Goal: Task Accomplishment & Management: Use online tool/utility

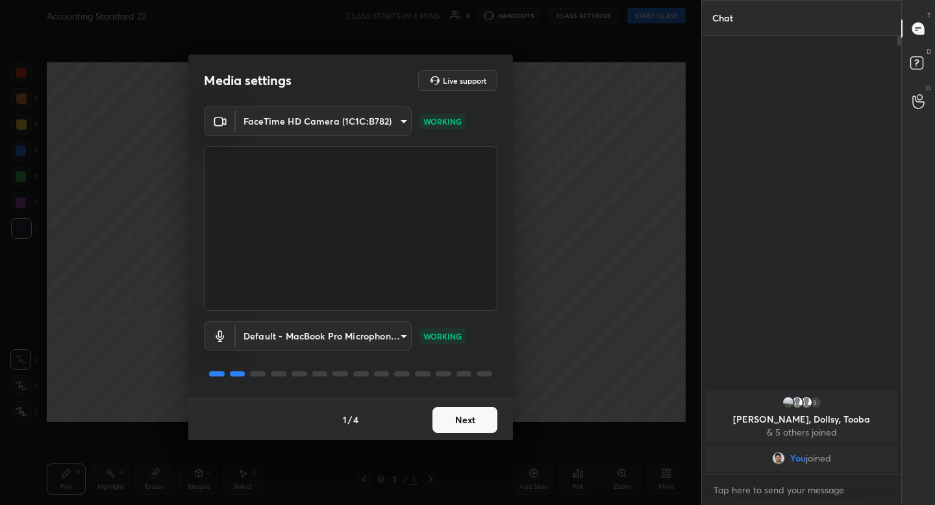
click at [466, 412] on button "Next" at bounding box center [464, 420] width 65 height 26
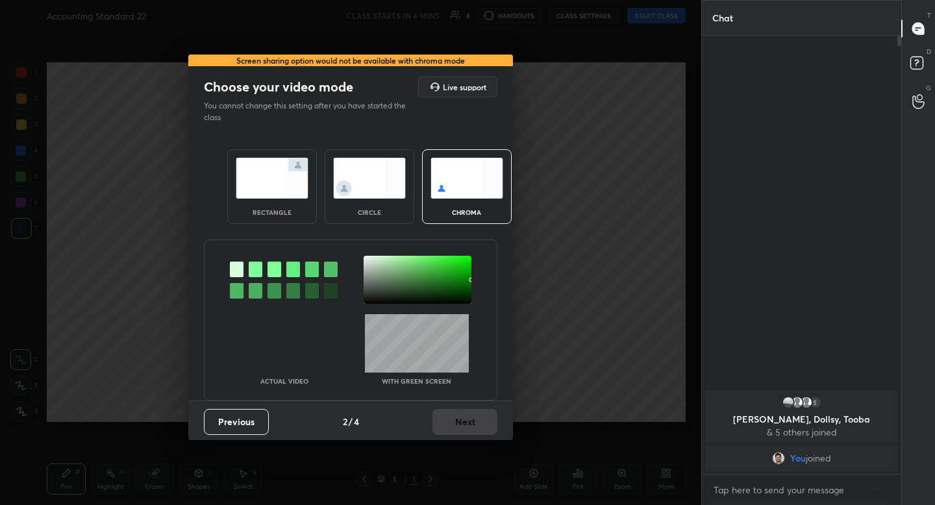
click at [268, 195] on img at bounding box center [272, 178] width 73 height 41
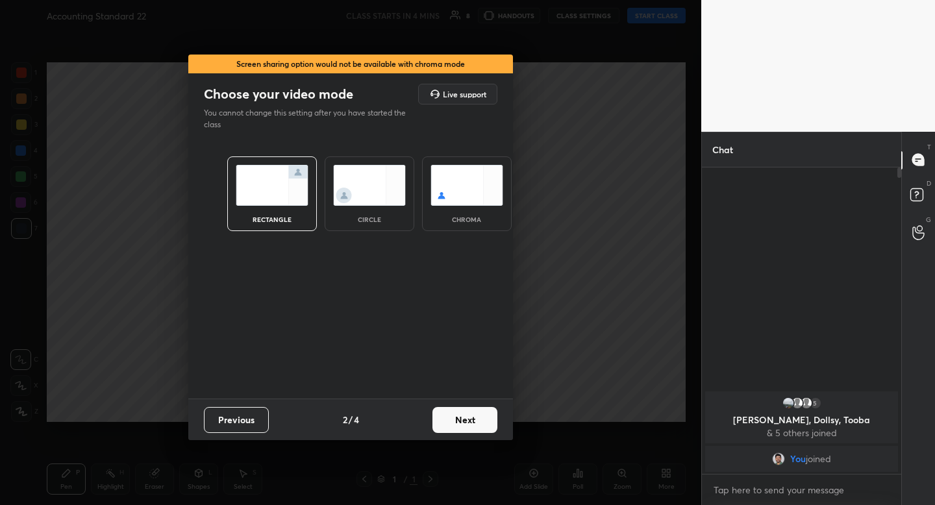
click at [460, 429] on button "Next" at bounding box center [464, 420] width 65 height 26
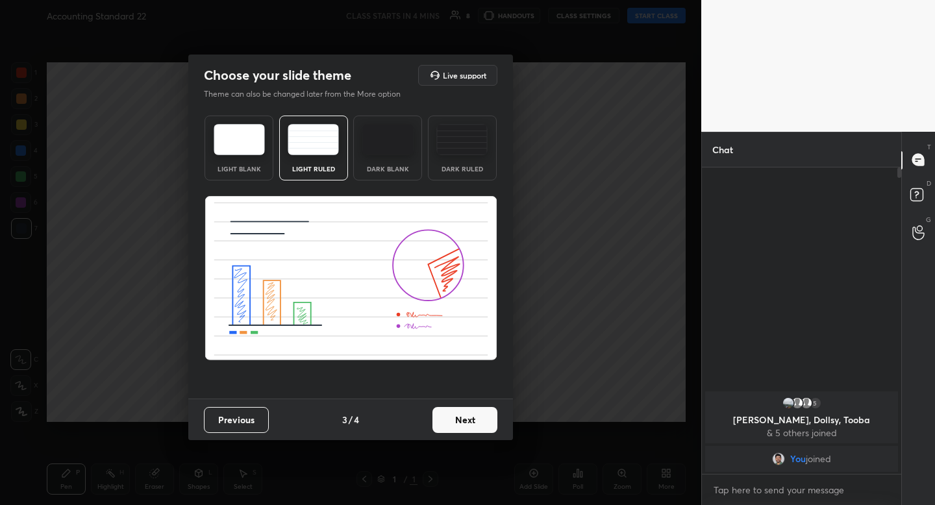
click at [459, 417] on button "Next" at bounding box center [464, 420] width 65 height 26
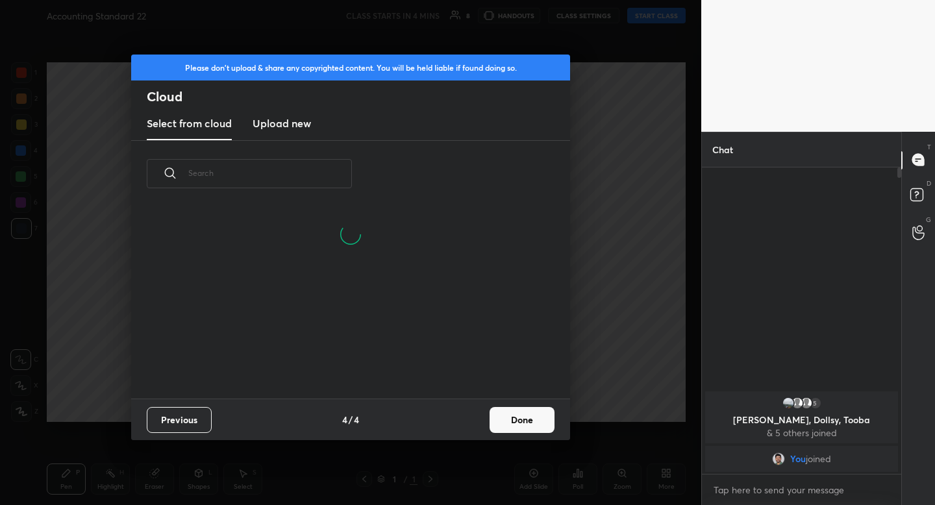
click at [504, 423] on button "Done" at bounding box center [522, 420] width 65 height 26
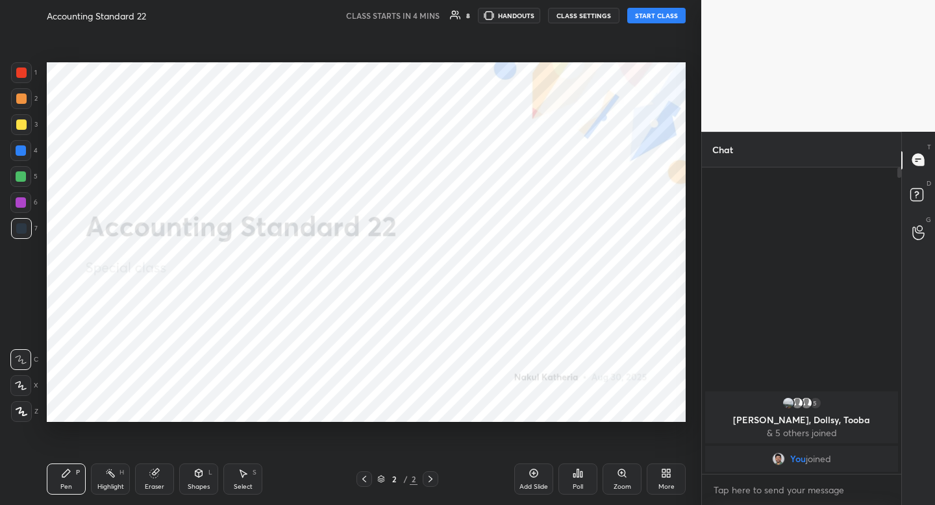
click at [22, 406] on div at bounding box center [21, 411] width 21 height 21
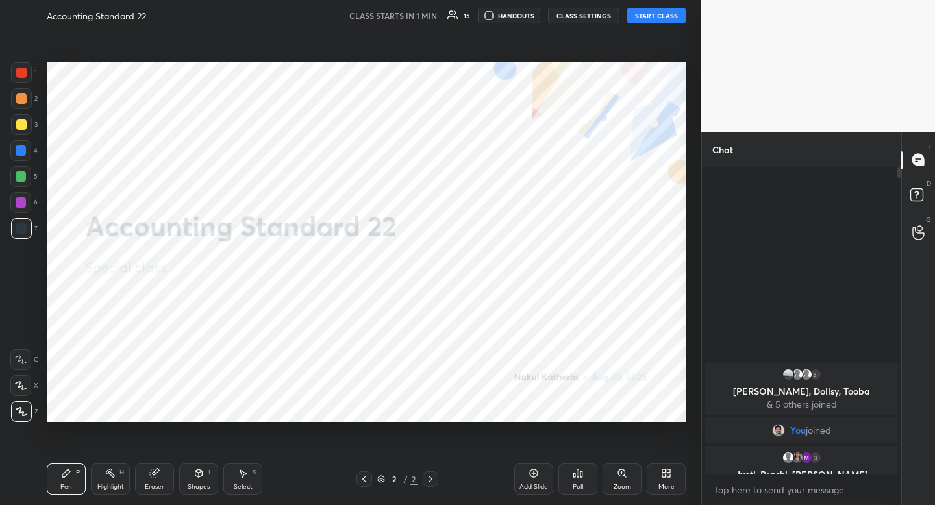
click at [656, 18] on button "START CLASS" at bounding box center [656, 16] width 58 height 16
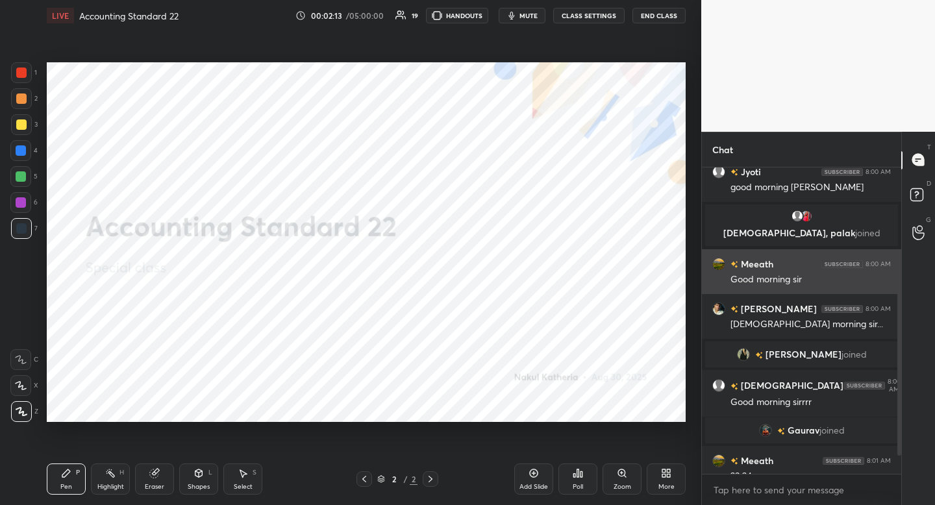
scroll to position [217, 0]
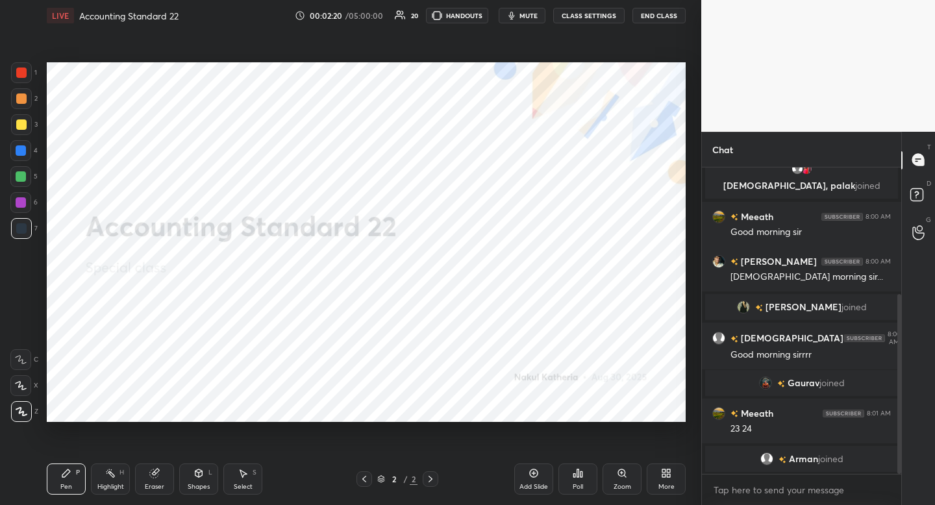
click at [524, 16] on span "mute" at bounding box center [528, 15] width 18 height 9
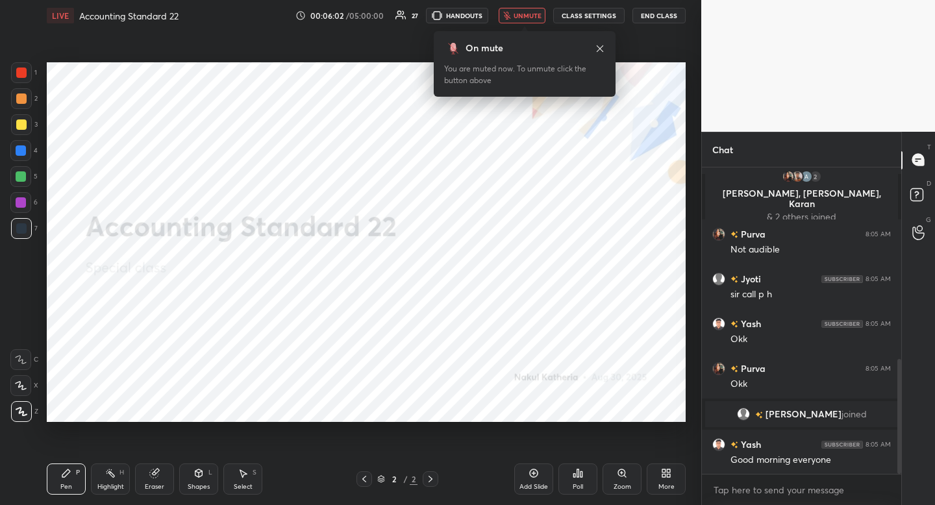
scroll to position [5, 5]
click at [534, 475] on icon at bounding box center [534, 473] width 10 height 10
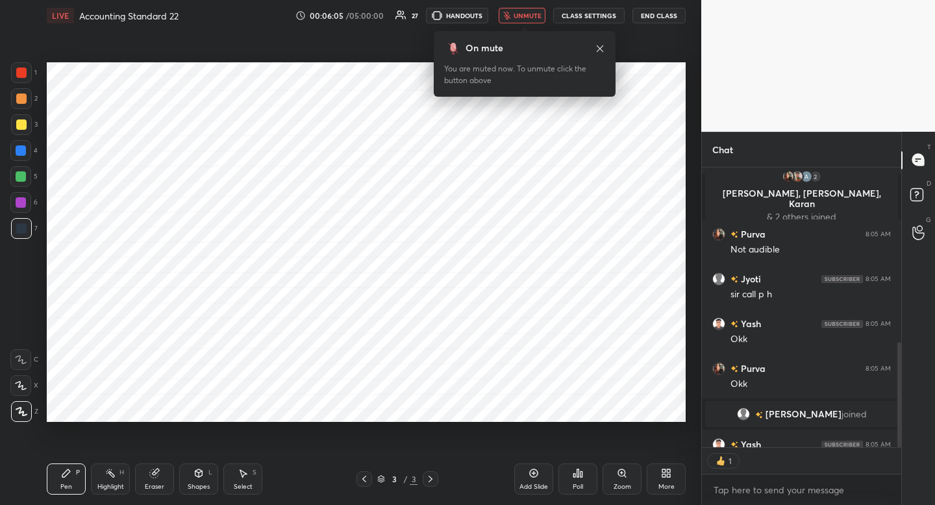
click at [364, 483] on icon at bounding box center [364, 479] width 10 height 10
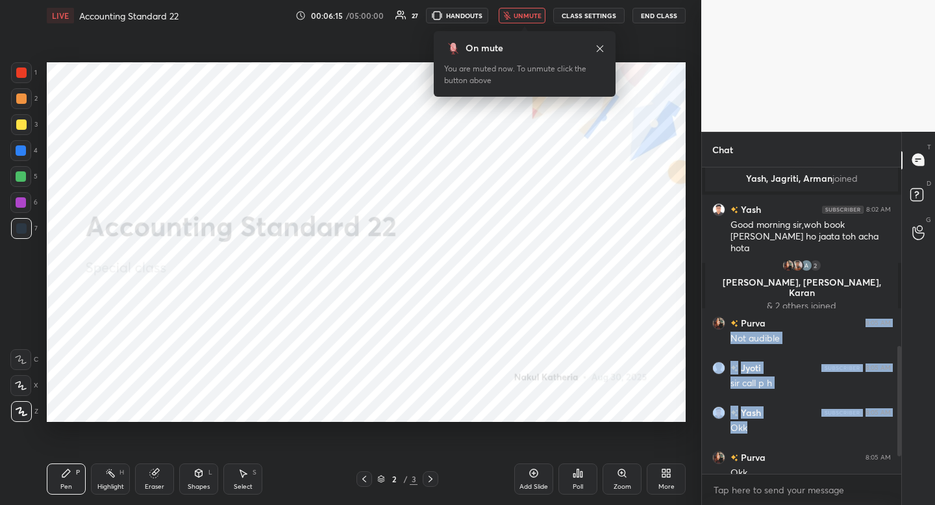
drag, startPoint x: 839, startPoint y: 359, endPoint x: 859, endPoint y: 286, distance: 76.1
click at [860, 282] on div "4 [PERSON_NAME], [PERSON_NAME], [PERSON_NAME] & 4 others joined Tooba 8:00 AM G…" at bounding box center [801, 93] width 199 height 889
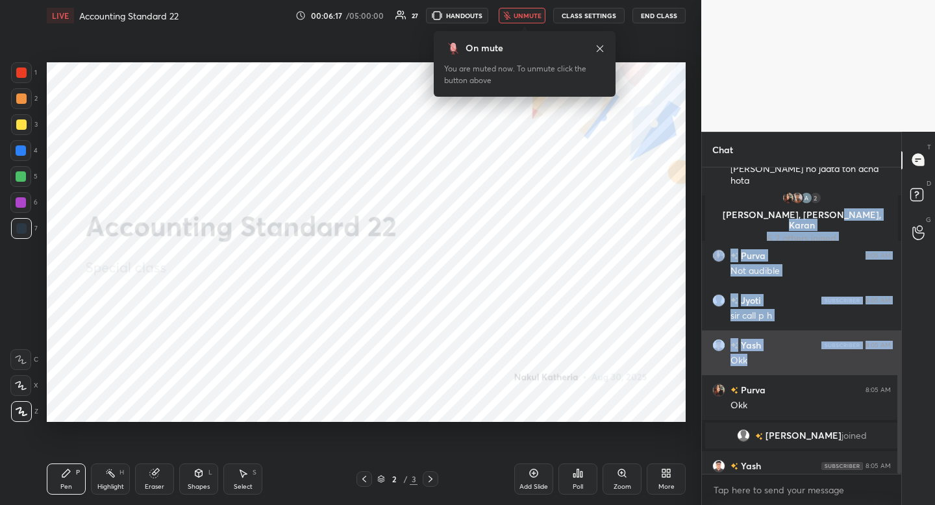
scroll to position [607, 0]
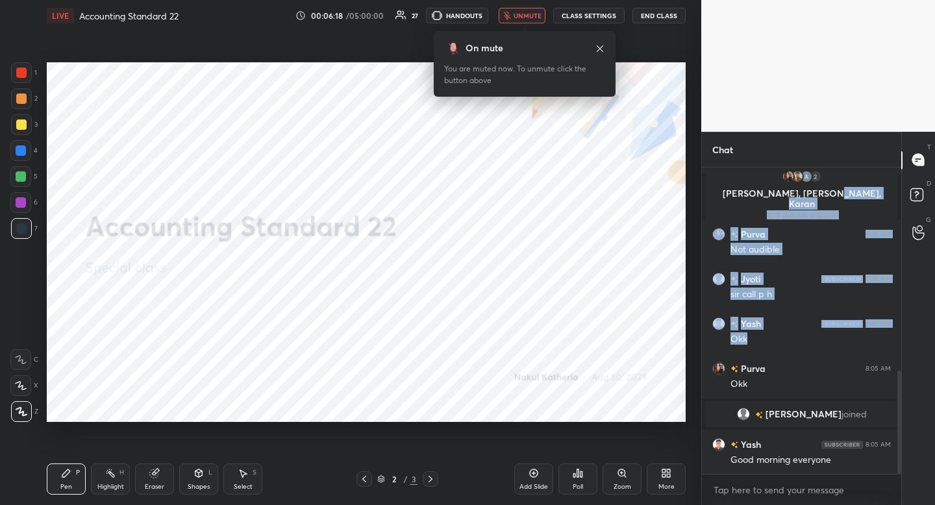
click at [758, 493] on body "1 2 3 4 5 6 7 C X Z C X Z E E Erase all H H LIVE Accounting Standard 22 00:06:1…" at bounding box center [467, 252] width 935 height 505
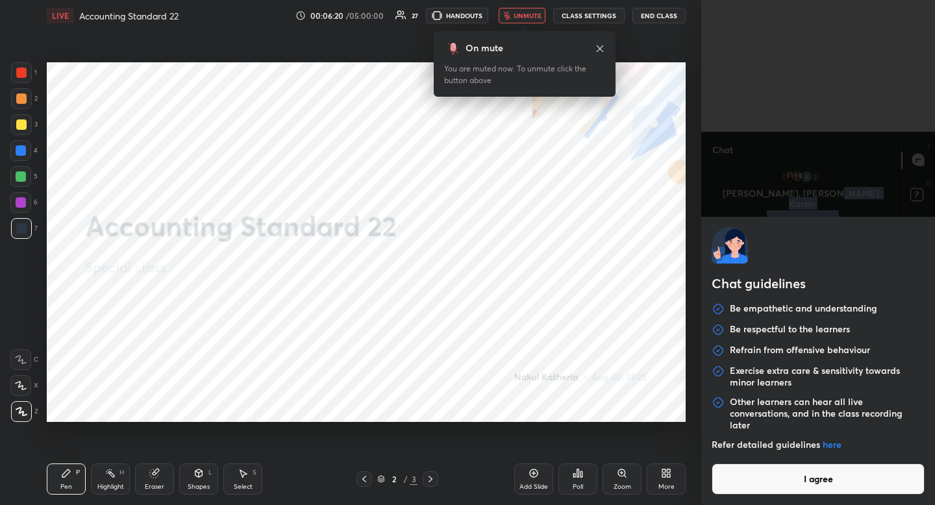
click at [804, 480] on button "I agree" at bounding box center [818, 479] width 213 height 31
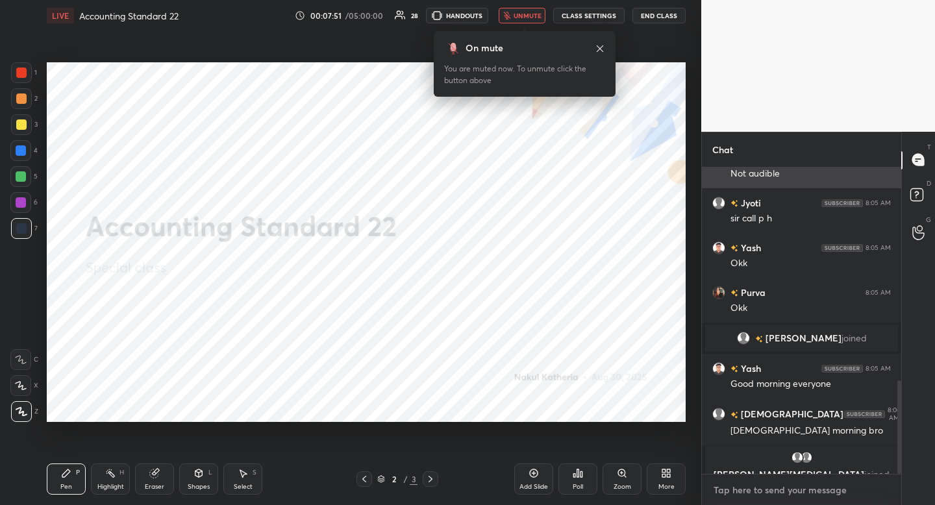
scroll to position [699, 0]
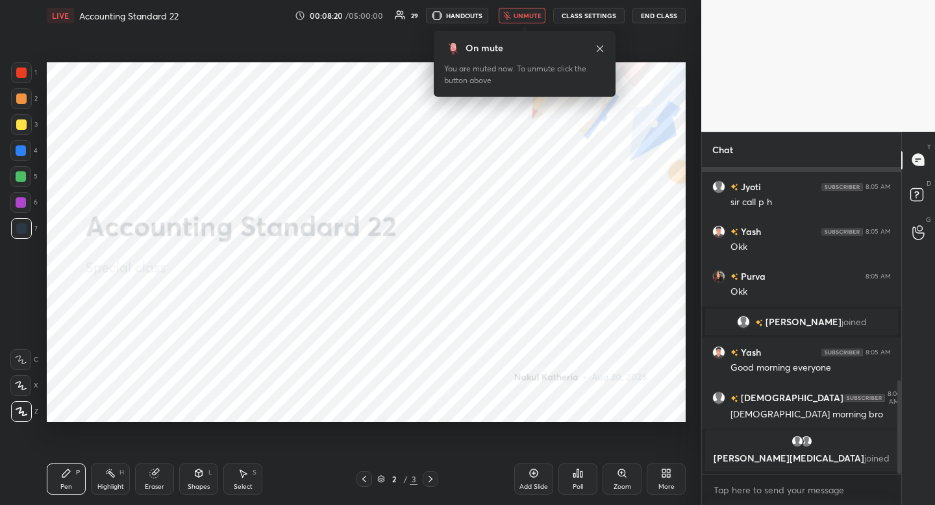
click at [764, 253] on div "Yash 8:05 AM Okk" at bounding box center [801, 239] width 199 height 45
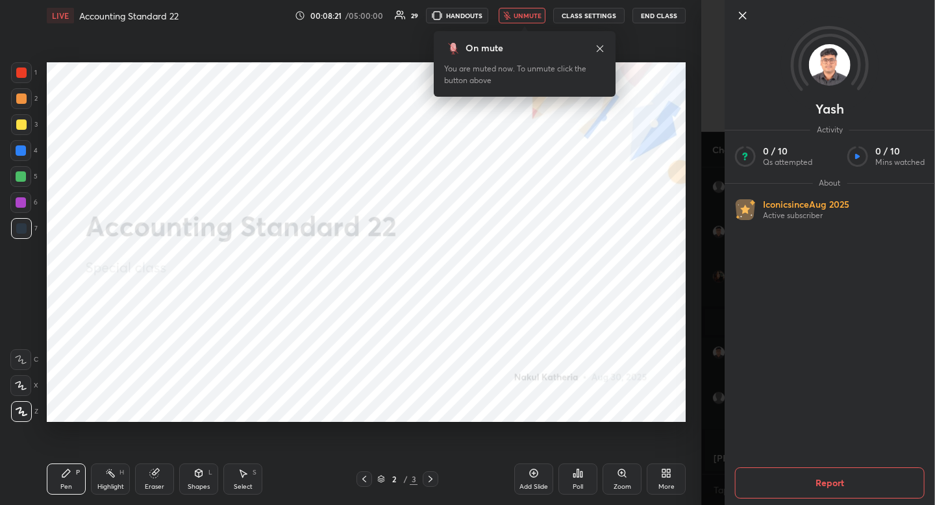
click at [514, 16] on button "unmute" at bounding box center [522, 16] width 47 height 16
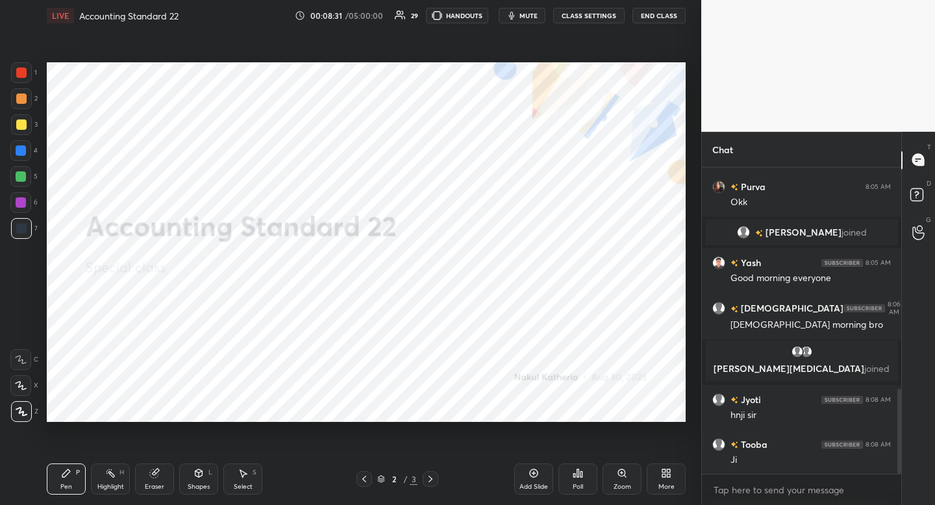
scroll to position [799, 0]
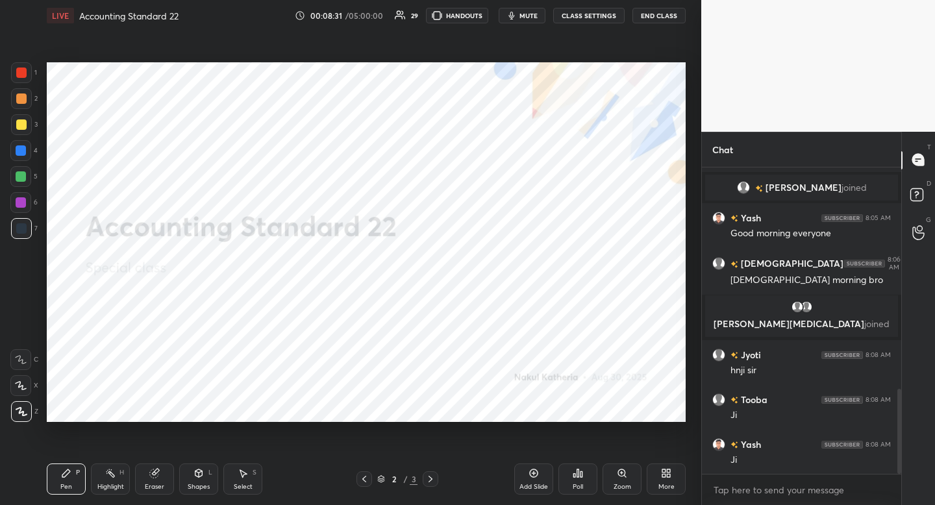
click at [212, 492] on div "Pen P Highlight H Eraser Shapes L Select S 2 / 3 Add Slide Poll Zoom More" at bounding box center [366, 479] width 639 height 52
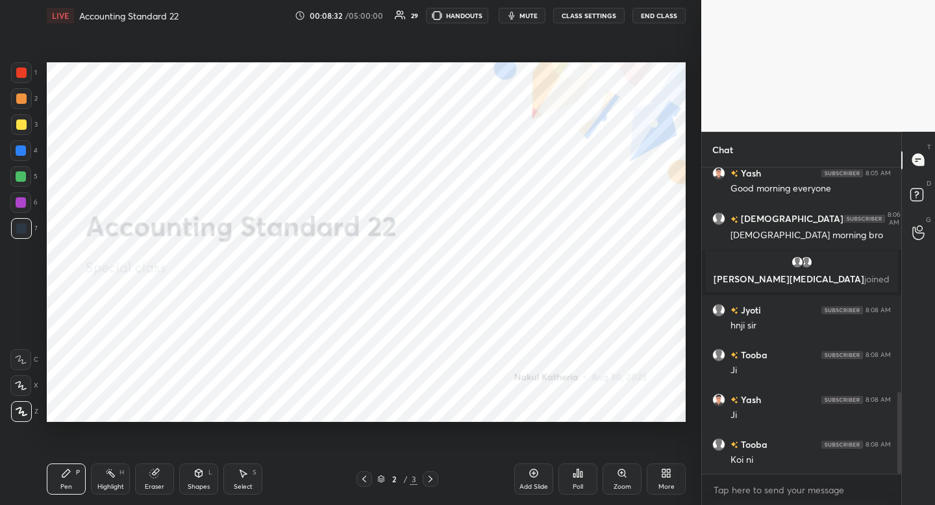
click at [201, 471] on icon at bounding box center [198, 472] width 7 height 2
click at [534, 477] on div "Add Slide" at bounding box center [533, 479] width 39 height 31
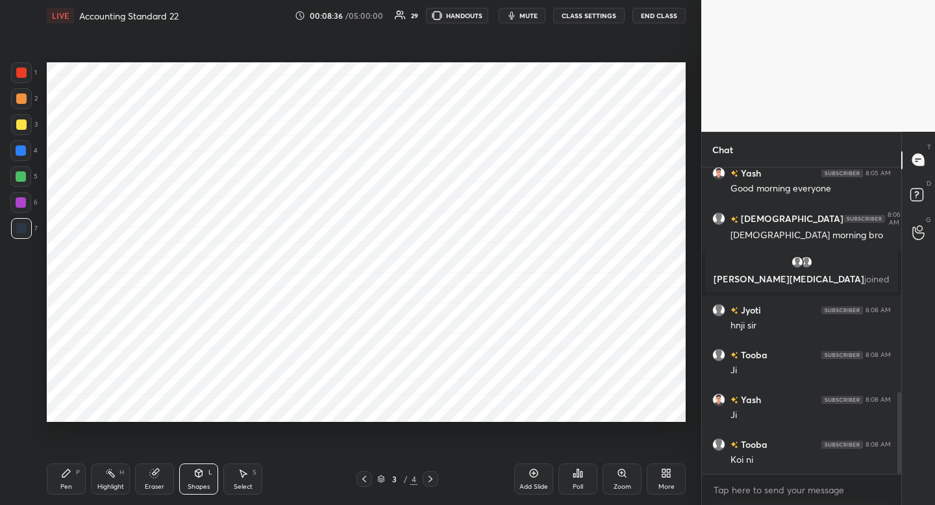
click at [67, 484] on div "Pen" at bounding box center [66, 487] width 12 height 6
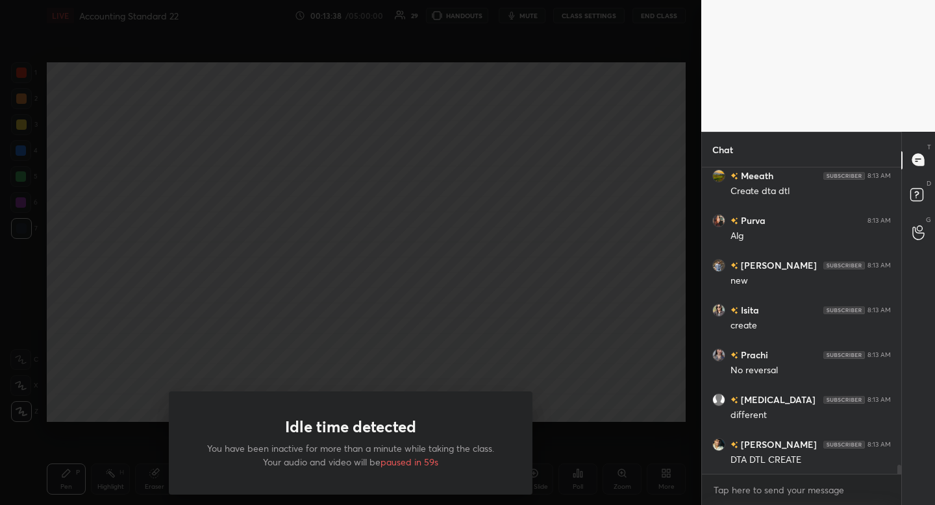
scroll to position [10314, 0]
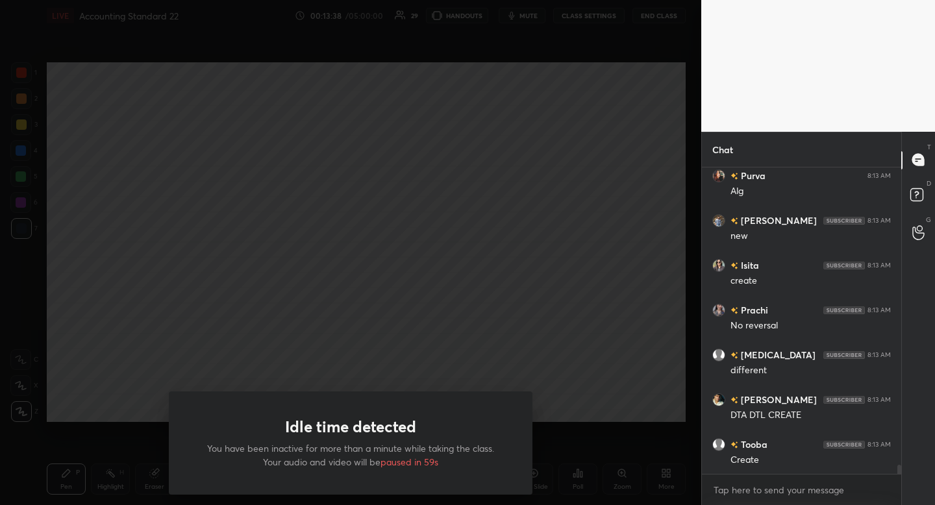
drag, startPoint x: 67, startPoint y: 483, endPoint x: 56, endPoint y: 483, distance: 11.0
click at [58, 483] on div "Idle time detected You have been inactive for more than a minute while taking t…" at bounding box center [350, 252] width 701 height 505
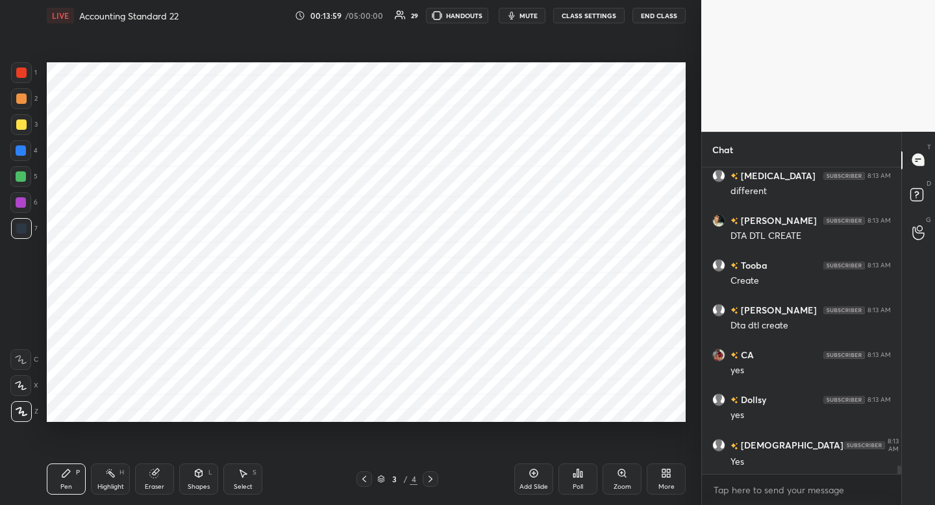
scroll to position [10524, 0]
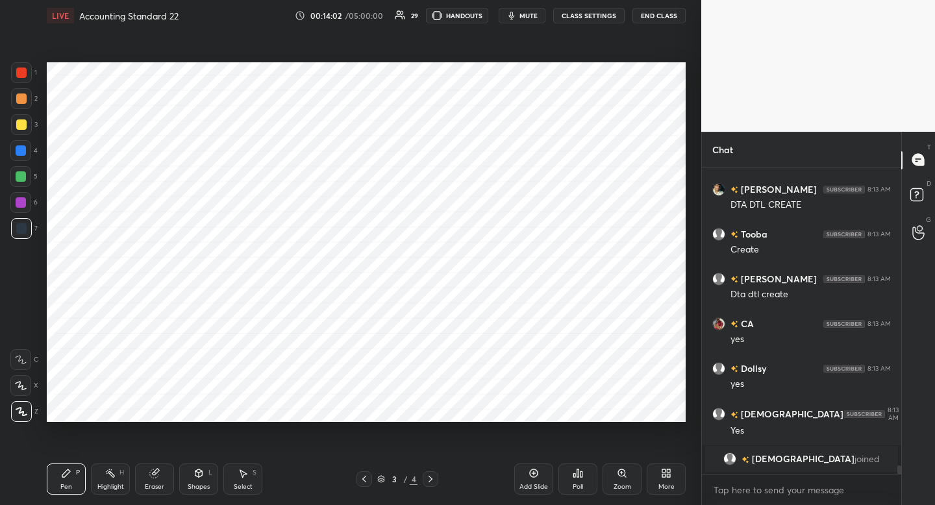
click at [23, 69] on div at bounding box center [21, 73] width 10 height 10
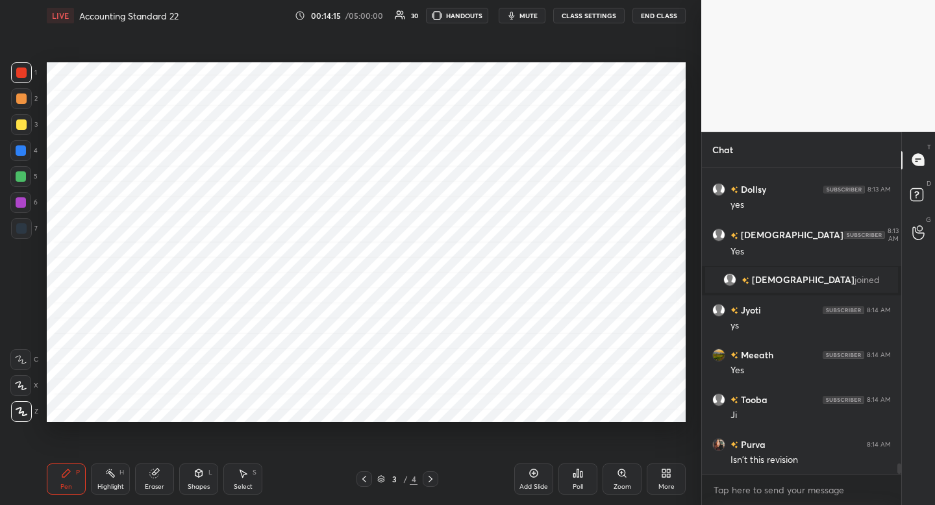
scroll to position [8936, 0]
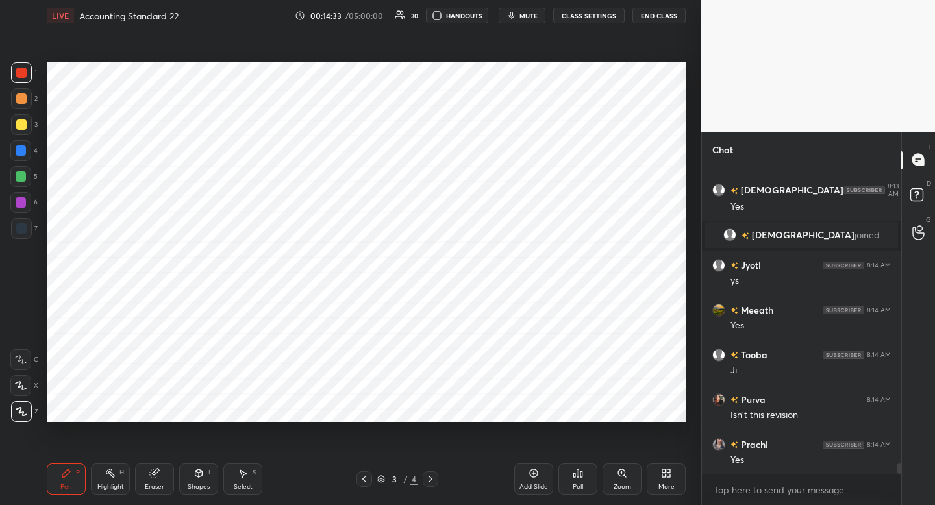
click at [206, 475] on div "Shapes L" at bounding box center [198, 479] width 39 height 31
click at [77, 473] on div "Pen P" at bounding box center [66, 479] width 39 height 31
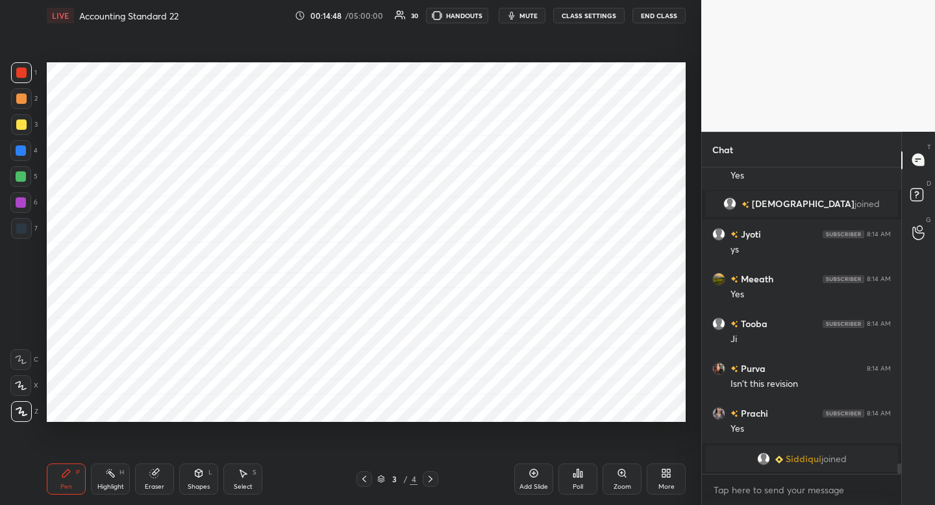
scroll to position [8938, 0]
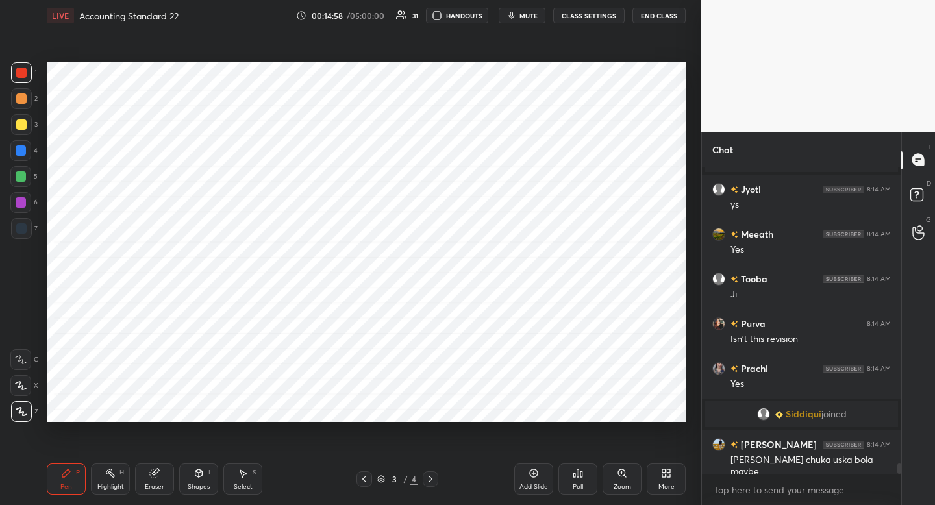
click at [29, 227] on div at bounding box center [21, 228] width 21 height 21
click at [195, 473] on icon at bounding box center [198, 473] width 7 height 8
click at [64, 474] on icon at bounding box center [66, 473] width 8 height 8
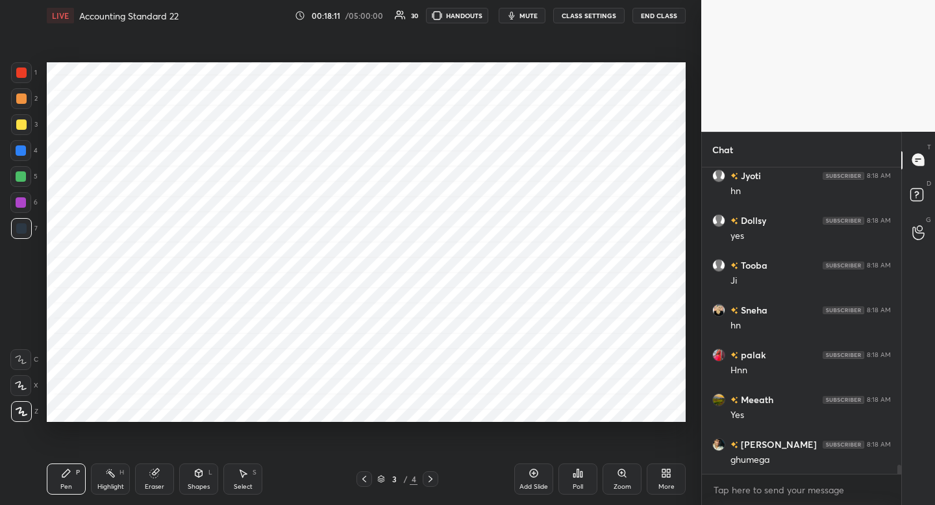
scroll to position [9991, 0]
click at [19, 77] on div at bounding box center [21, 73] width 10 height 10
click at [19, 151] on div at bounding box center [21, 150] width 10 height 10
click at [26, 232] on div at bounding box center [21, 228] width 21 height 21
click at [31, 206] on div at bounding box center [20, 202] width 21 height 21
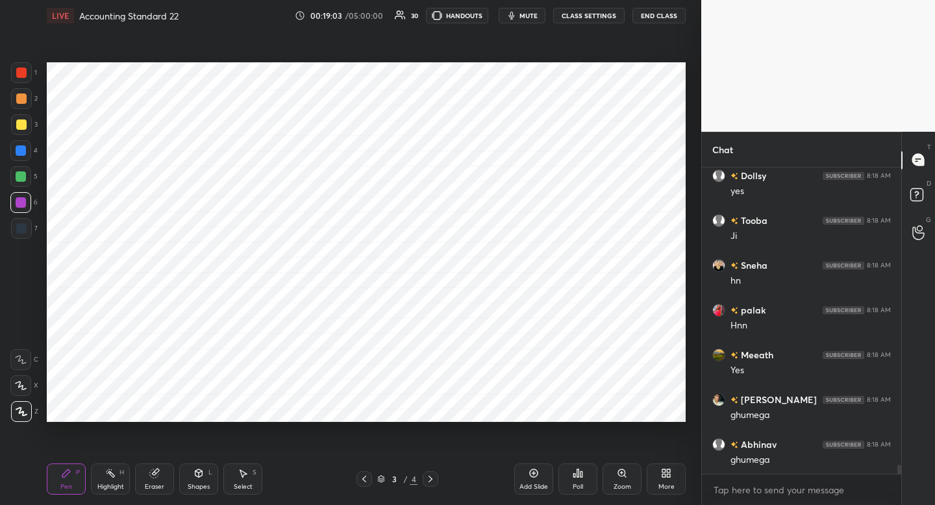
click at [18, 83] on div at bounding box center [21, 72] width 21 height 21
click at [191, 474] on div "Shapes L" at bounding box center [198, 479] width 39 height 31
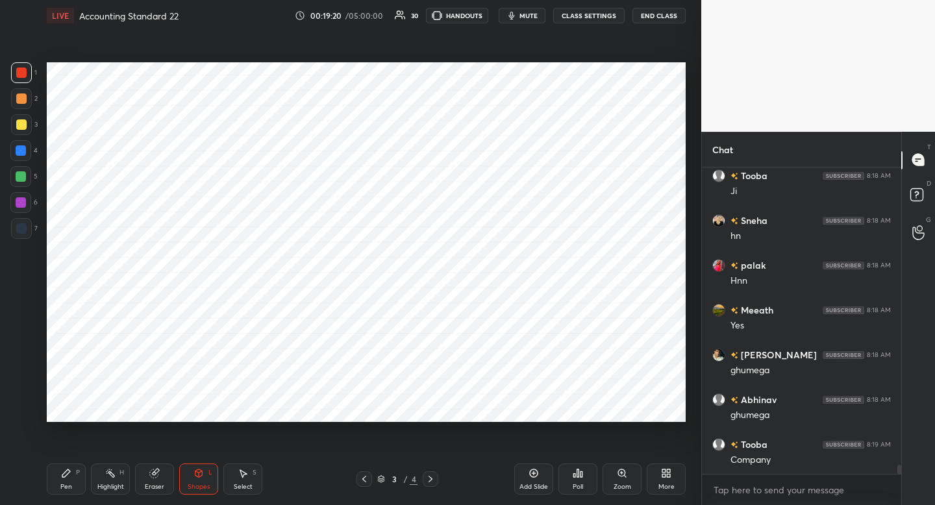
click at [78, 469] on div "P" at bounding box center [78, 472] width 4 height 6
click at [29, 233] on div at bounding box center [21, 228] width 21 height 21
click at [190, 479] on div "Shapes L" at bounding box center [198, 479] width 39 height 31
click at [64, 475] on icon at bounding box center [66, 473] width 10 height 10
click at [20, 105] on div at bounding box center [21, 98] width 21 height 21
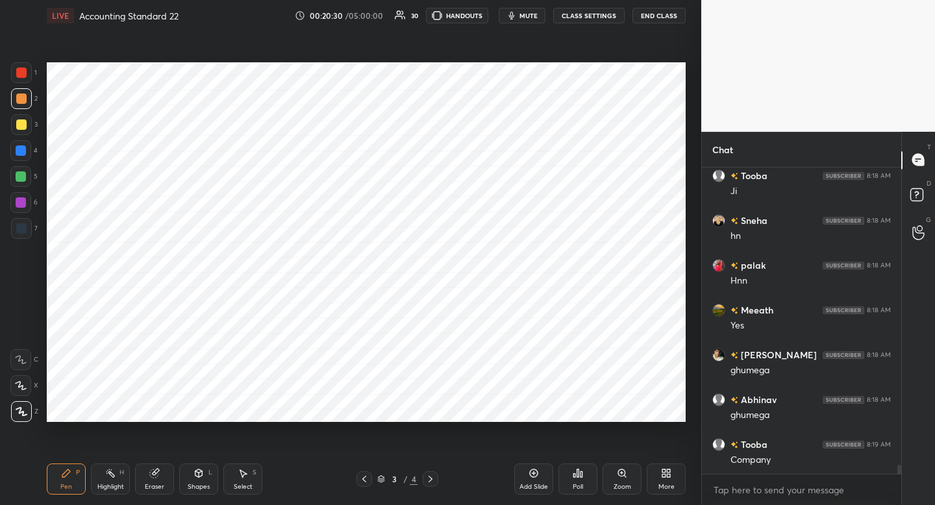
scroll to position [10067, 0]
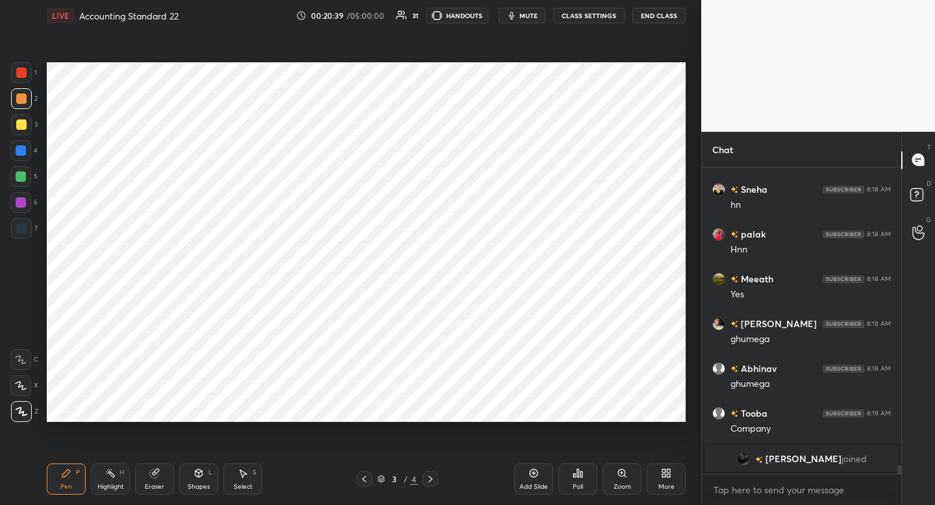
click at [538, 478] on icon at bounding box center [534, 473] width 10 height 10
click at [29, 223] on div at bounding box center [21, 228] width 21 height 21
click at [198, 475] on icon at bounding box center [198, 473] width 10 height 10
click at [19, 76] on div at bounding box center [21, 73] width 10 height 10
click at [72, 477] on div "Pen P" at bounding box center [66, 479] width 39 height 31
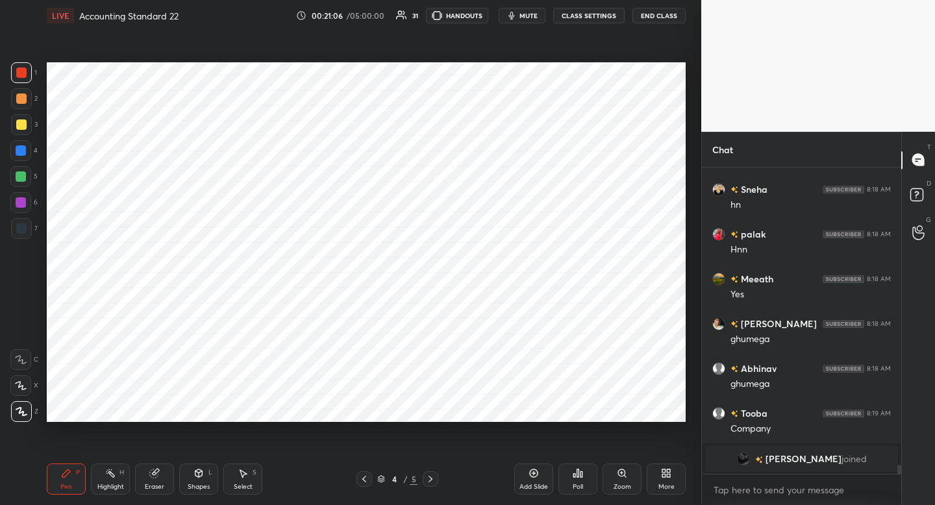
click at [190, 476] on div "Shapes L" at bounding box center [198, 479] width 39 height 31
click at [21, 155] on div at bounding box center [21, 150] width 10 height 10
click at [67, 479] on div "Pen P" at bounding box center [66, 479] width 39 height 31
click at [360, 478] on div "4 / 5" at bounding box center [397, 479] width 234 height 16
click at [366, 473] on div at bounding box center [364, 479] width 16 height 16
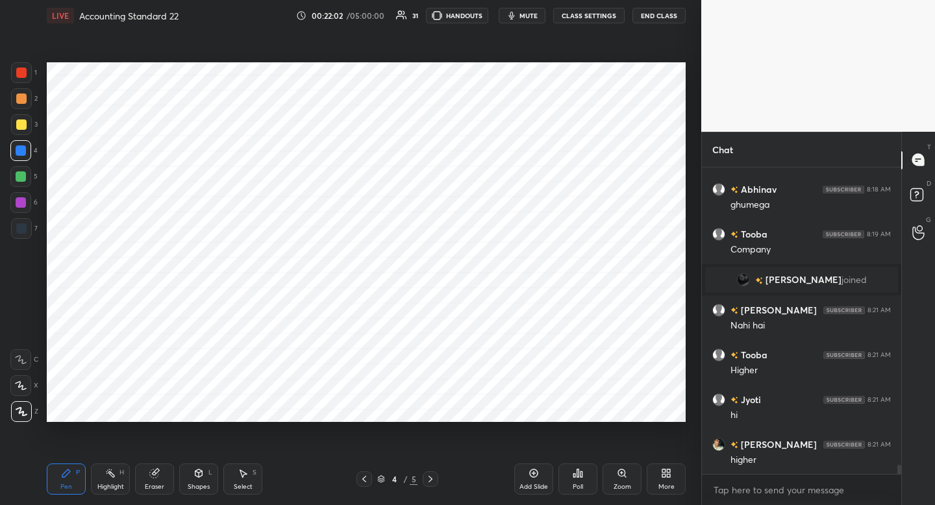
scroll to position [9961, 0]
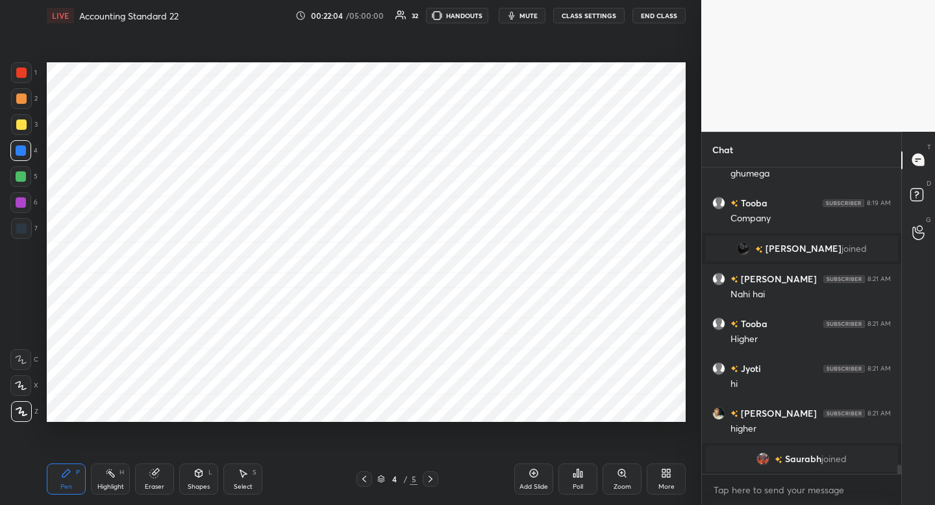
click at [22, 77] on div at bounding box center [21, 72] width 21 height 21
click at [18, 153] on div at bounding box center [21, 150] width 10 height 10
click at [24, 201] on div at bounding box center [21, 202] width 10 height 10
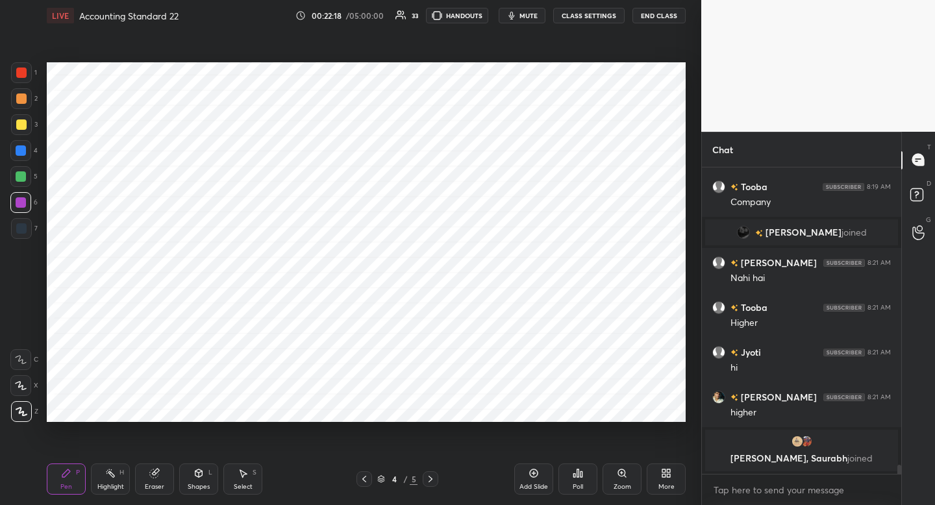
scroll to position [9960, 0]
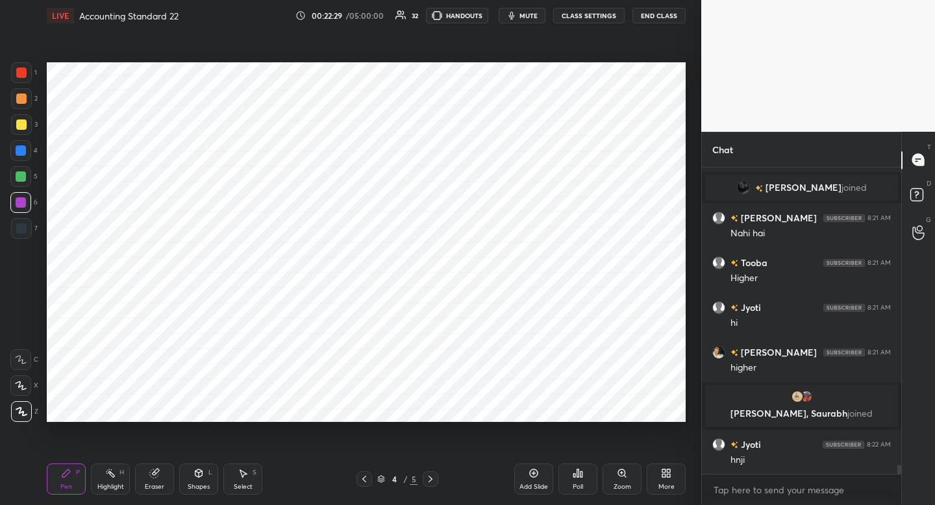
click at [21, 236] on div at bounding box center [21, 228] width 21 height 21
click at [23, 73] on div at bounding box center [21, 73] width 10 height 10
click at [155, 475] on icon at bounding box center [154, 473] width 8 height 8
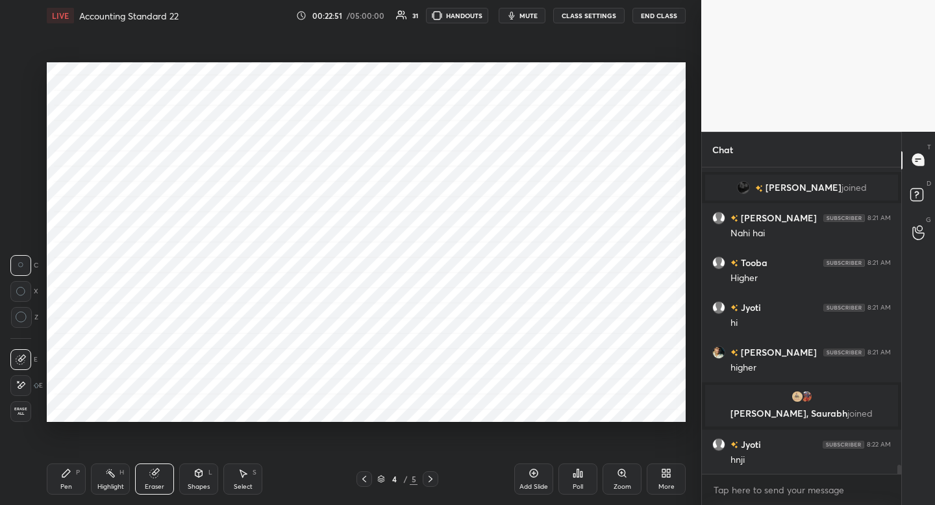
click at [69, 479] on div "Pen P" at bounding box center [66, 479] width 39 height 31
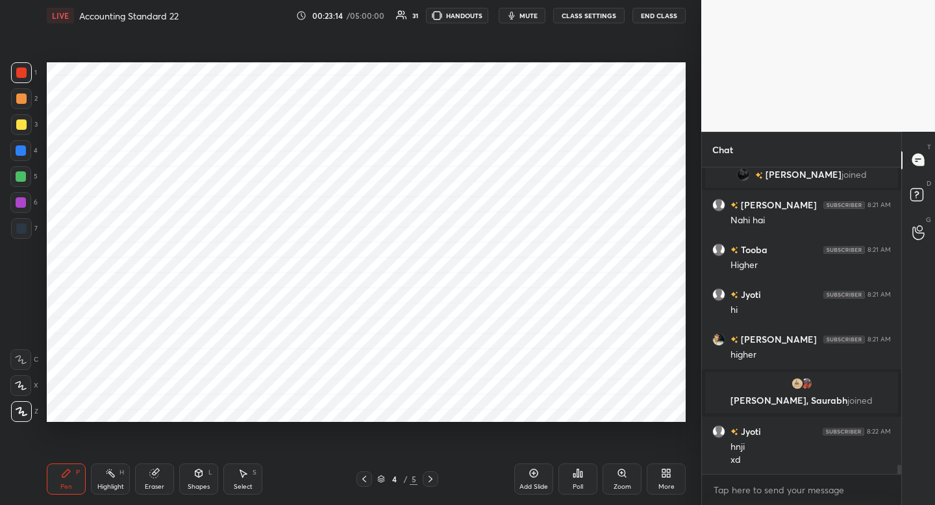
scroll to position [10018, 0]
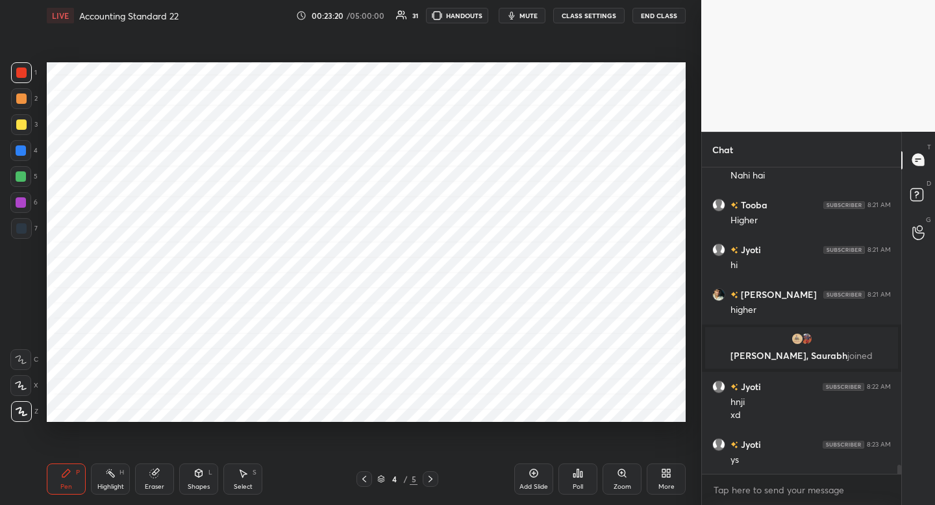
click at [540, 479] on div "Add Slide" at bounding box center [533, 479] width 39 height 31
click at [29, 226] on div at bounding box center [21, 228] width 21 height 21
click at [206, 478] on div "Shapes L" at bounding box center [198, 479] width 39 height 31
click at [60, 468] on div "Pen P" at bounding box center [66, 479] width 39 height 31
click at [19, 69] on div at bounding box center [21, 73] width 10 height 10
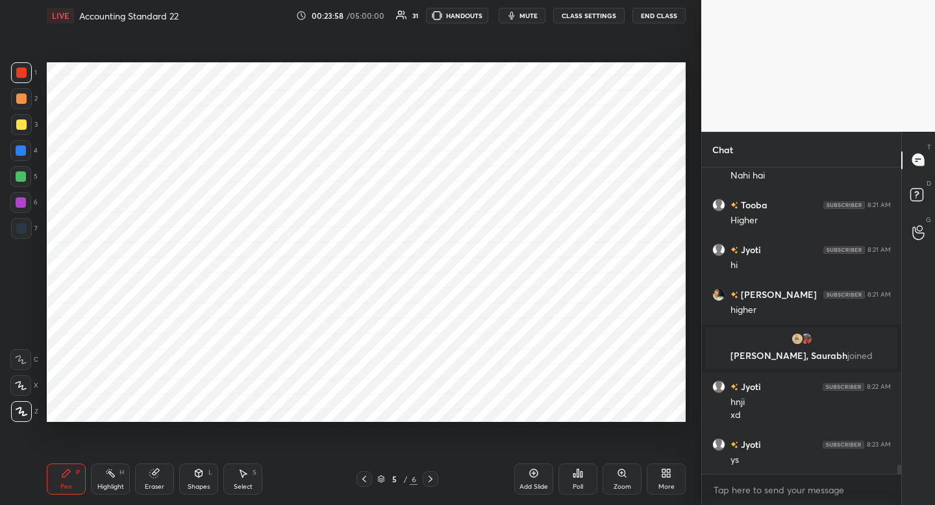
click at [27, 100] on div at bounding box center [21, 98] width 21 height 21
click at [23, 232] on div at bounding box center [21, 228] width 10 height 10
click at [27, 208] on div at bounding box center [20, 202] width 21 height 21
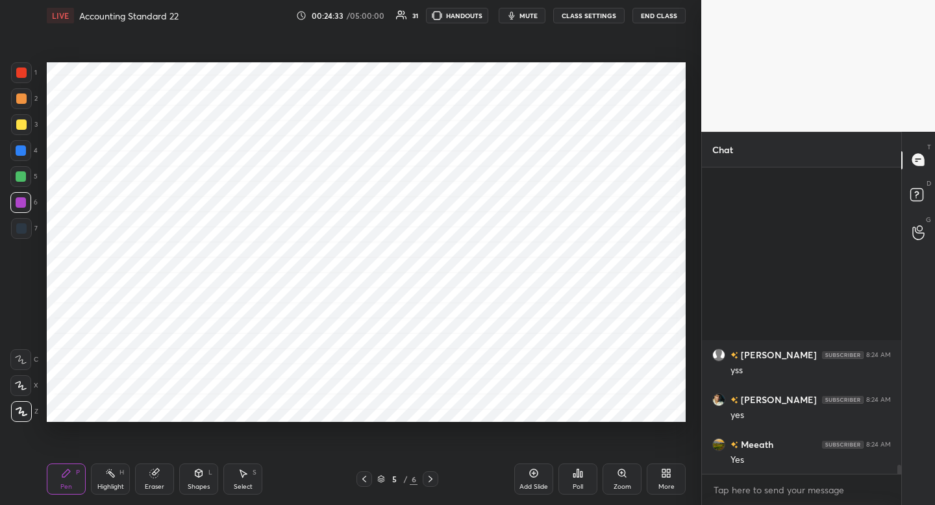
scroll to position [10376, 0]
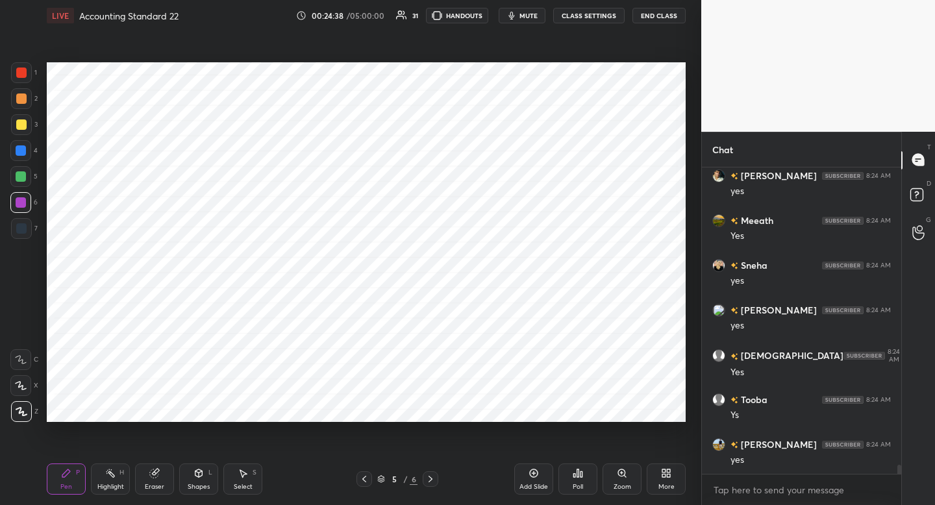
click at [23, 79] on div at bounding box center [21, 72] width 21 height 21
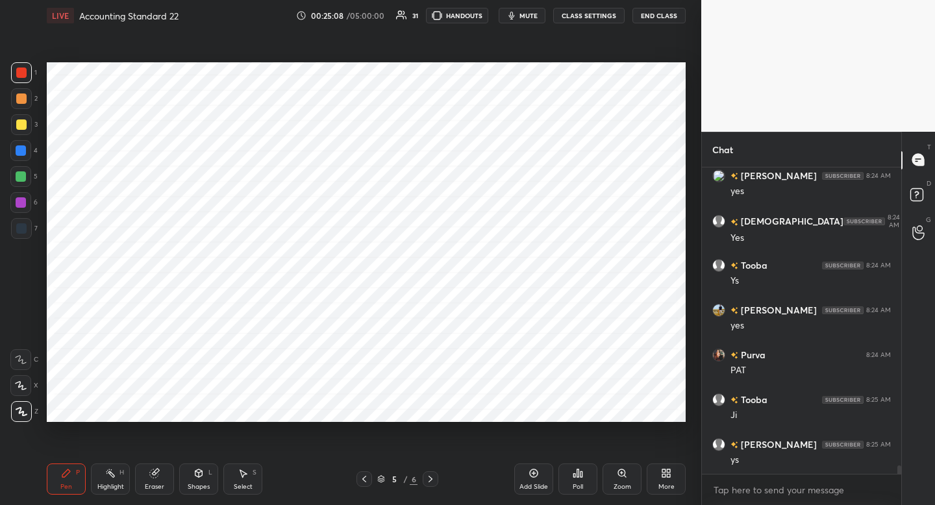
scroll to position [10556, 0]
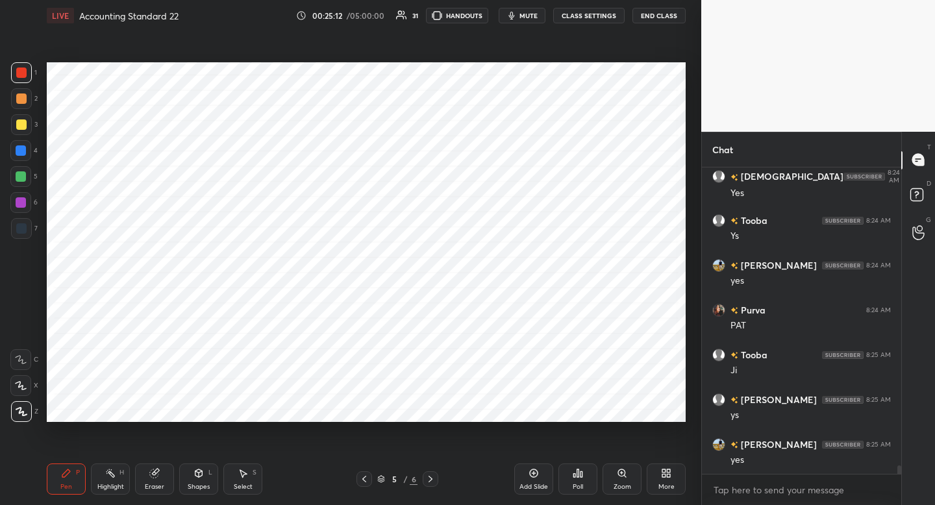
click at [532, 480] on div "Add Slide" at bounding box center [533, 479] width 39 height 31
click at [35, 229] on div "7" at bounding box center [24, 228] width 27 height 21
click at [31, 81] on div at bounding box center [21, 72] width 21 height 21
click at [29, 156] on div at bounding box center [20, 150] width 21 height 21
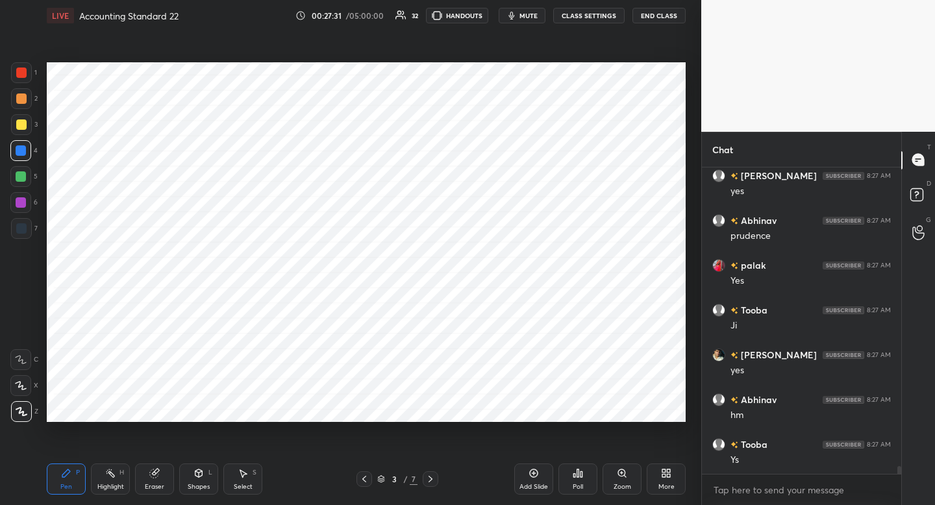
scroll to position [5, 5]
click at [526, 17] on span "mute" at bounding box center [528, 15] width 18 height 9
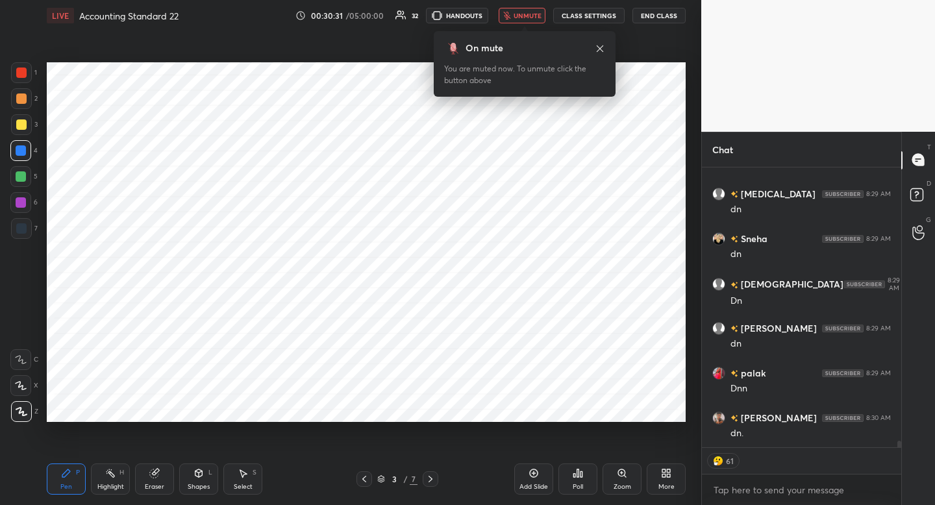
scroll to position [12082, 0]
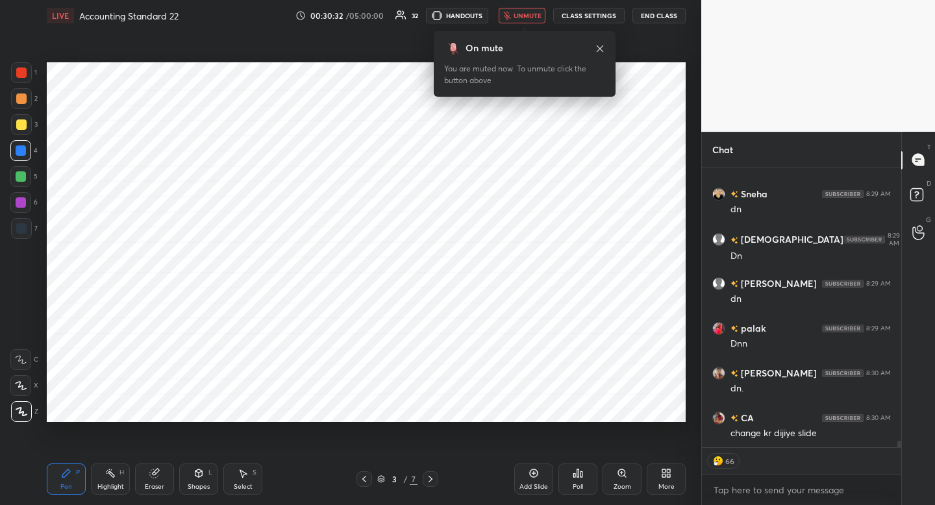
type textarea "x"
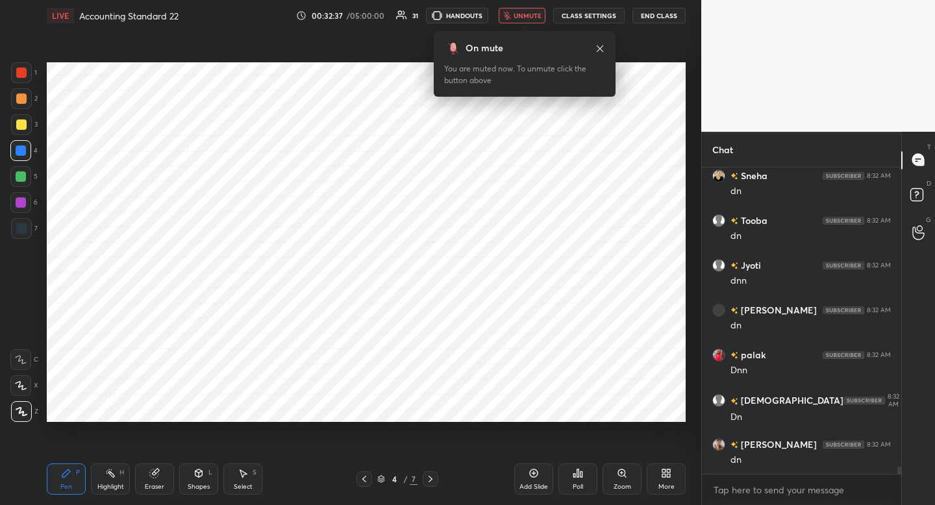
scroll to position [12683, 0]
click at [526, 17] on span "unmute" at bounding box center [528, 15] width 28 height 9
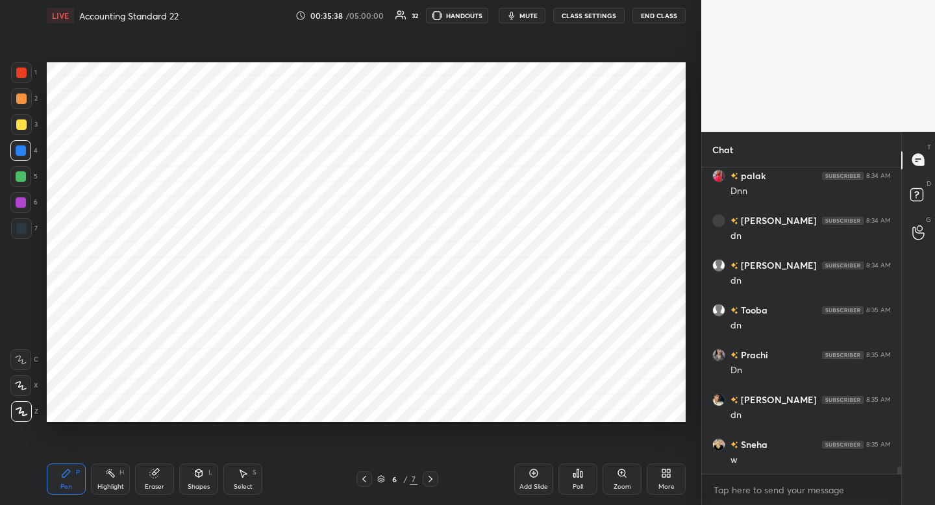
scroll to position [13184, 0]
click at [653, 479] on div "More" at bounding box center [666, 479] width 39 height 31
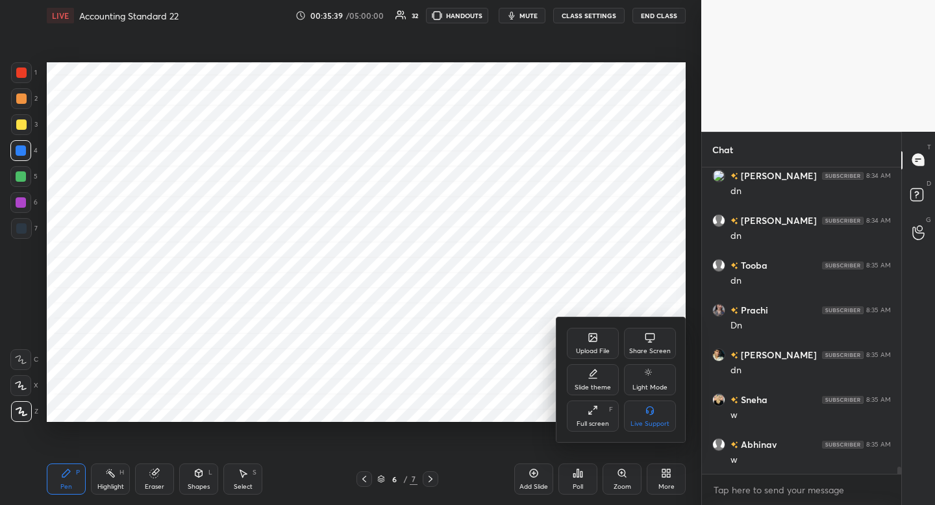
scroll to position [13229, 0]
click at [601, 350] on div "Upload File" at bounding box center [593, 351] width 34 height 6
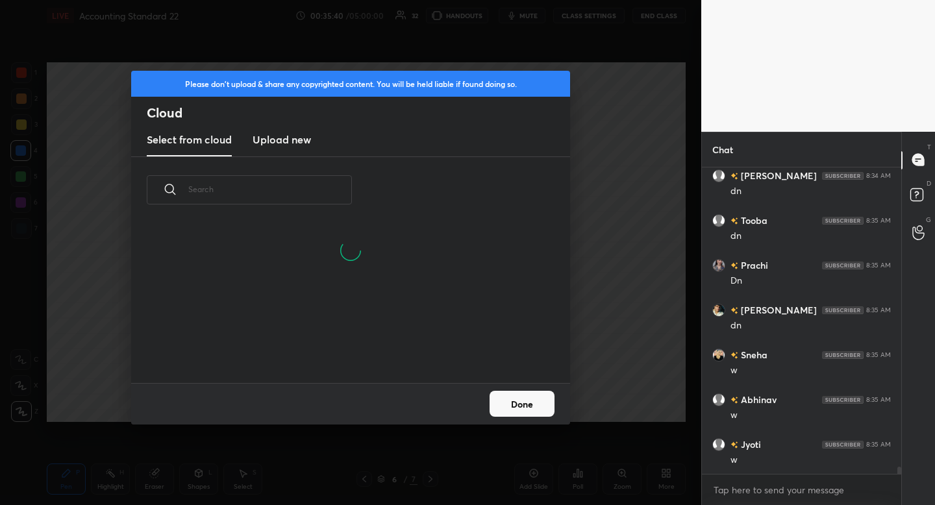
scroll to position [160, 417]
click at [286, 136] on h3 "Upload new" at bounding box center [282, 140] width 58 height 16
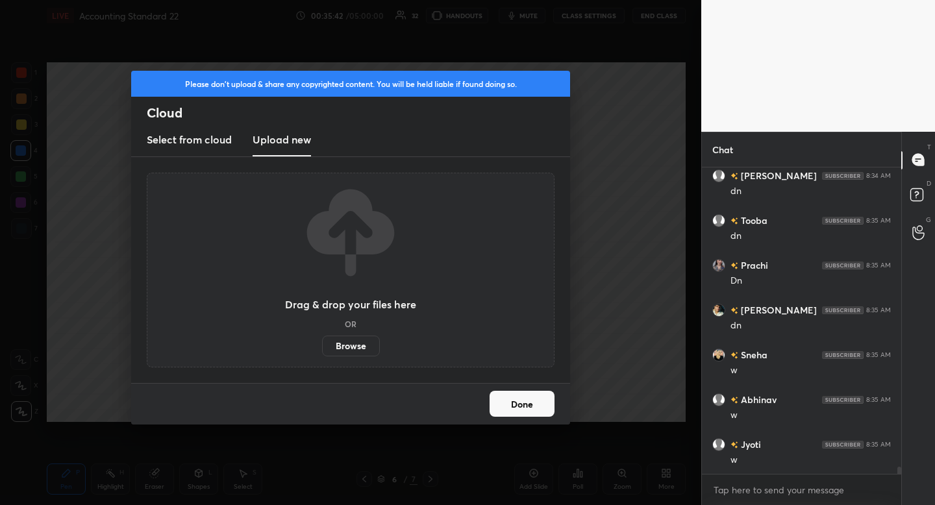
click at [352, 346] on label "Browse" at bounding box center [351, 346] width 58 height 21
click at [322, 346] on input "Browse" at bounding box center [322, 346] width 0 height 21
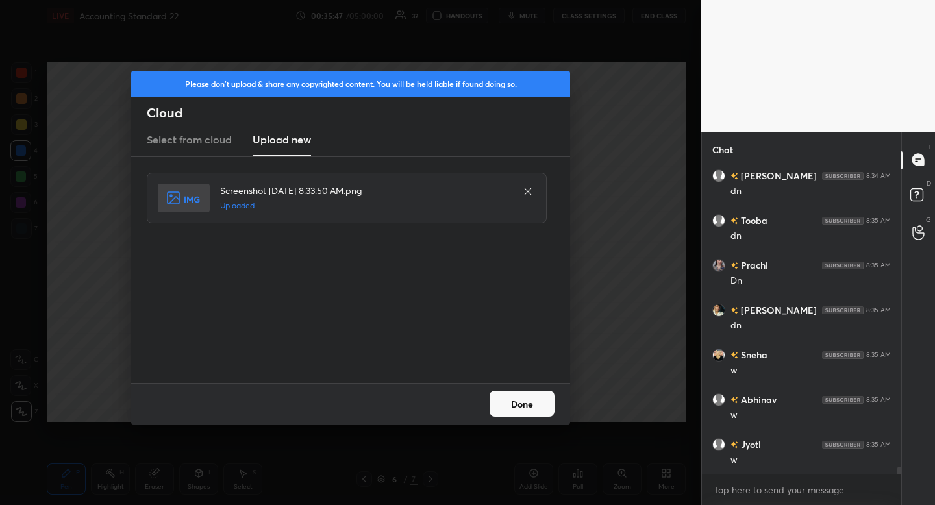
scroll to position [13274, 0]
click at [532, 411] on button "Done" at bounding box center [522, 404] width 65 height 26
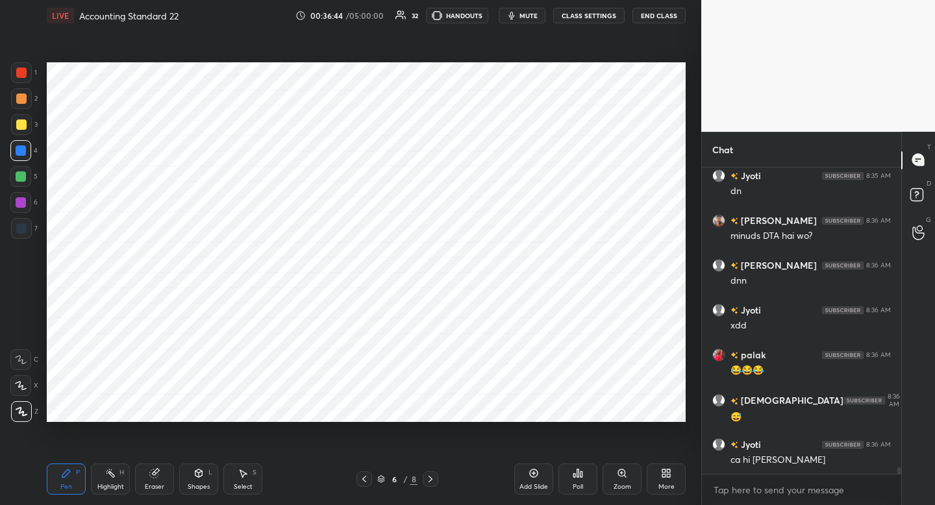
scroll to position [13690, 0]
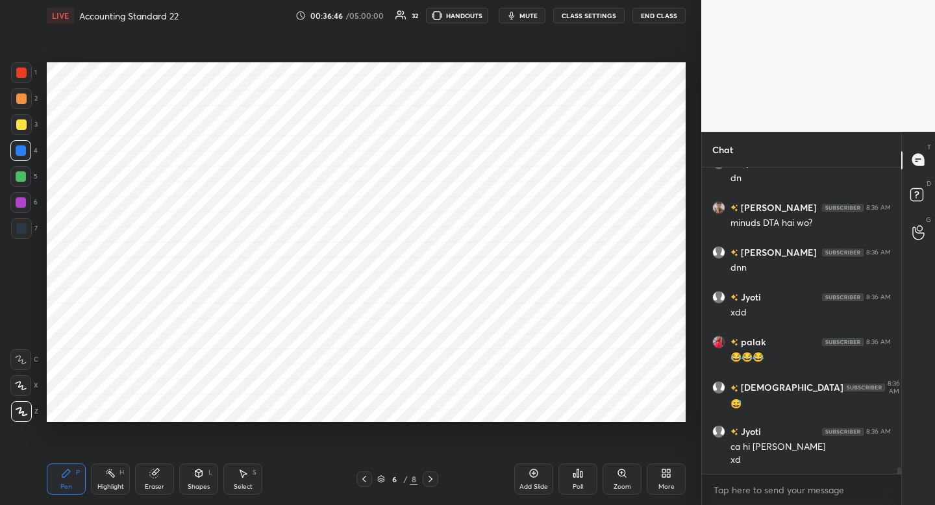
click at [438, 479] on div "6 / 8" at bounding box center [397, 479] width 234 height 16
click at [431, 478] on icon at bounding box center [430, 479] width 10 height 10
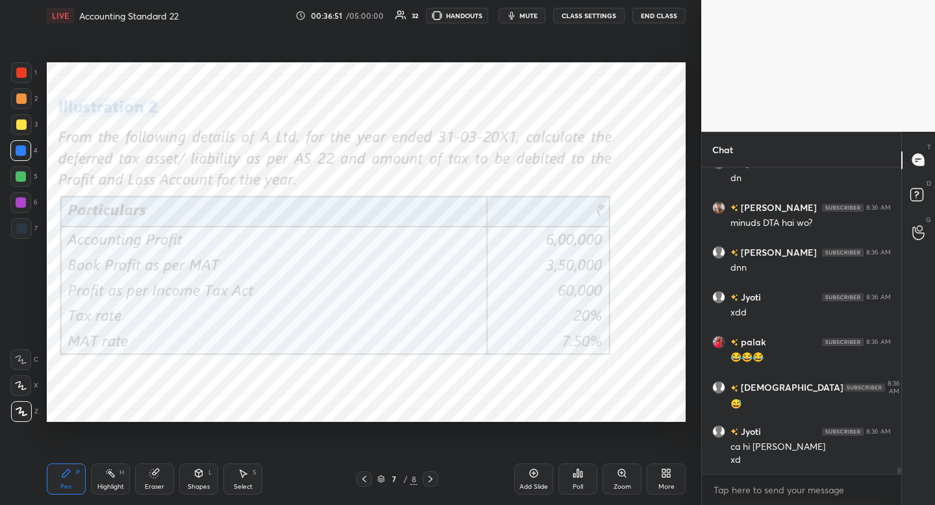
click at [19, 78] on div at bounding box center [21, 72] width 21 height 21
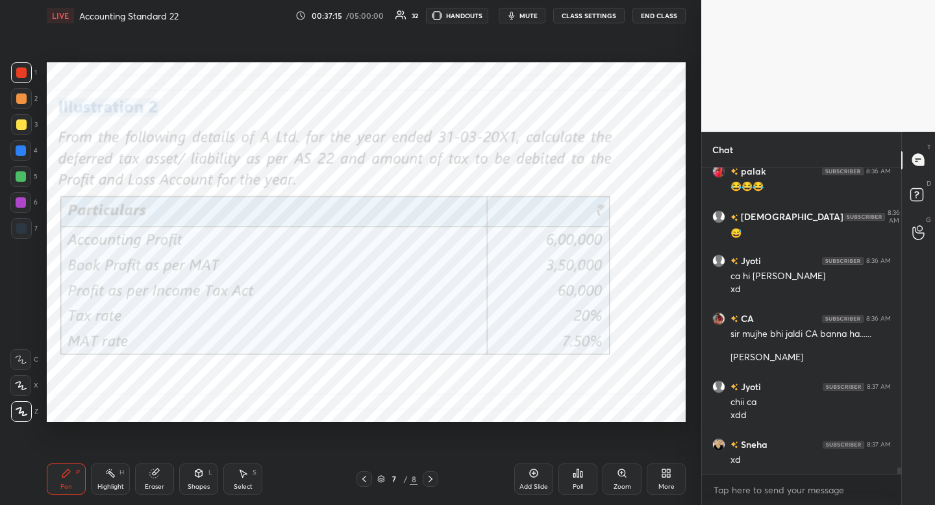
scroll to position [13905, 0]
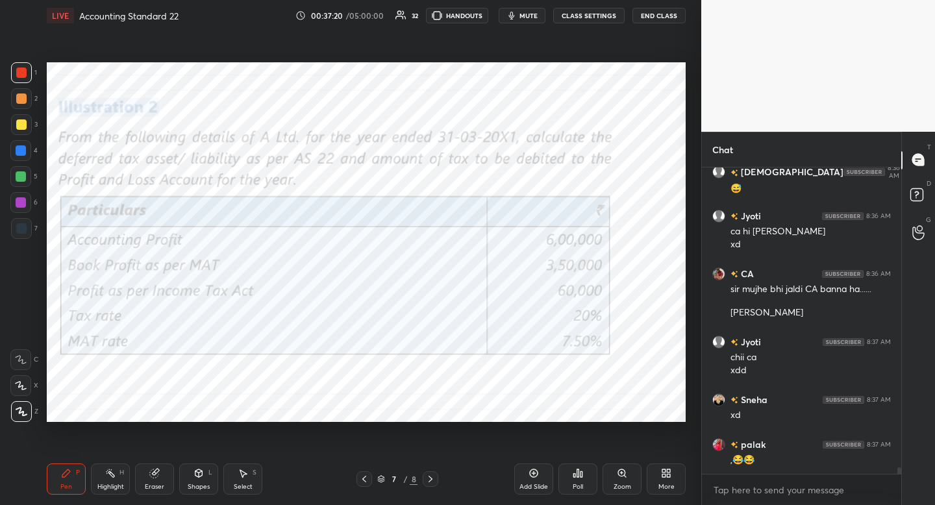
click at [21, 231] on div at bounding box center [21, 228] width 10 height 10
click at [188, 484] on div "Shapes" at bounding box center [199, 487] width 22 height 6
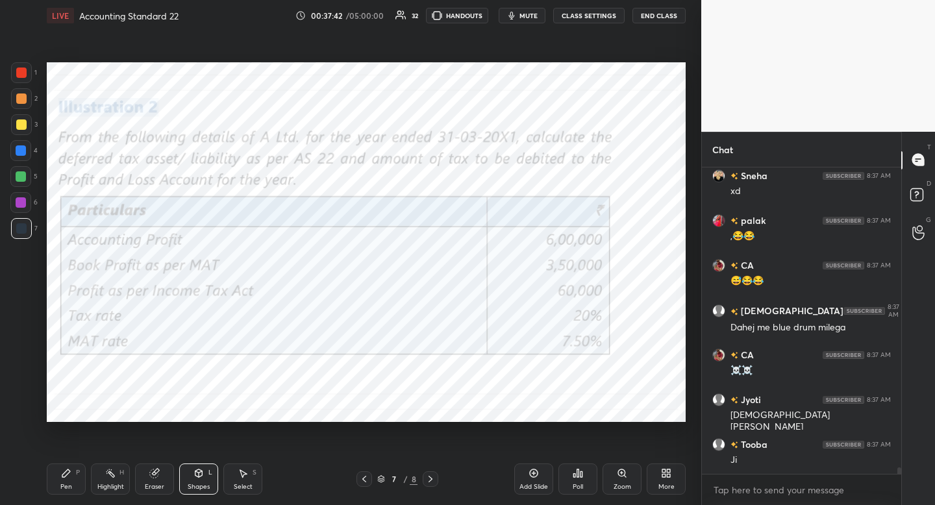
scroll to position [14174, 0]
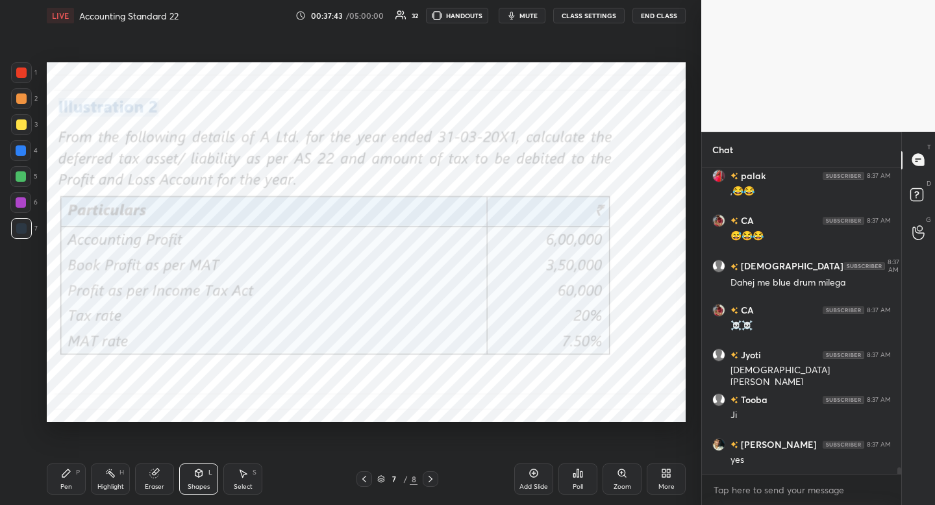
click at [68, 482] on div "Pen P" at bounding box center [66, 479] width 39 height 31
click at [531, 473] on icon at bounding box center [534, 473] width 10 height 10
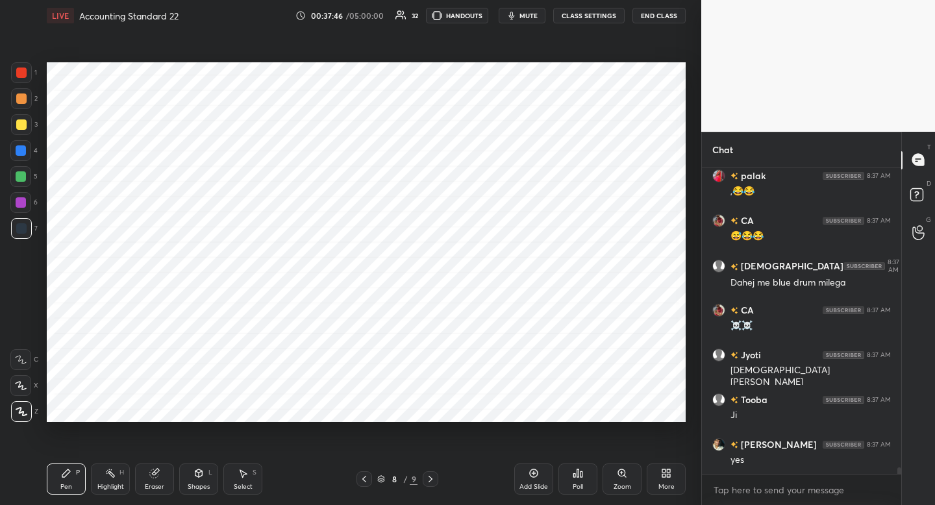
scroll to position [14219, 0]
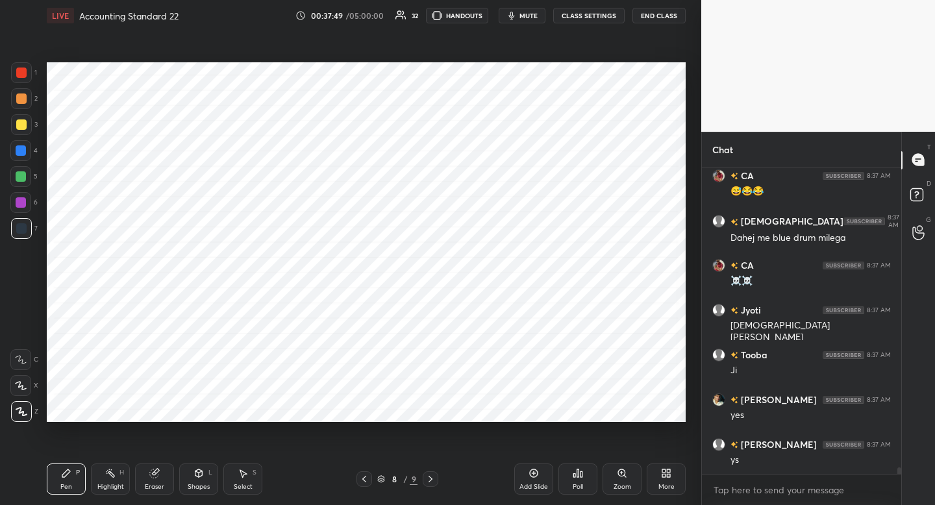
click at [23, 75] on div at bounding box center [21, 73] width 10 height 10
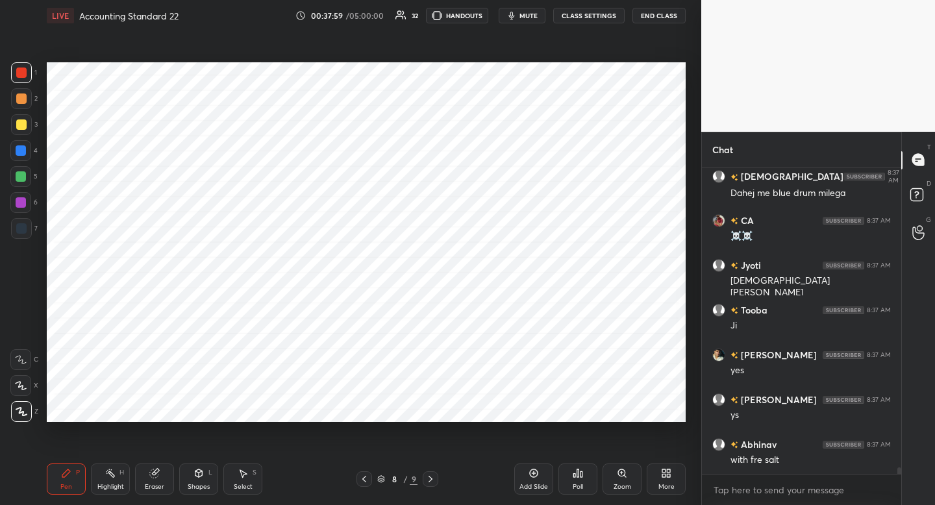
scroll to position [14309, 0]
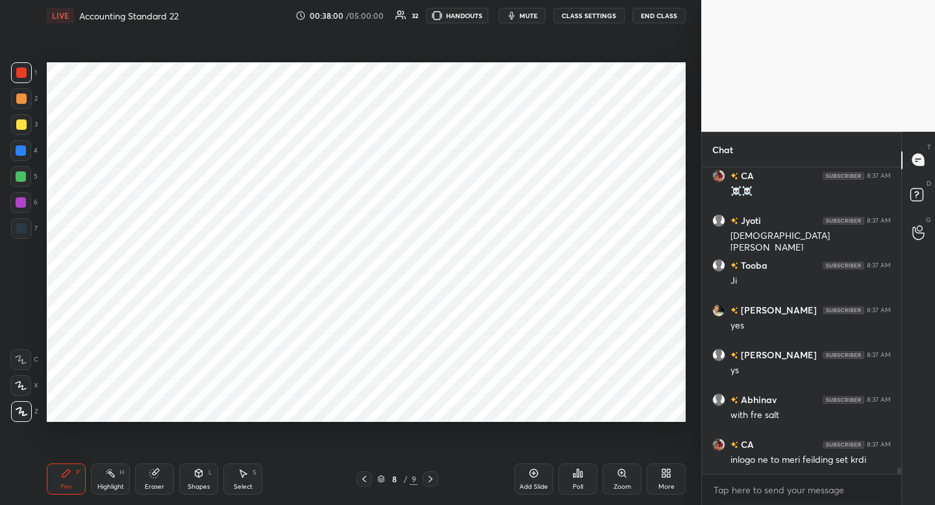
click at [371, 471] on div "Pen P Highlight H Eraser Shapes L Select S 8 / 9 Add Slide Poll Zoom More" at bounding box center [366, 479] width 639 height 52
click at [367, 478] on icon at bounding box center [364, 479] width 10 height 10
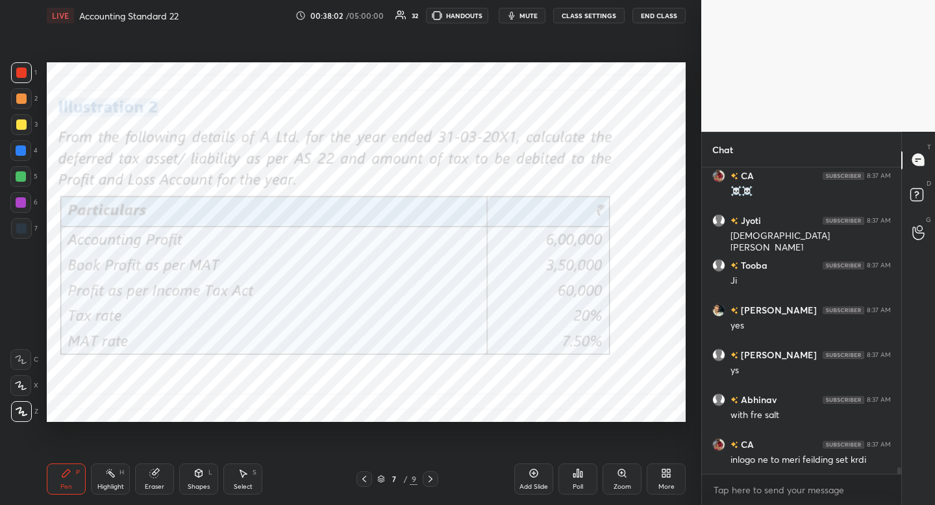
click at [437, 482] on div at bounding box center [431, 479] width 16 height 16
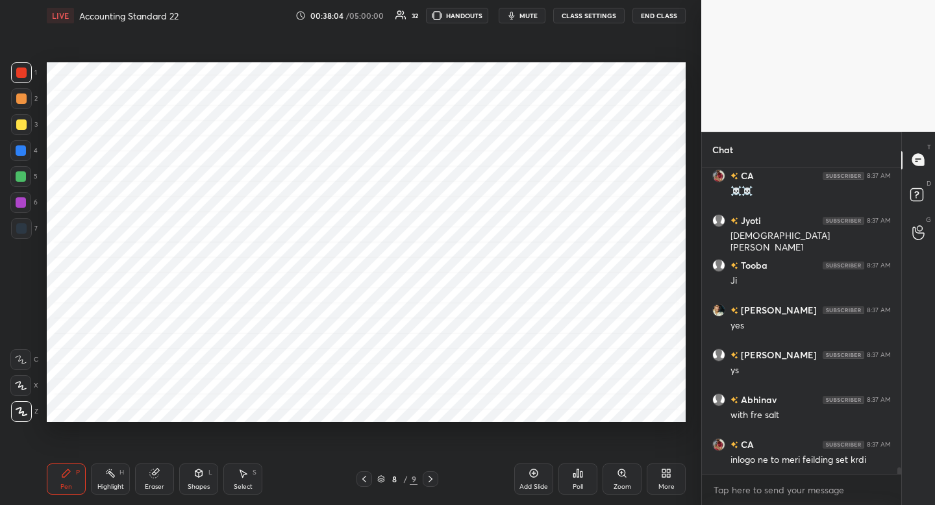
click at [27, 231] on div at bounding box center [21, 228] width 21 height 21
click at [362, 481] on icon at bounding box center [364, 479] width 10 height 10
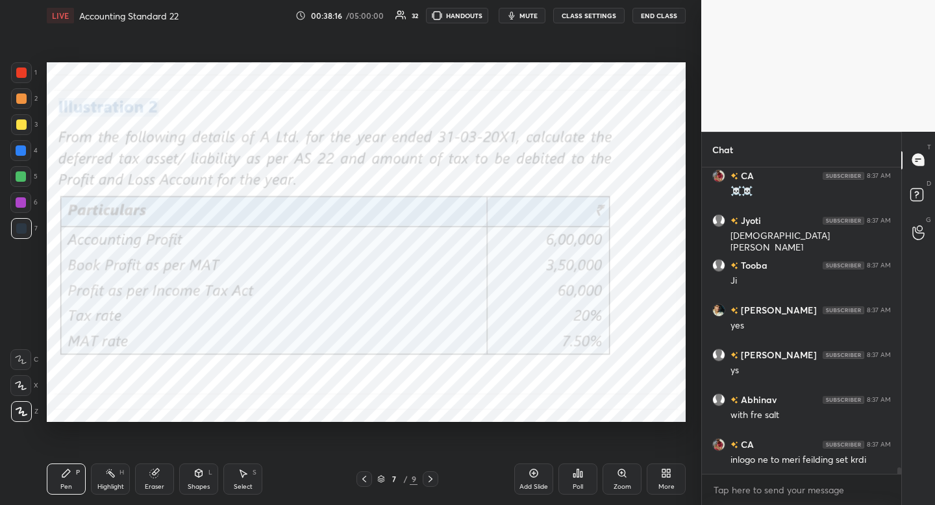
scroll to position [14353, 0]
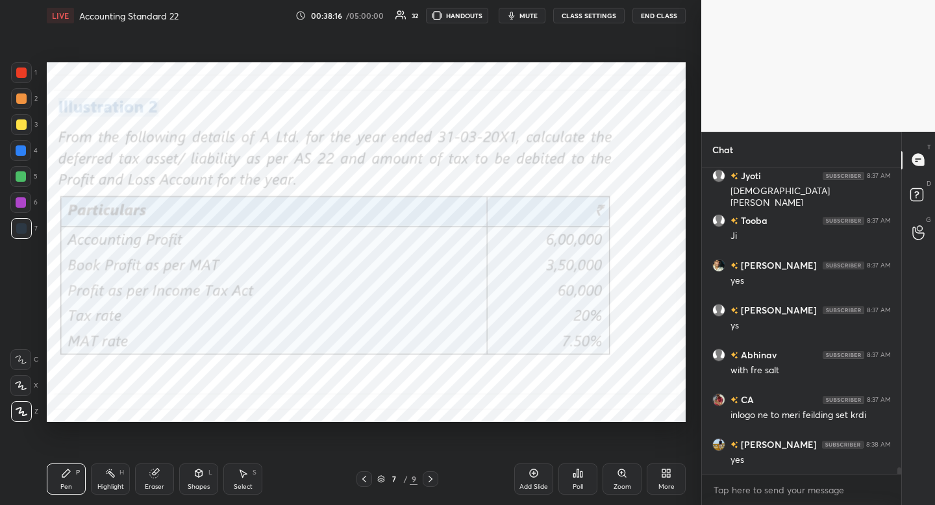
click at [431, 479] on icon at bounding box center [430, 479] width 10 height 10
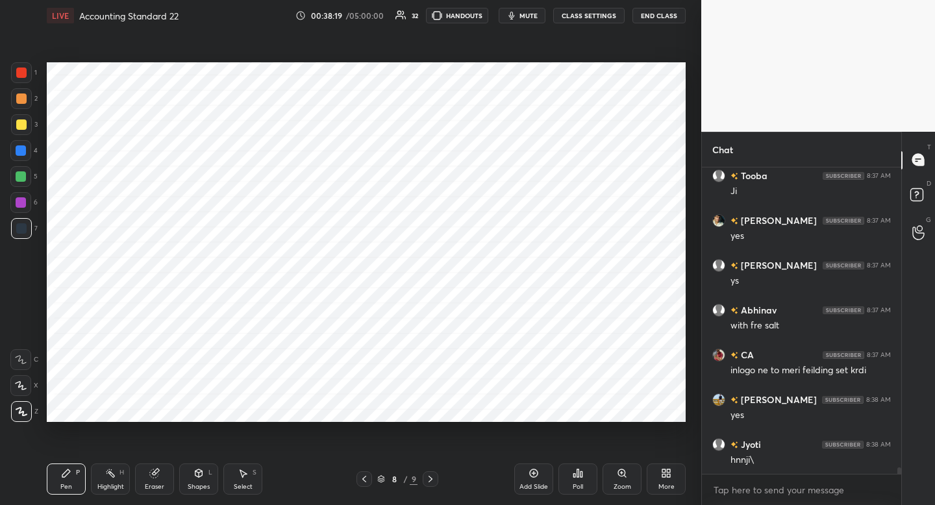
scroll to position [14443, 0]
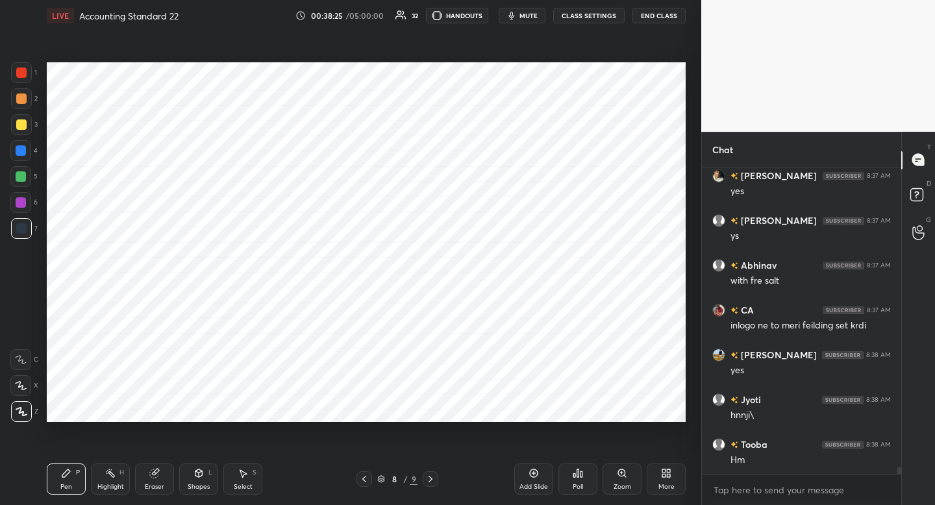
click at [196, 480] on div "Shapes L" at bounding box center [198, 479] width 39 height 31
click at [64, 471] on icon at bounding box center [66, 473] width 10 height 10
click at [362, 474] on icon at bounding box center [364, 479] width 10 height 10
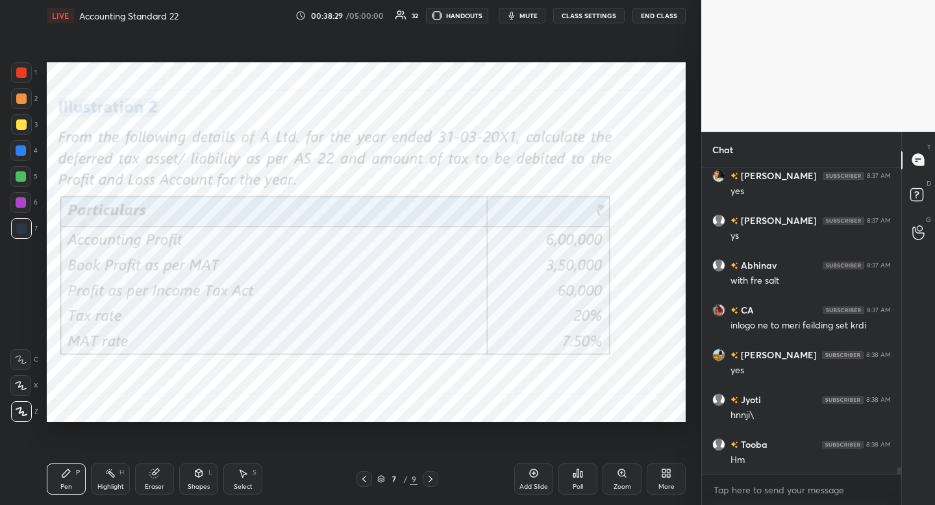
scroll to position [14500, 0]
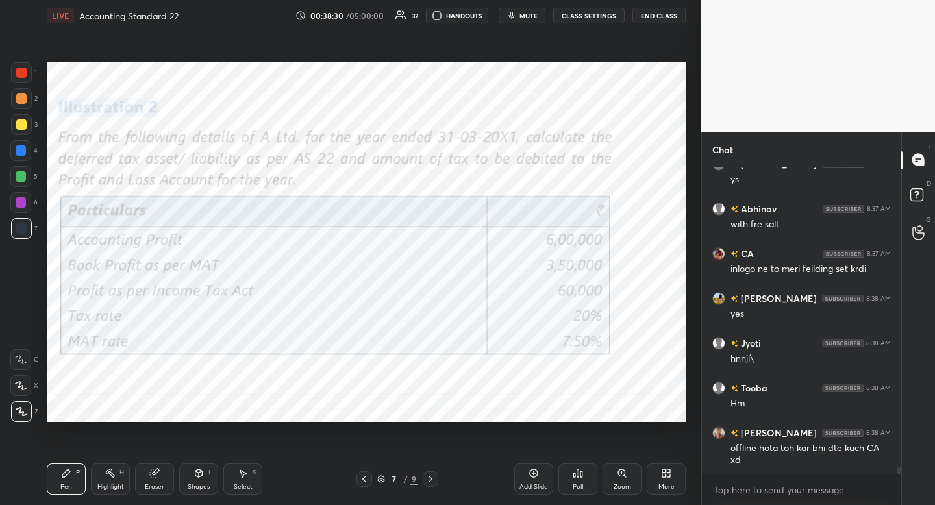
click at [432, 482] on icon at bounding box center [430, 479] width 10 height 10
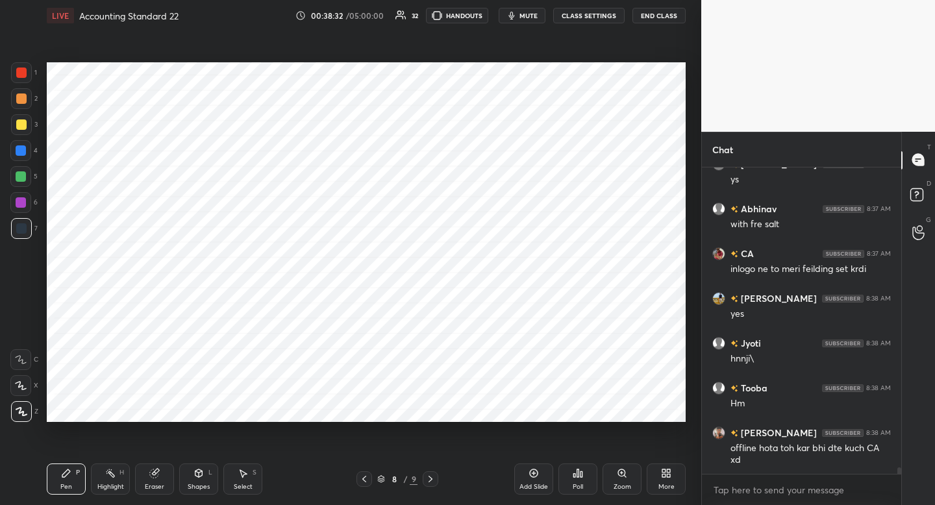
click at [27, 81] on div at bounding box center [21, 72] width 21 height 21
click at [366, 480] on icon at bounding box center [364, 479] width 10 height 10
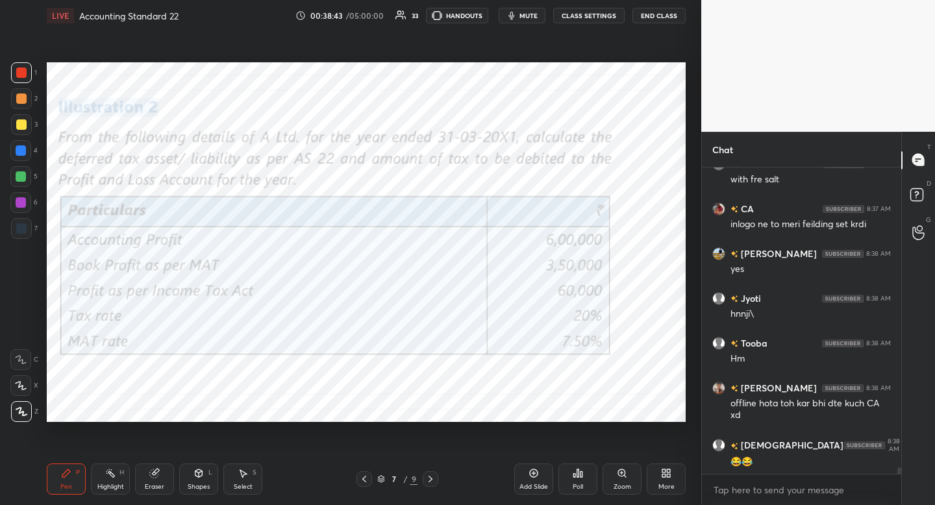
scroll to position [14620, 0]
click at [433, 479] on icon at bounding box center [430, 479] width 10 height 10
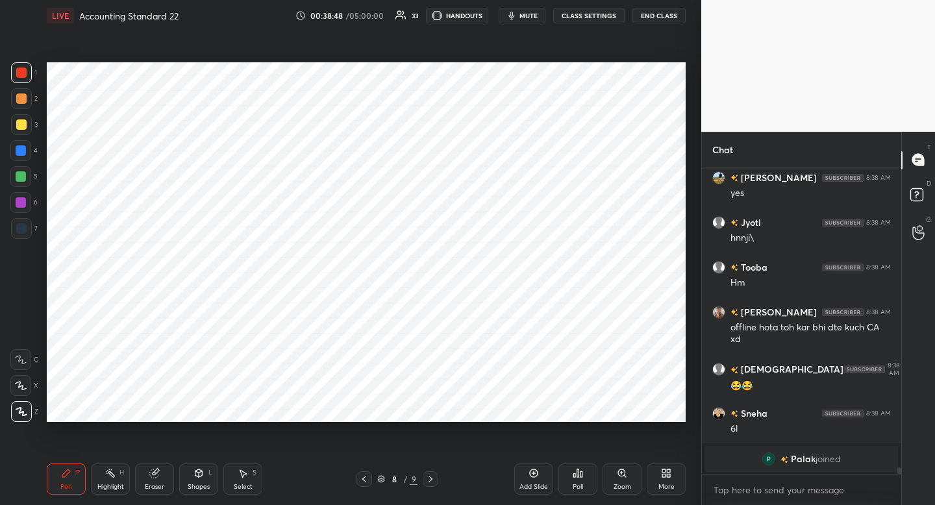
click at [362, 479] on icon at bounding box center [364, 479] width 10 height 10
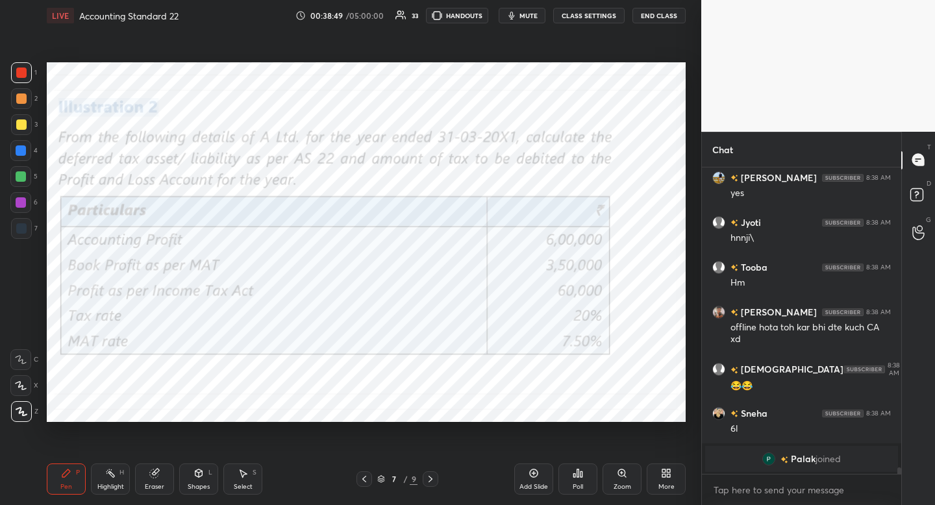
click at [432, 485] on div at bounding box center [431, 479] width 16 height 16
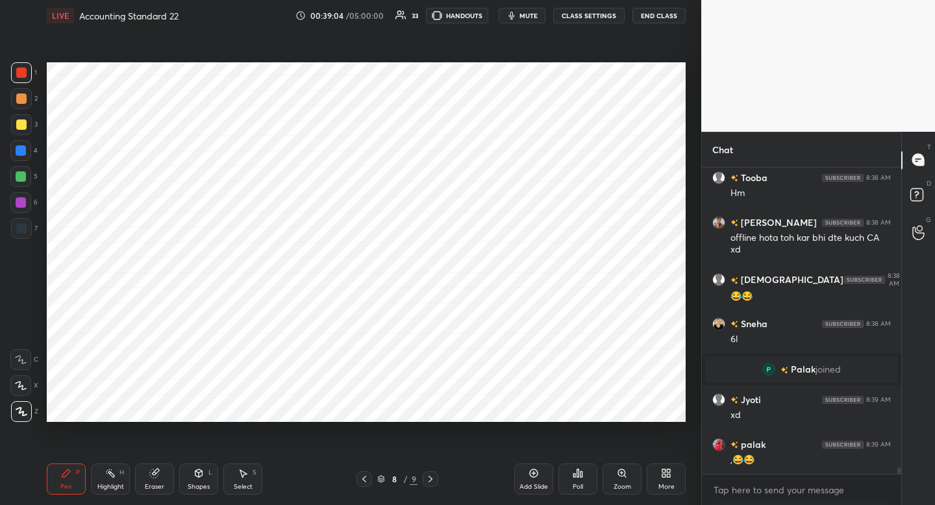
scroll to position [14065, 0]
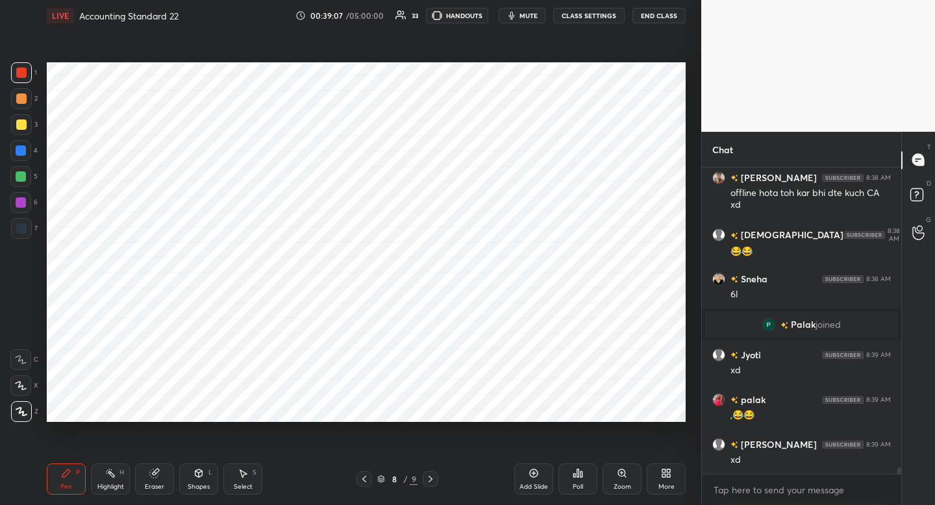
click at [365, 480] on icon at bounding box center [364, 479] width 10 height 10
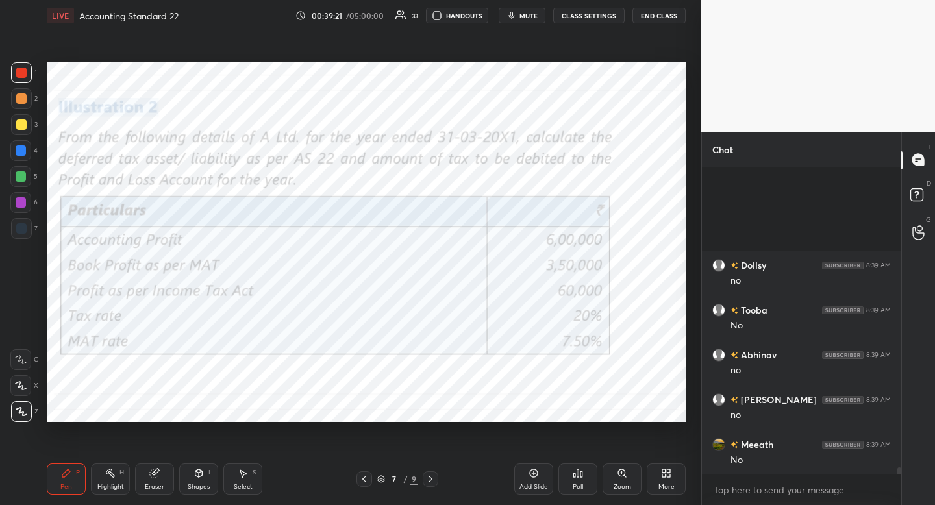
scroll to position [14558, 0]
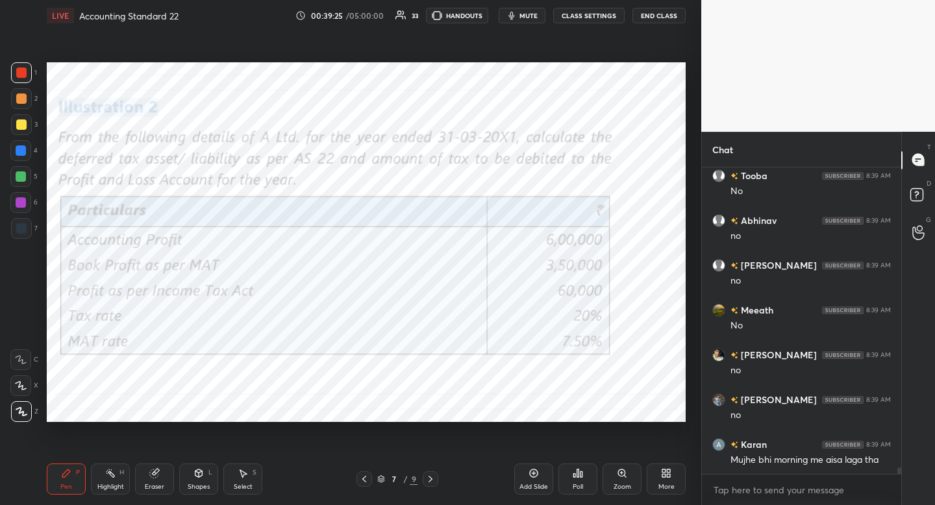
click at [154, 479] on div "Eraser" at bounding box center [154, 479] width 39 height 31
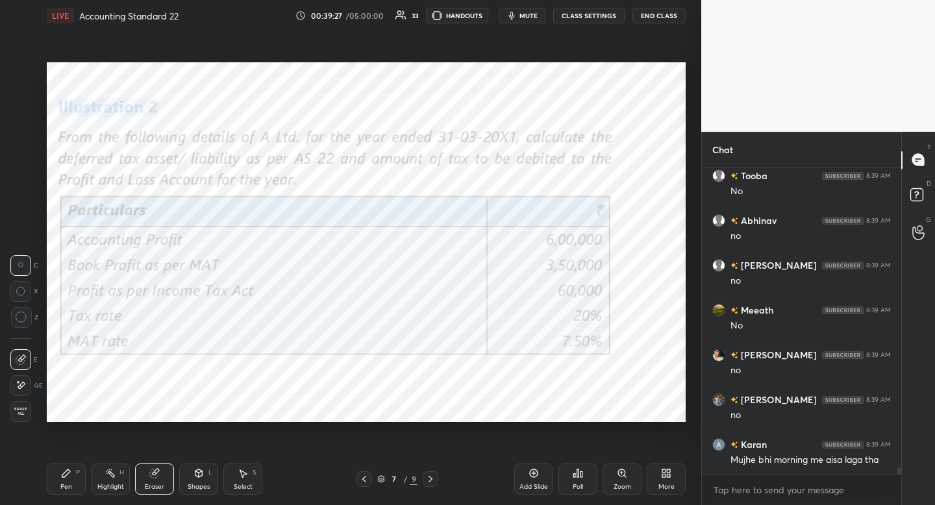
click at [61, 477] on icon at bounding box center [66, 473] width 10 height 10
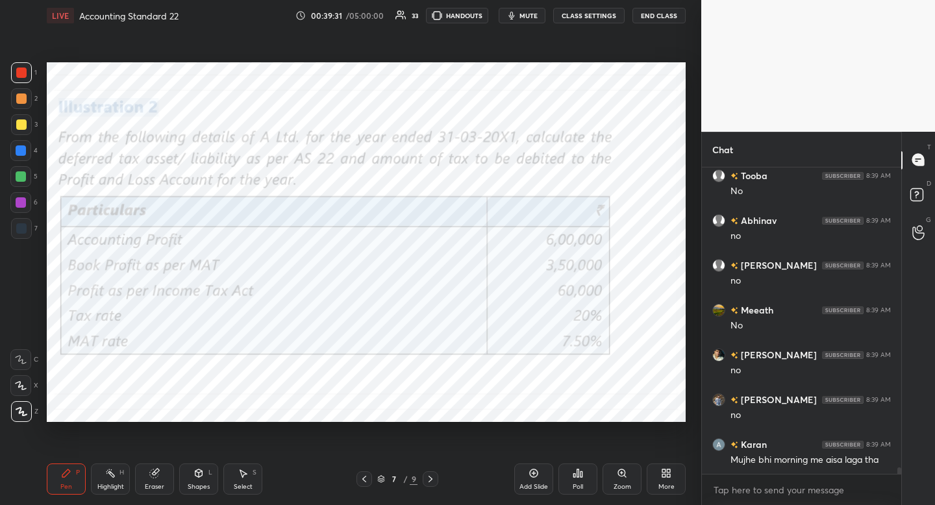
click at [433, 485] on div at bounding box center [431, 479] width 16 height 16
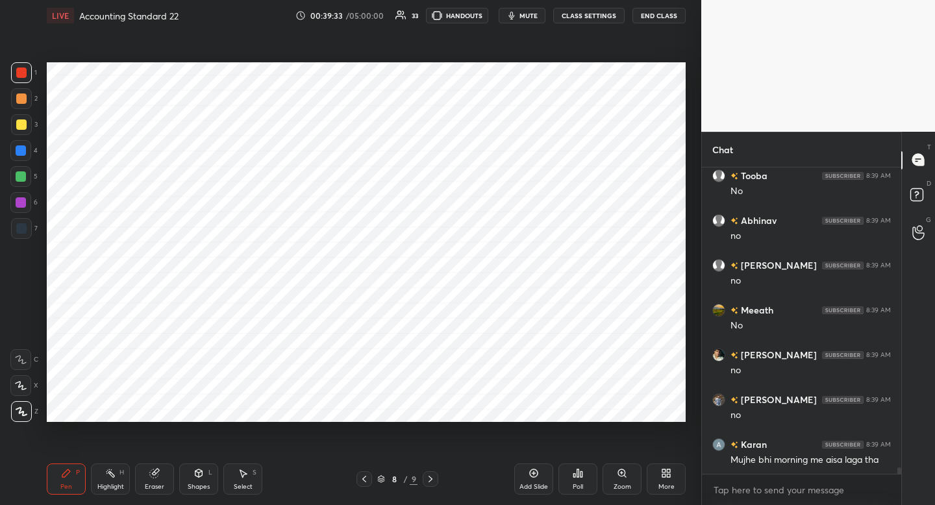
click at [24, 155] on div at bounding box center [20, 150] width 21 height 21
click at [23, 236] on div at bounding box center [21, 228] width 21 height 21
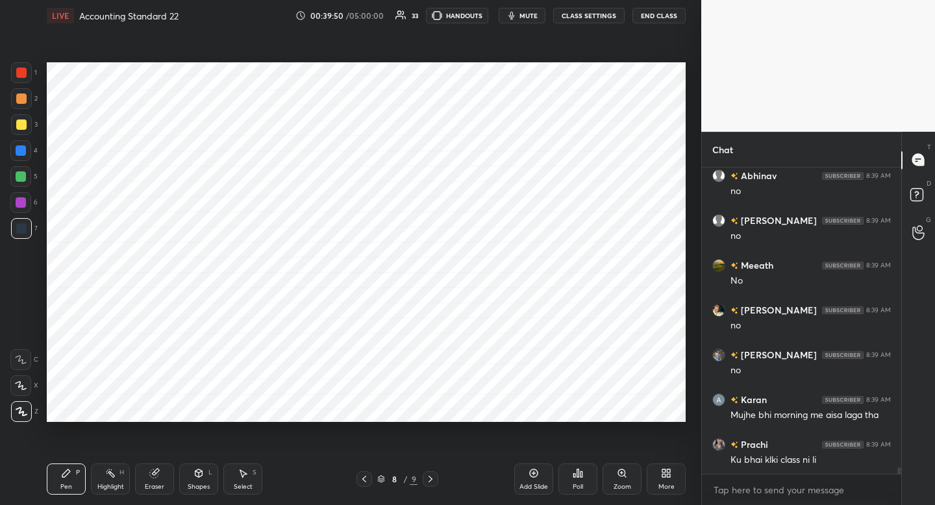
click at [363, 481] on icon at bounding box center [364, 479] width 10 height 10
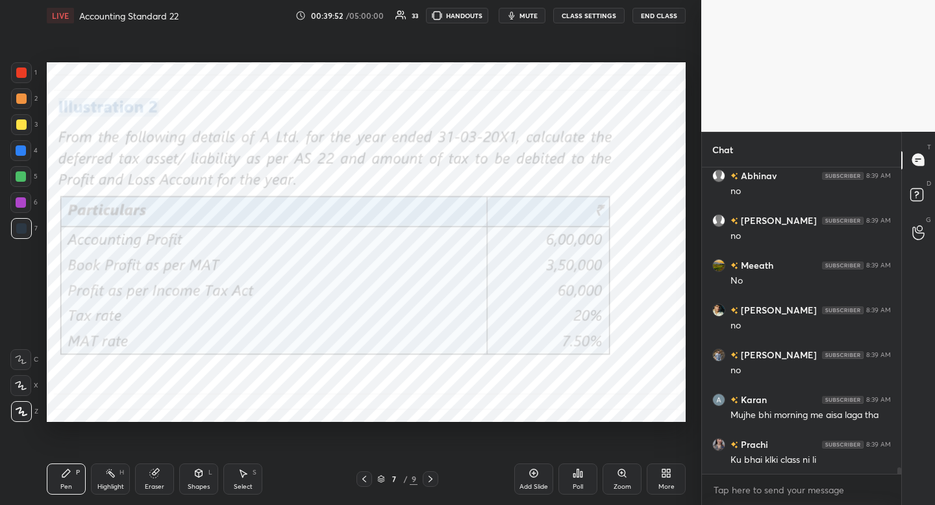
click at [433, 474] on div at bounding box center [431, 479] width 16 height 16
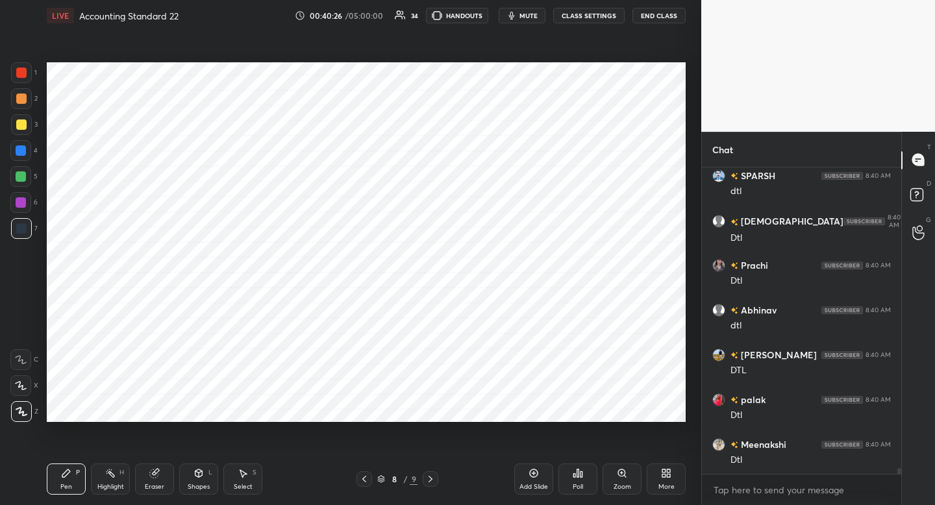
scroll to position [15096, 0]
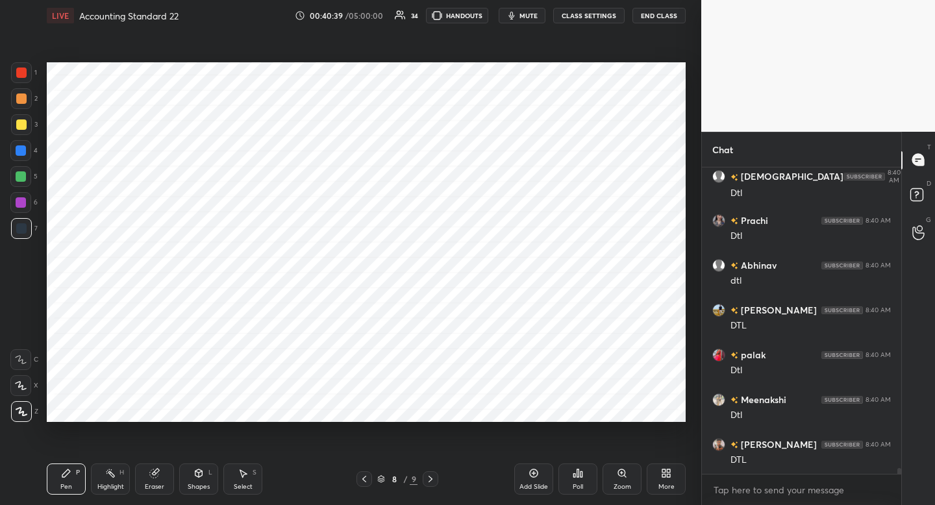
click at [24, 205] on div at bounding box center [21, 202] width 10 height 10
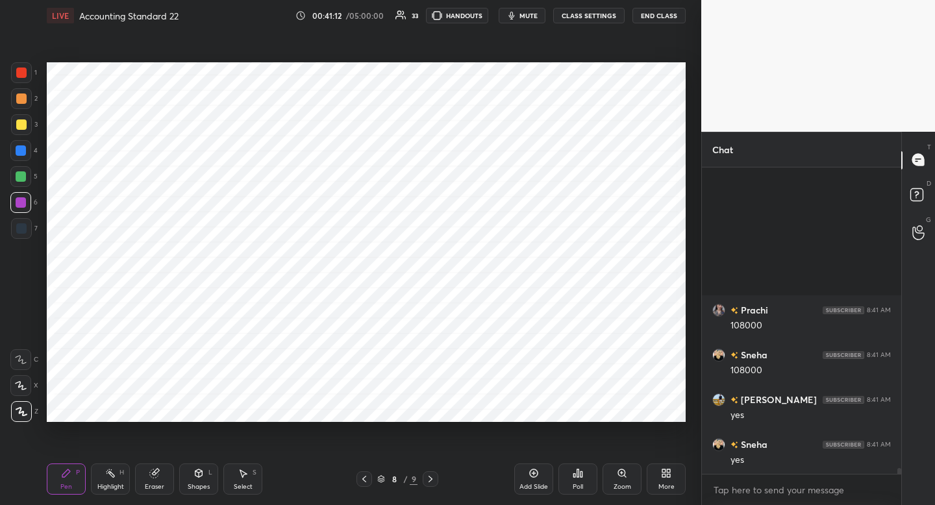
scroll to position [15768, 0]
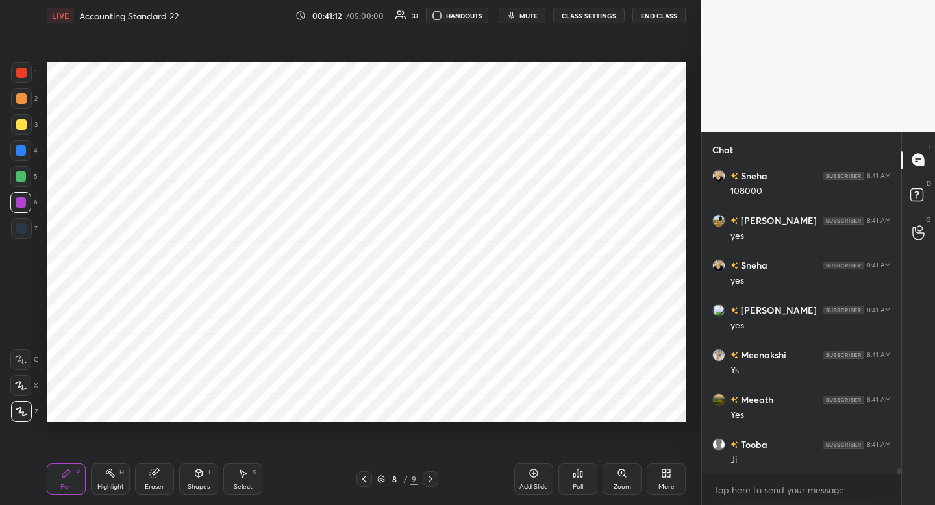
click at [536, 471] on icon at bounding box center [534, 473] width 10 height 10
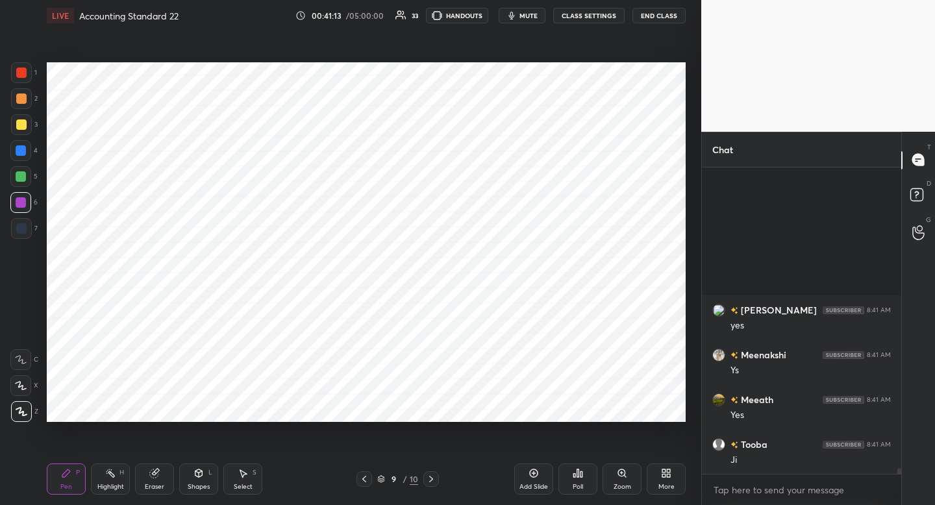
scroll to position [15947, 0]
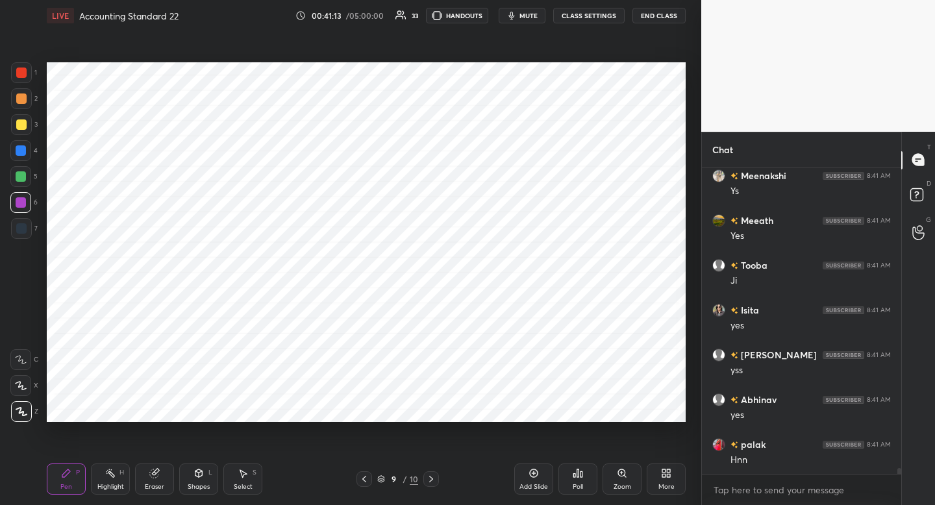
click at [22, 231] on div at bounding box center [21, 228] width 10 height 10
click at [25, 72] on div at bounding box center [21, 73] width 10 height 10
click at [363, 475] on icon at bounding box center [364, 479] width 10 height 10
click at [364, 480] on icon at bounding box center [364, 479] width 10 height 10
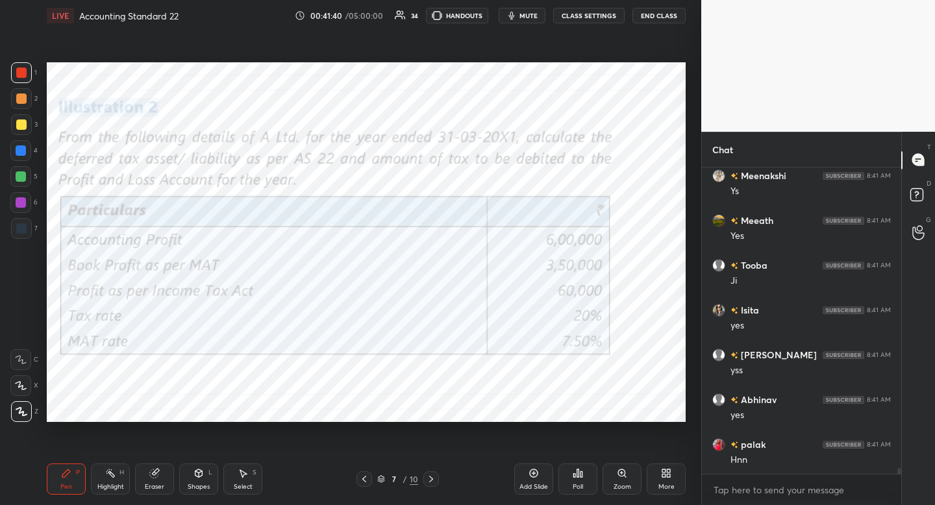
click at [432, 471] on div "Pen P Highlight H Eraser Shapes L Select S 7 / 10 Add Slide Poll Zoom More" at bounding box center [366, 479] width 639 height 52
click at [432, 478] on icon at bounding box center [431, 479] width 10 height 10
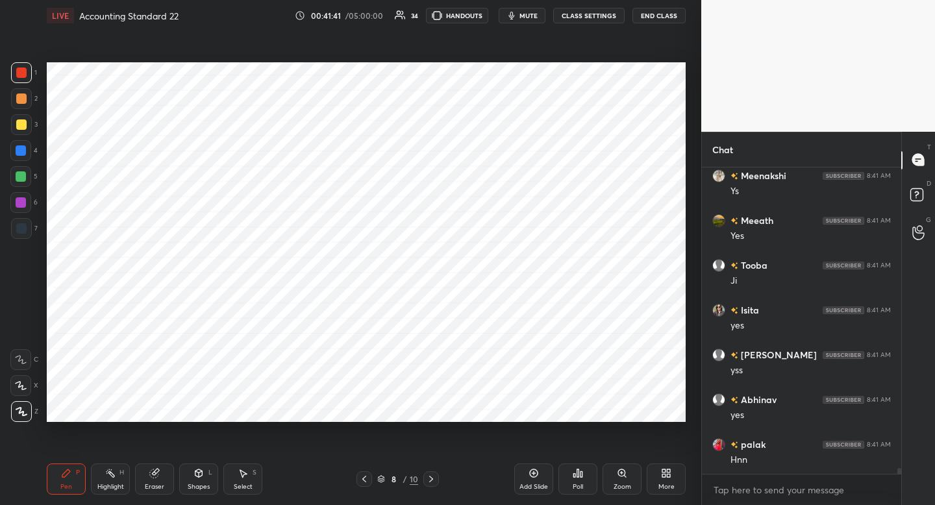
click at [427, 488] on div "Pen P Highlight H Eraser Shapes L Select S 8 / 10 Add Slide Poll Zoom More" at bounding box center [366, 479] width 639 height 52
click at [432, 482] on icon at bounding box center [431, 479] width 10 height 10
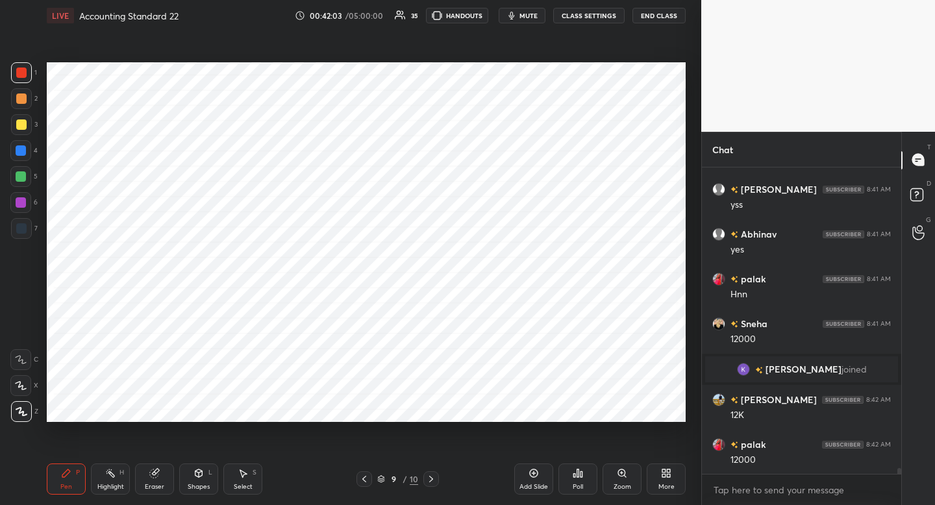
scroll to position [15554, 0]
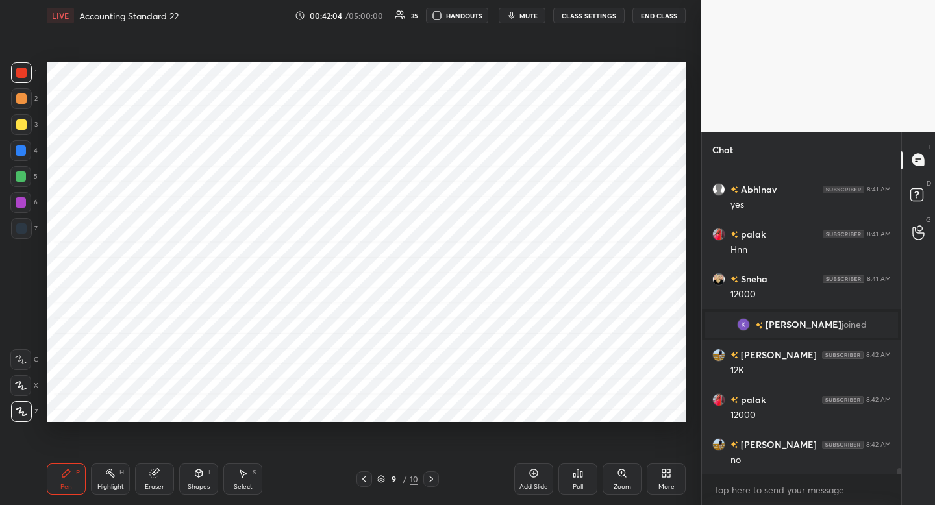
click at [363, 479] on icon at bounding box center [364, 479] width 10 height 10
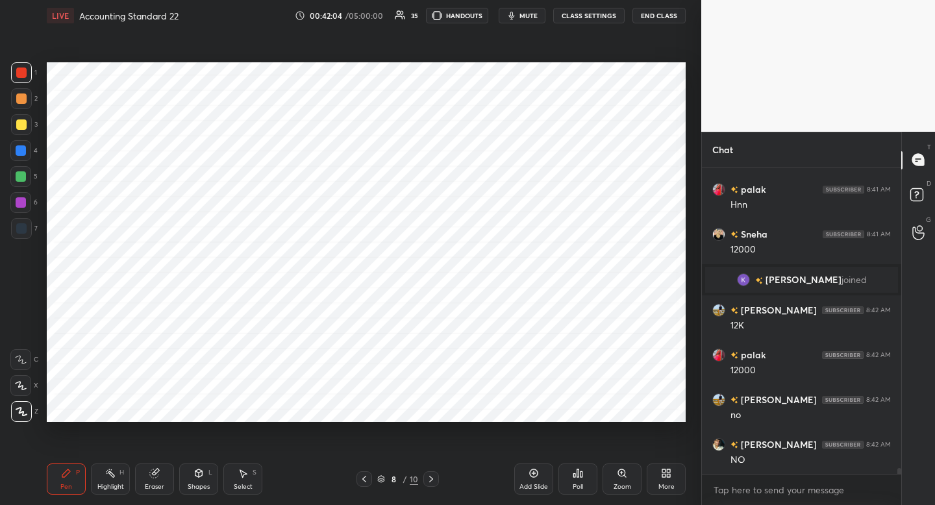
click at [362, 480] on icon at bounding box center [364, 479] width 10 height 10
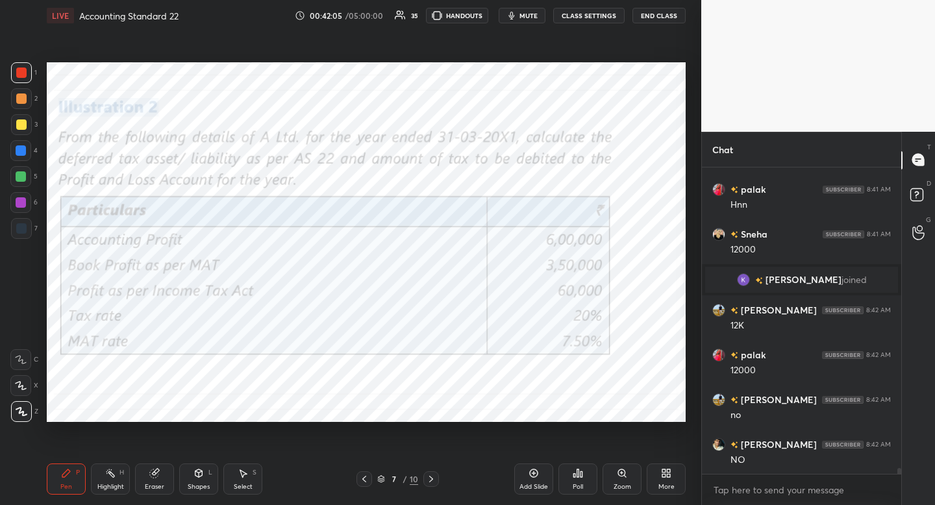
click at [427, 480] on icon at bounding box center [431, 479] width 10 height 10
click at [432, 478] on icon at bounding box center [431, 479] width 10 height 10
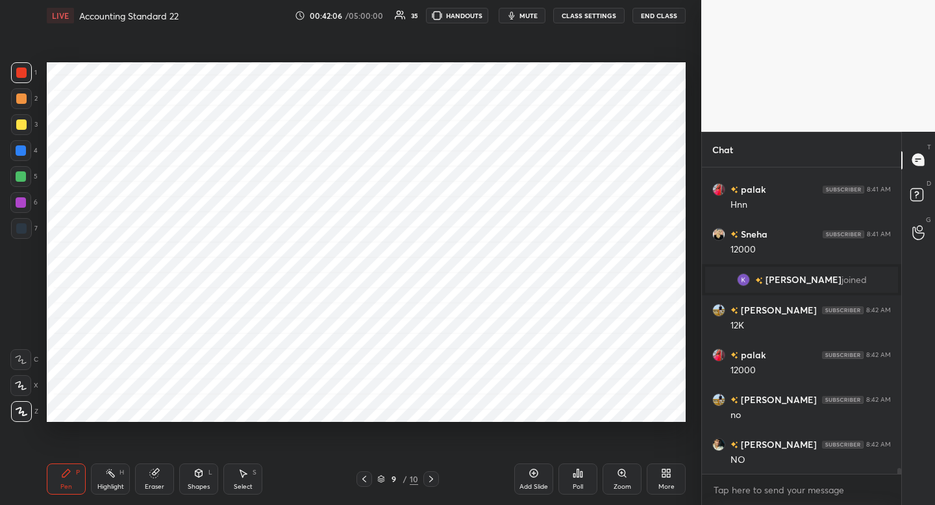
click at [26, 230] on div at bounding box center [21, 228] width 21 height 21
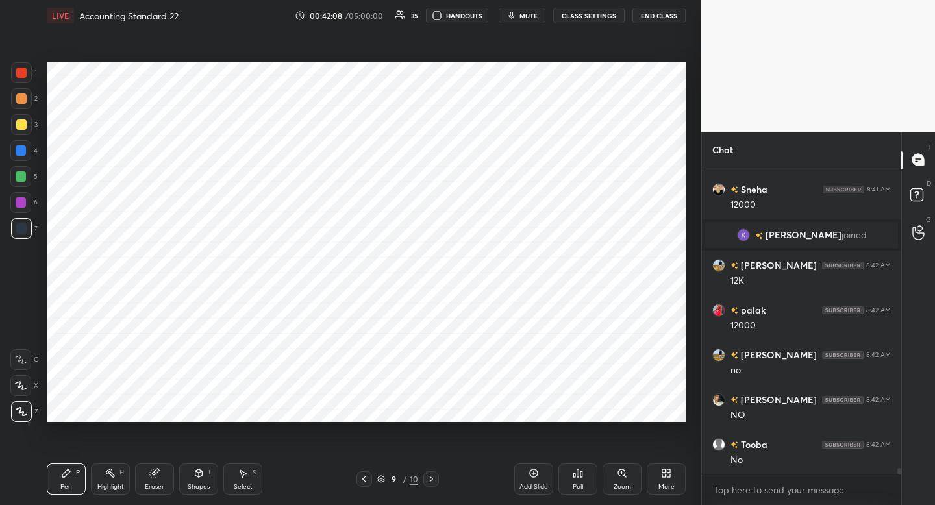
click at [25, 79] on div at bounding box center [21, 72] width 21 height 21
click at [361, 478] on icon at bounding box center [364, 479] width 10 height 10
click at [359, 480] on icon at bounding box center [364, 479] width 10 height 10
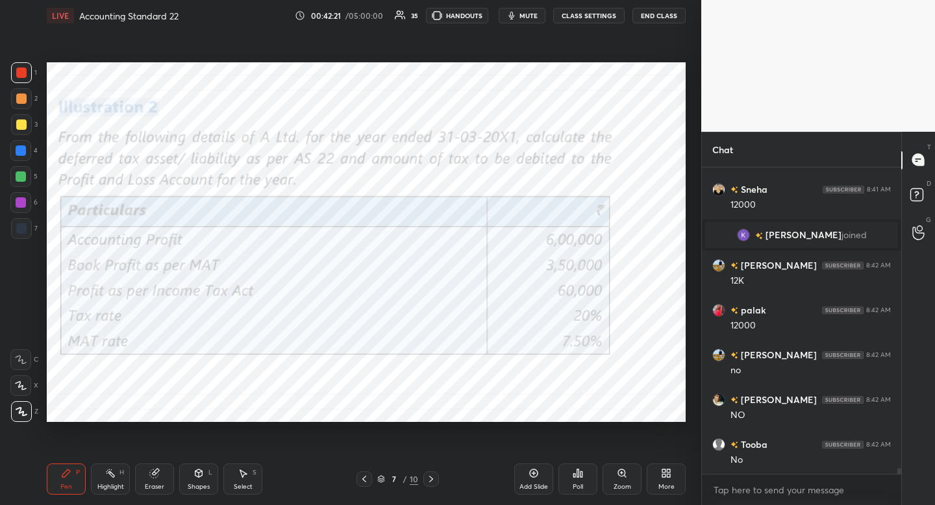
click at [433, 478] on icon at bounding box center [431, 479] width 10 height 10
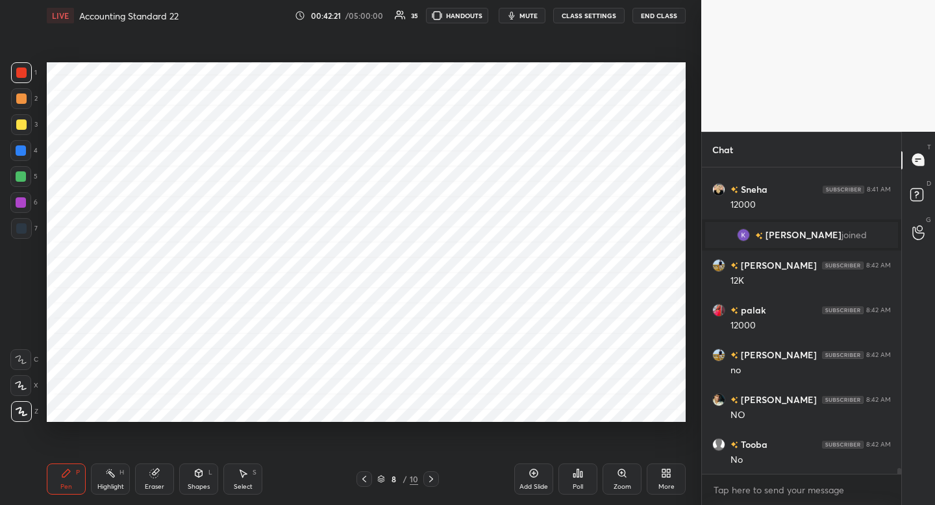
click at [432, 482] on icon at bounding box center [431, 479] width 10 height 10
click at [363, 483] on div at bounding box center [364, 479] width 16 height 16
click at [362, 479] on icon at bounding box center [364, 479] width 10 height 10
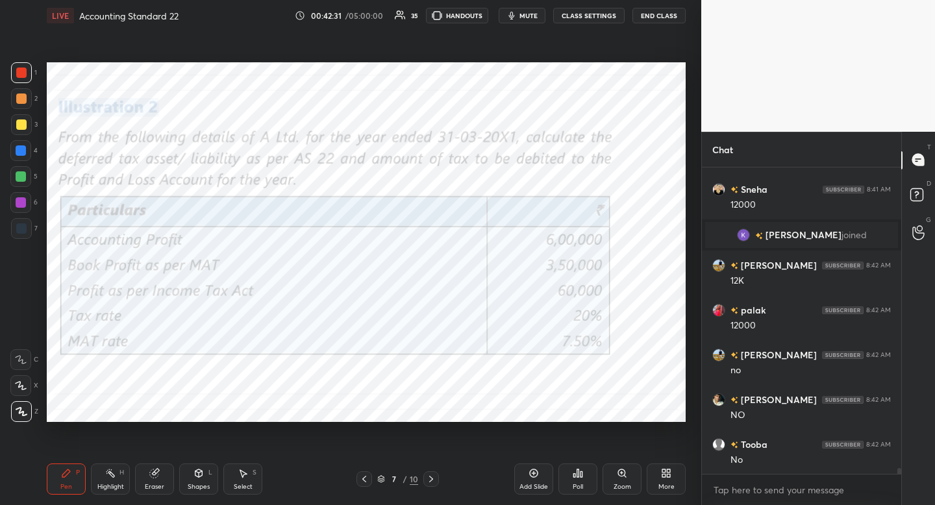
click at [427, 474] on icon at bounding box center [431, 479] width 10 height 10
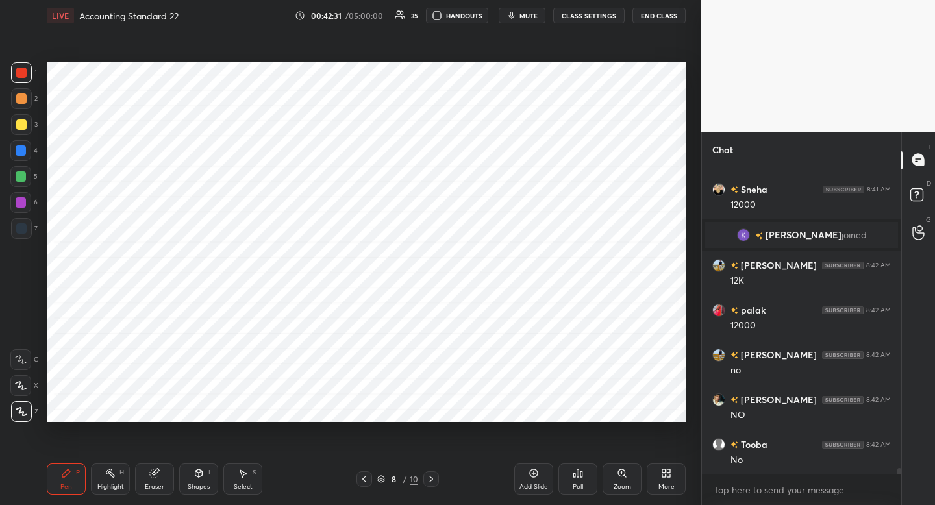
click at [429, 475] on icon at bounding box center [431, 479] width 10 height 10
click at [32, 236] on div "7" at bounding box center [24, 228] width 27 height 21
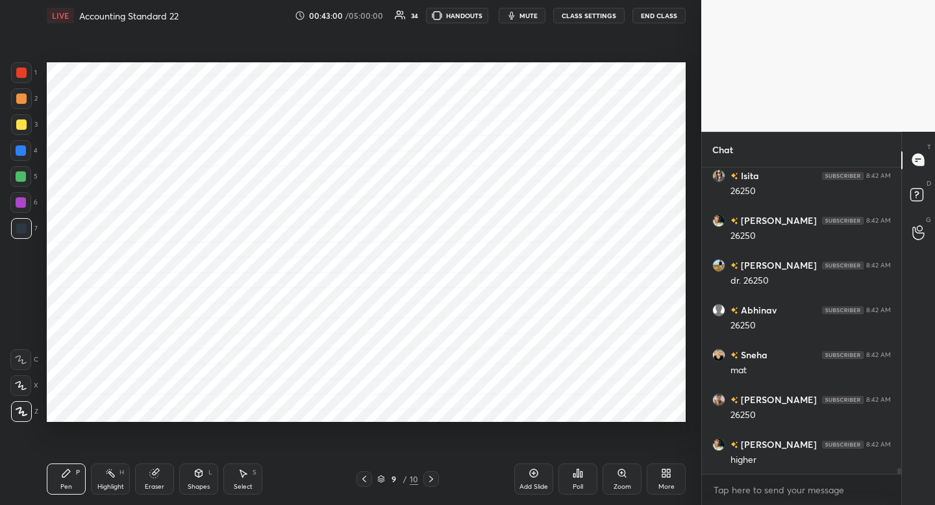
scroll to position [16181, 0]
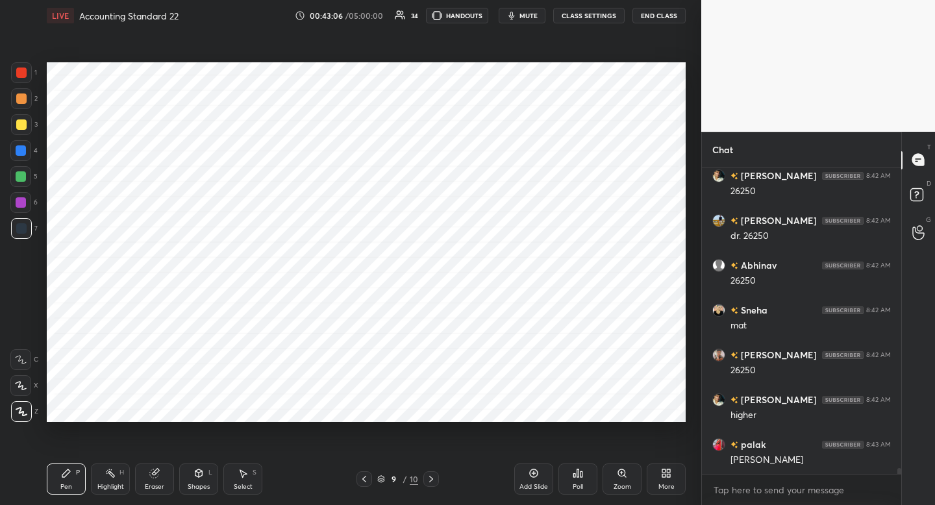
click at [529, 478] on div "Add Slide" at bounding box center [533, 479] width 39 height 31
click at [16, 79] on div at bounding box center [21, 72] width 21 height 21
click at [21, 103] on div at bounding box center [21, 98] width 21 height 21
click at [20, 150] on div at bounding box center [21, 150] width 10 height 10
click at [37, 78] on div "1 2 3 4 5 6 7" at bounding box center [23, 153] width 27 height 182
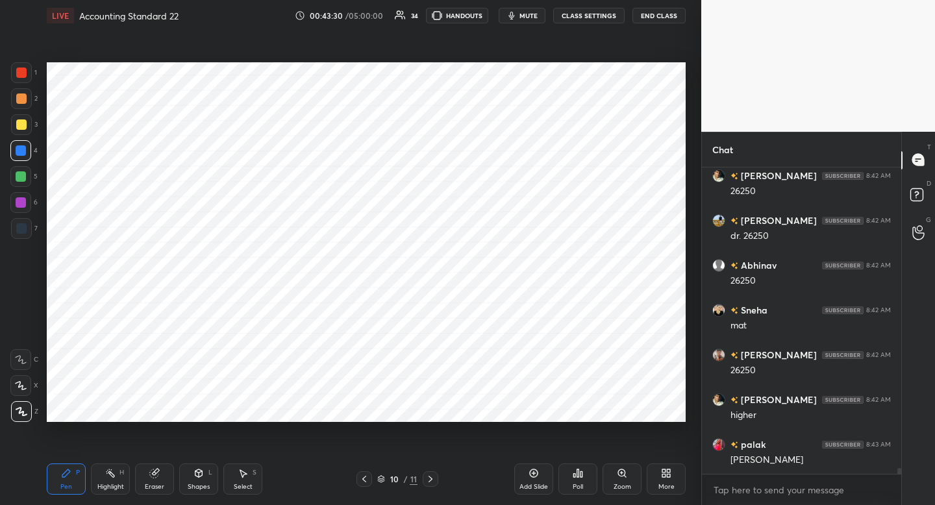
click at [24, 82] on div at bounding box center [21, 72] width 21 height 21
click at [360, 482] on icon at bounding box center [364, 479] width 10 height 10
click at [362, 479] on icon at bounding box center [364, 479] width 10 height 10
click at [433, 480] on icon at bounding box center [430, 479] width 10 height 10
click at [434, 480] on icon at bounding box center [430, 479] width 10 height 10
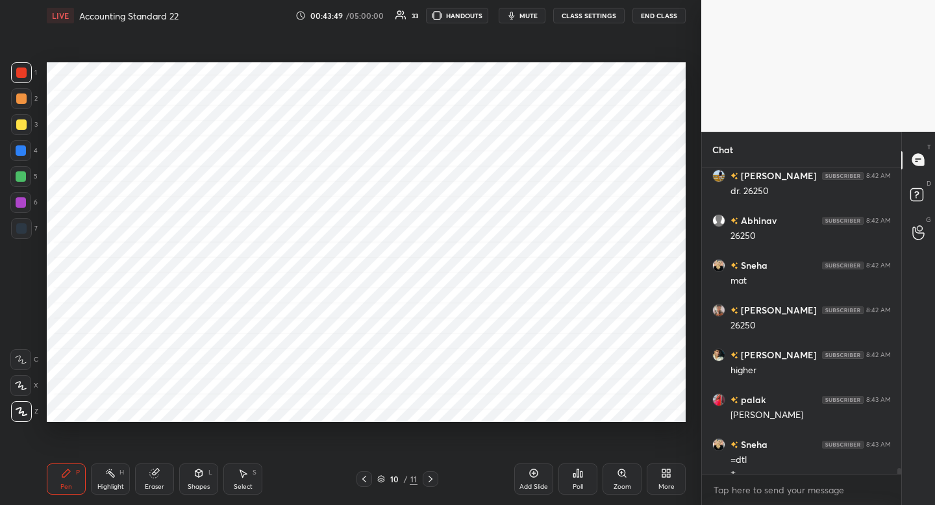
scroll to position [16239, 0]
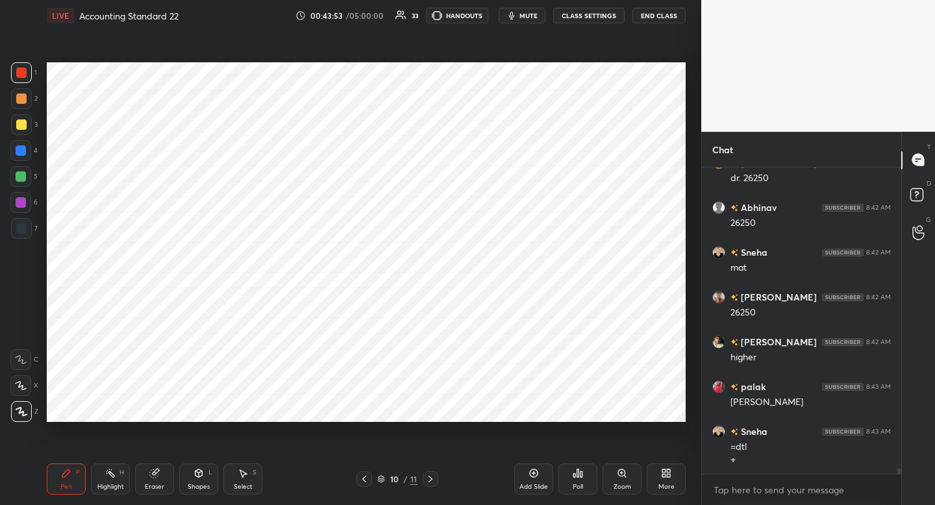
click at [19, 105] on div at bounding box center [21, 98] width 21 height 21
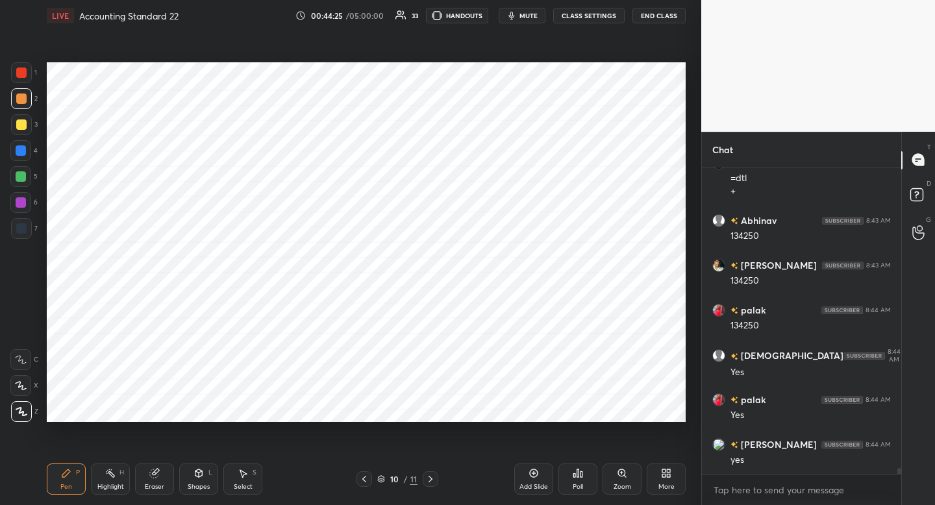
scroll to position [16790, 0]
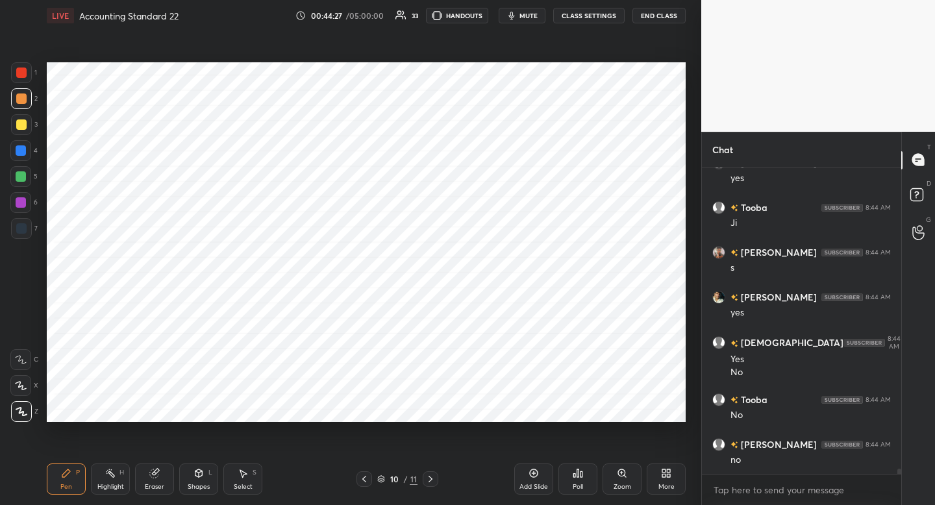
click at [677, 479] on div "More" at bounding box center [666, 479] width 39 height 31
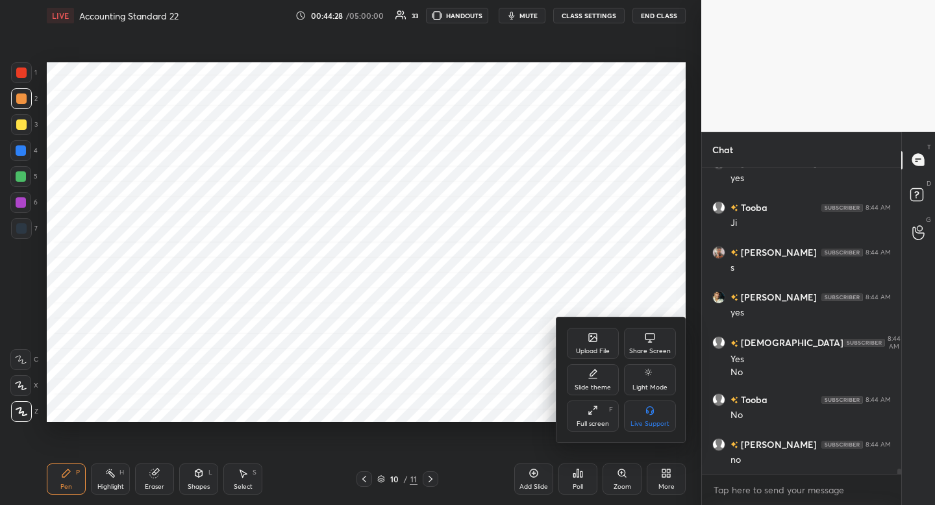
click at [595, 342] on icon at bounding box center [593, 337] width 10 height 10
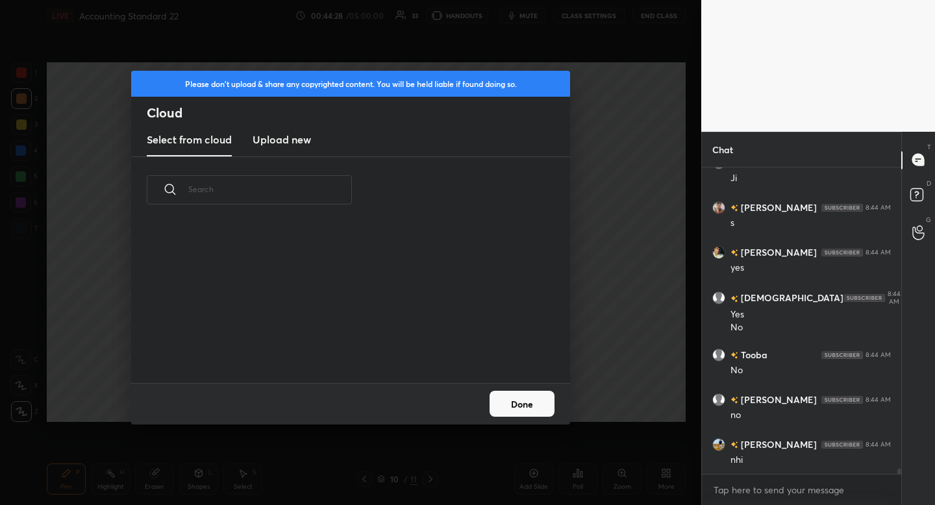
scroll to position [160, 417]
click at [282, 145] on h3 "Upload new" at bounding box center [282, 140] width 58 height 16
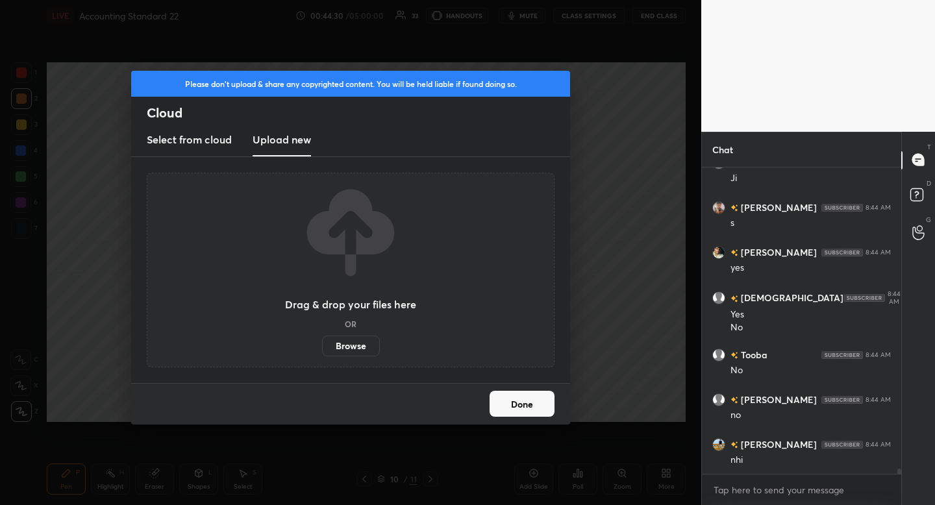
click at [356, 351] on label "Browse" at bounding box center [351, 346] width 58 height 21
click at [322, 351] on input "Browse" at bounding box center [322, 346] width 0 height 21
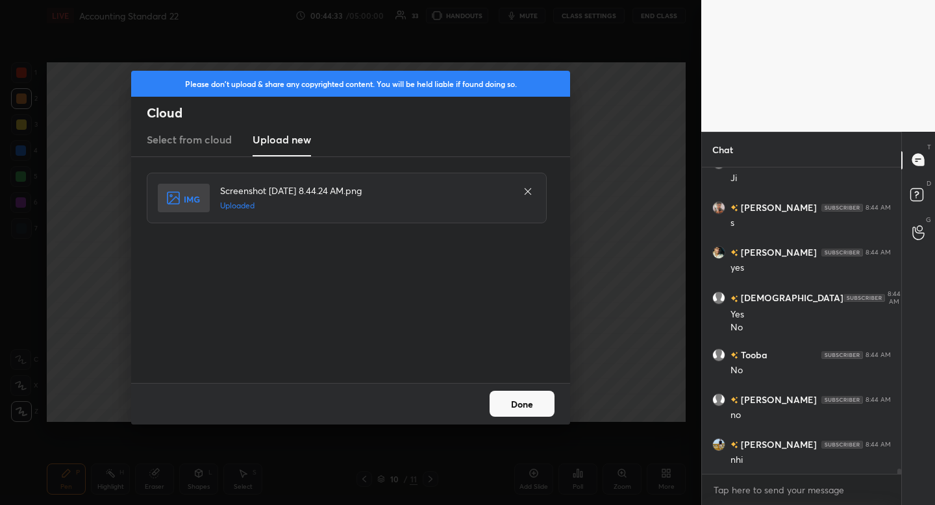
click at [522, 408] on button "Done" at bounding box center [522, 404] width 65 height 26
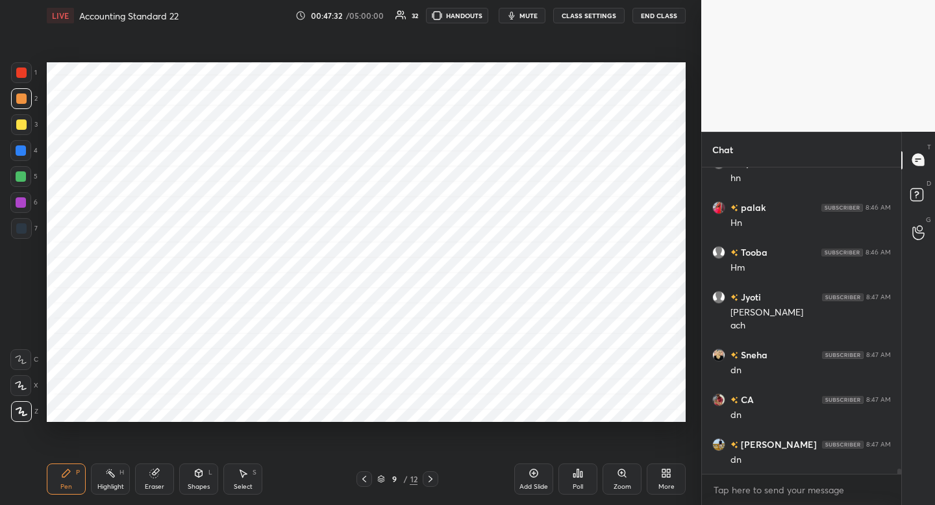
scroll to position [17609, 0]
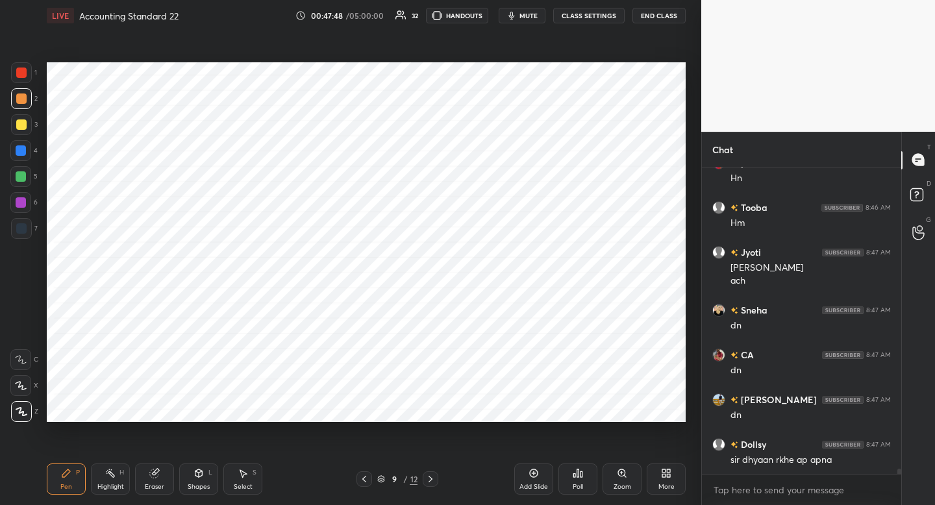
click at [514, 16] on icon "button" at bounding box center [512, 16] width 6 height 8
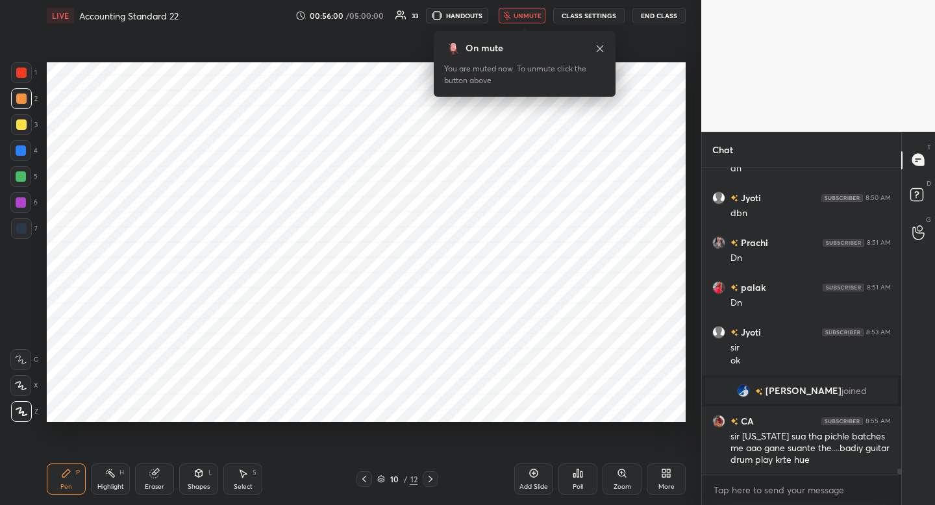
scroll to position [17778, 0]
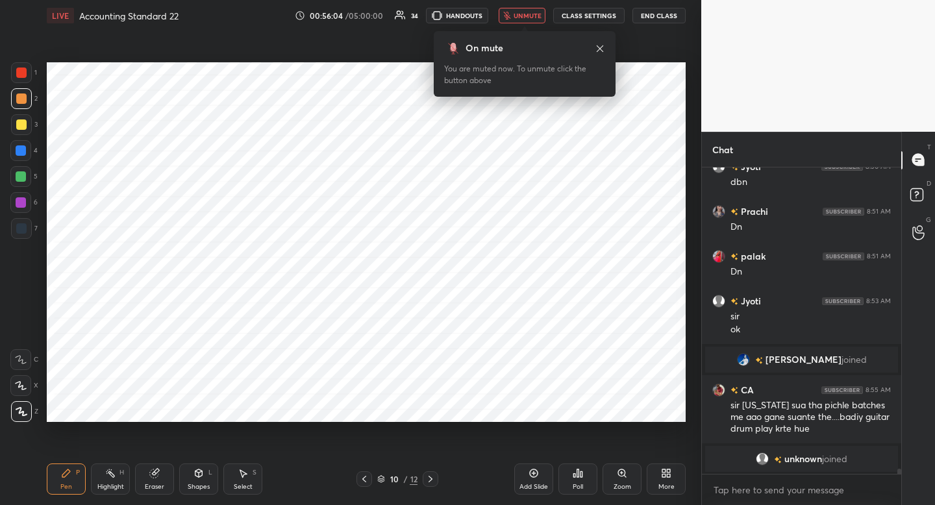
click at [527, 14] on span "unmute" at bounding box center [528, 15] width 28 height 9
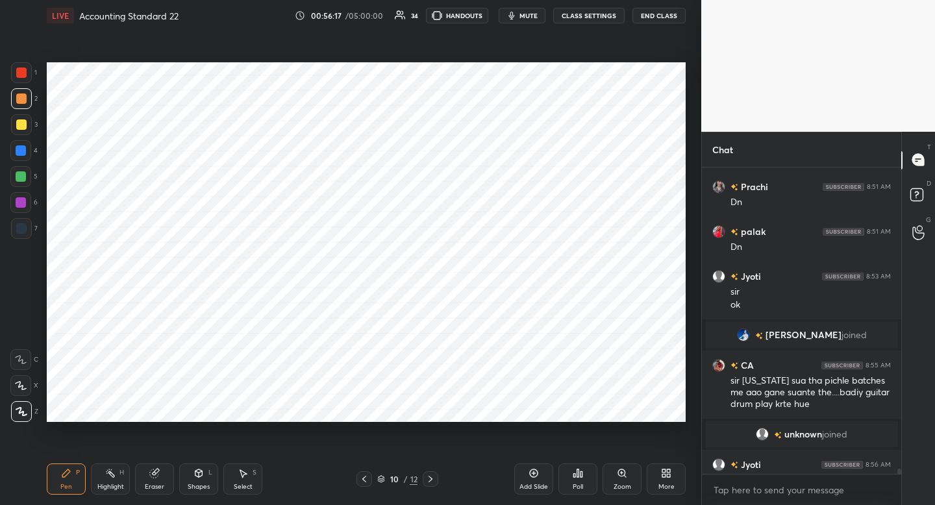
scroll to position [17798, 0]
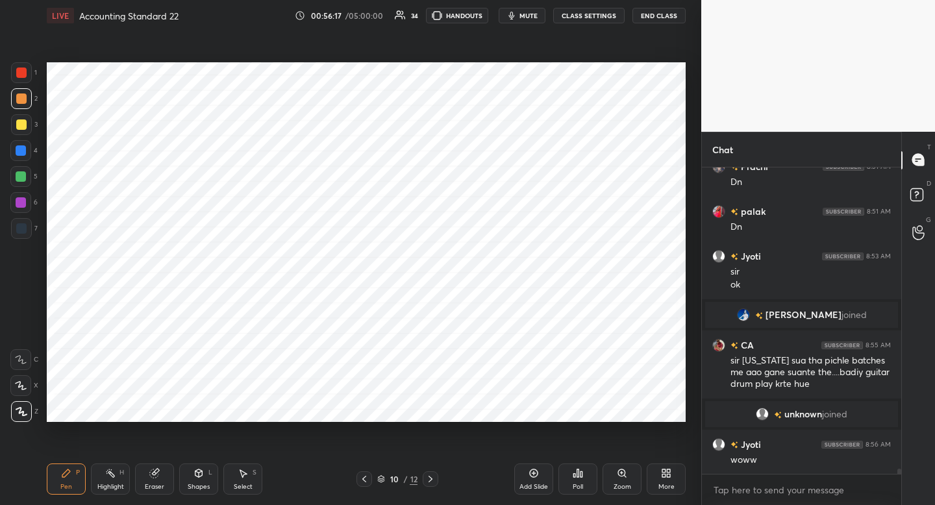
click at [538, 473] on icon at bounding box center [534, 473] width 8 height 8
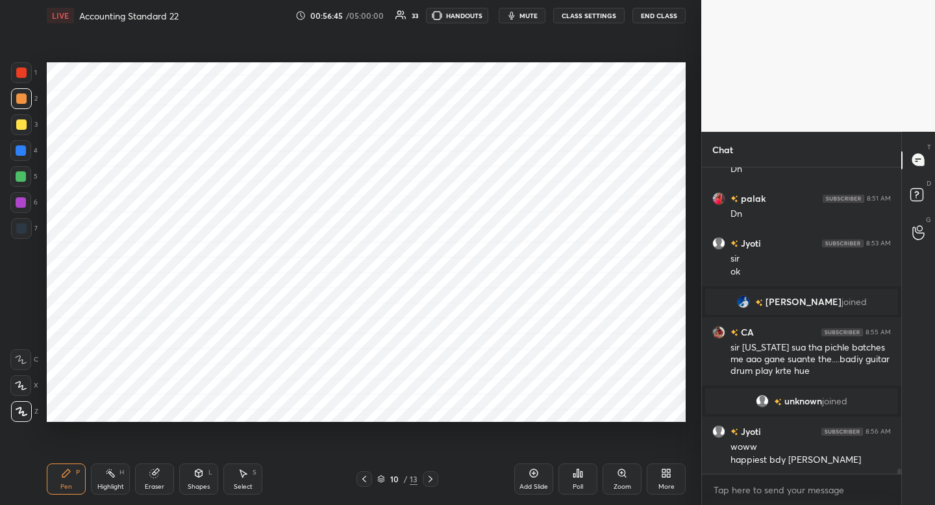
click at [662, 481] on div "More" at bounding box center [666, 479] width 39 height 31
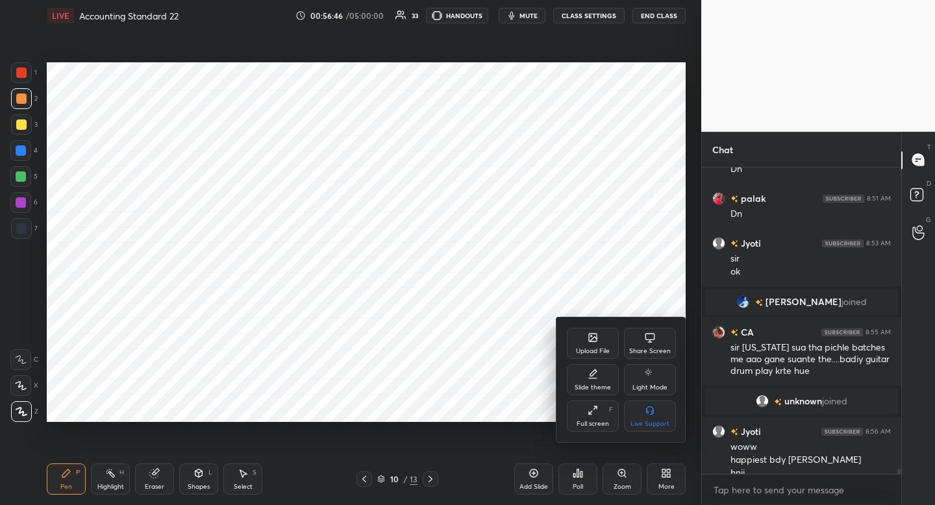
scroll to position [17824, 0]
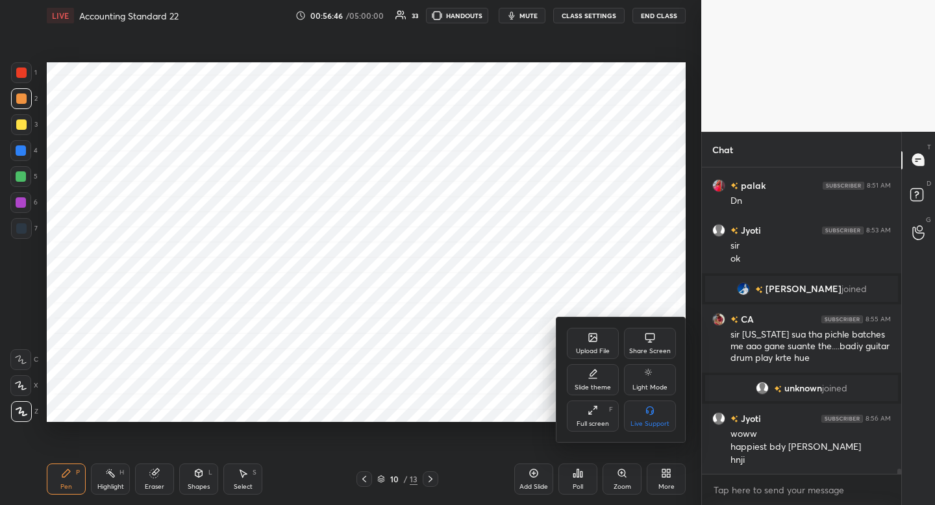
click at [580, 328] on div "Upload File" at bounding box center [593, 343] width 52 height 31
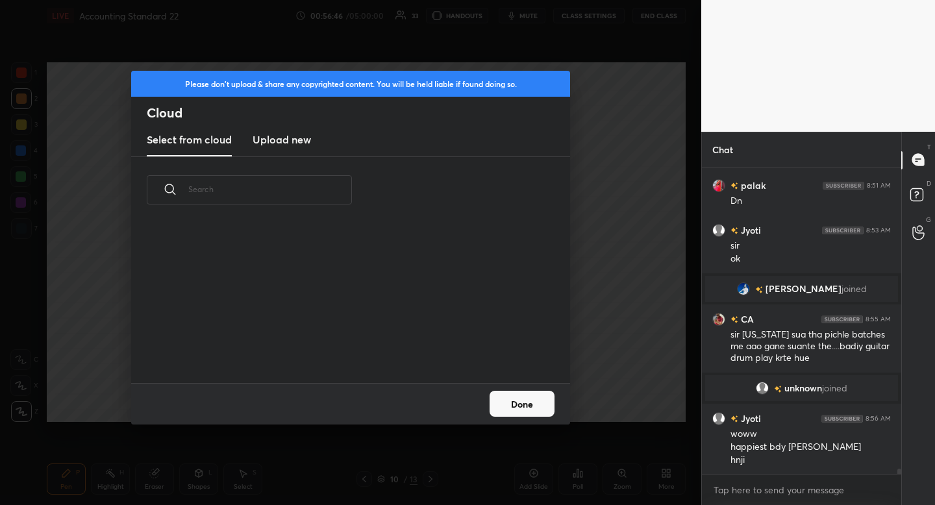
scroll to position [160, 417]
click at [266, 142] on h3 "Upload new" at bounding box center [282, 140] width 58 height 16
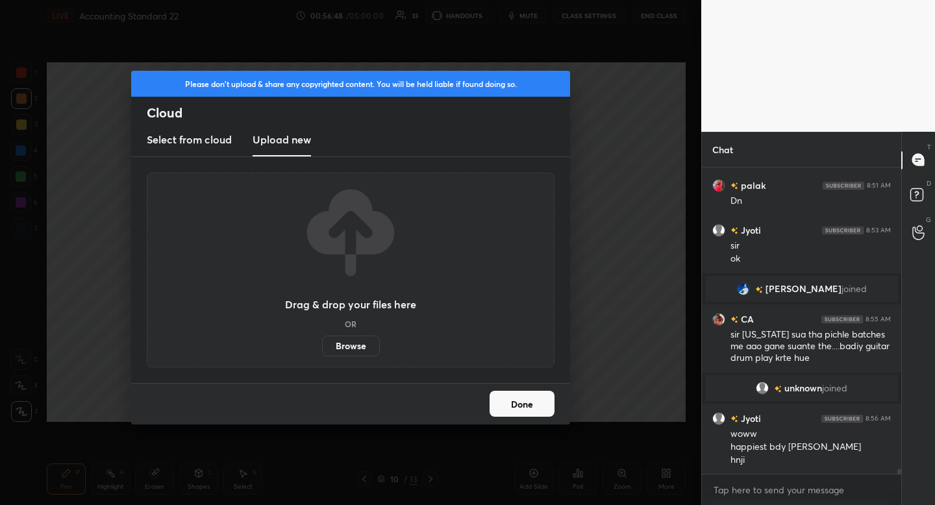
click at [346, 344] on label "Browse" at bounding box center [351, 346] width 58 height 21
click at [322, 344] on input "Browse" at bounding box center [322, 346] width 0 height 21
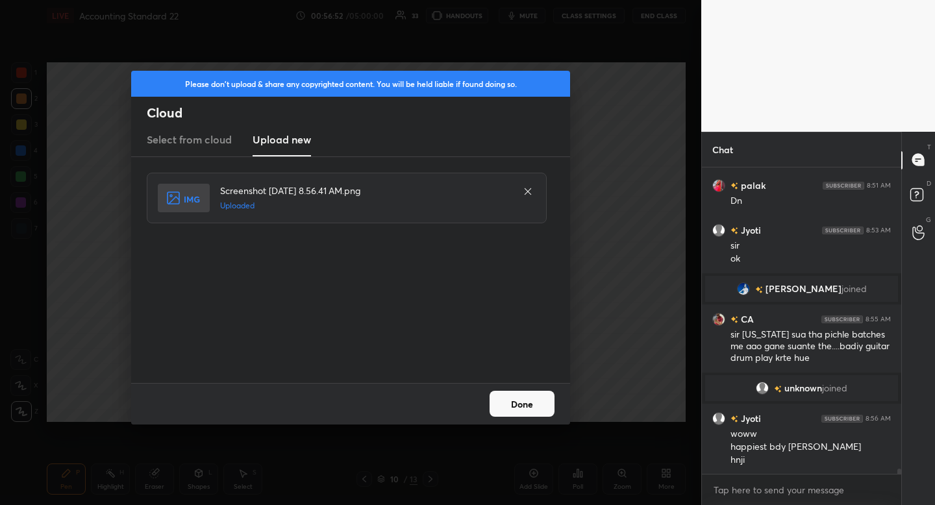
click at [525, 405] on button "Done" at bounding box center [522, 404] width 65 height 26
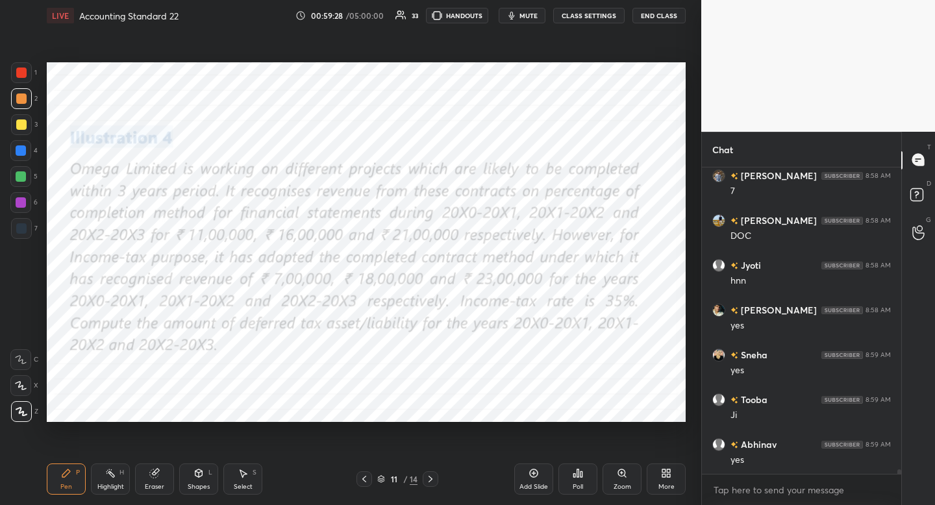
scroll to position [19181, 0]
click at [6, 401] on div "1 2 3 4 5 6 7 C X Z C X Z E E Erase all H H LIVE Accounting Standard 22 00:59:3…" at bounding box center [345, 252] width 691 height 505
click at [525, 480] on div "Add Slide" at bounding box center [533, 479] width 39 height 31
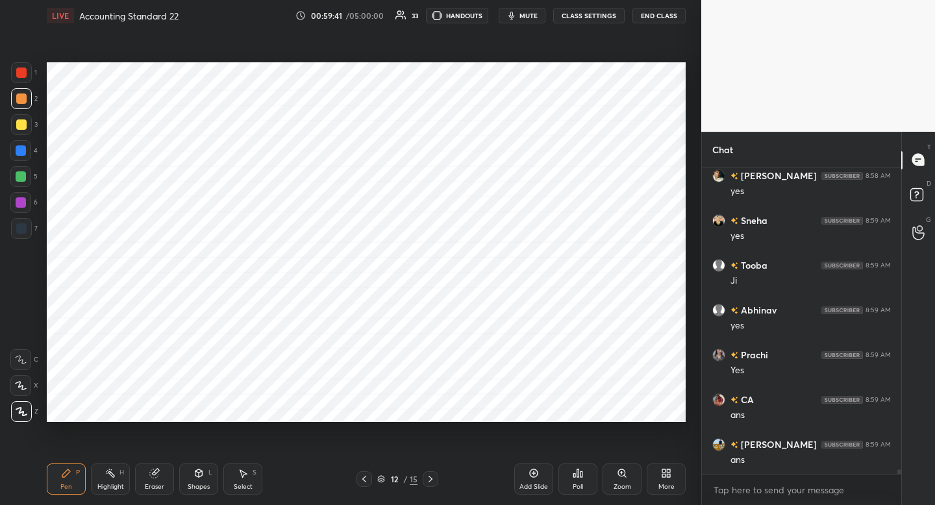
scroll to position [19405, 0]
click at [28, 227] on div at bounding box center [21, 228] width 21 height 21
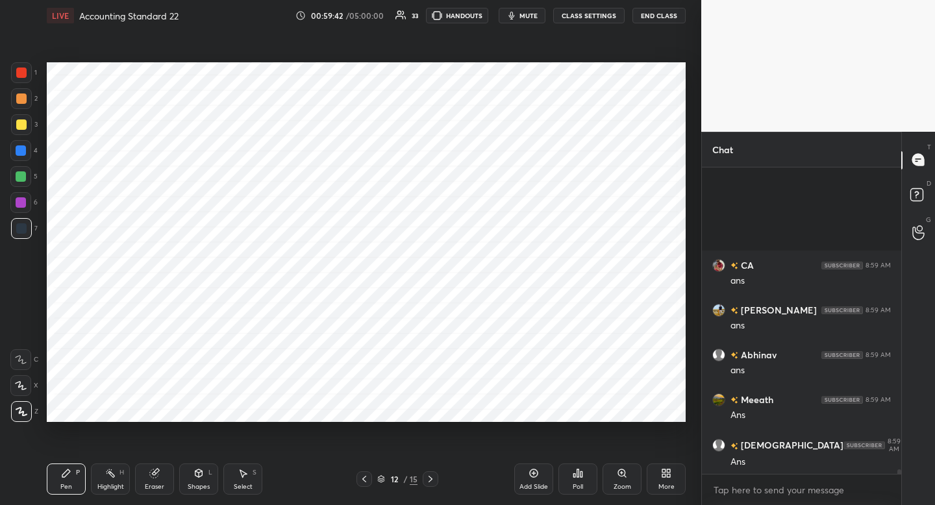
scroll to position [19539, 0]
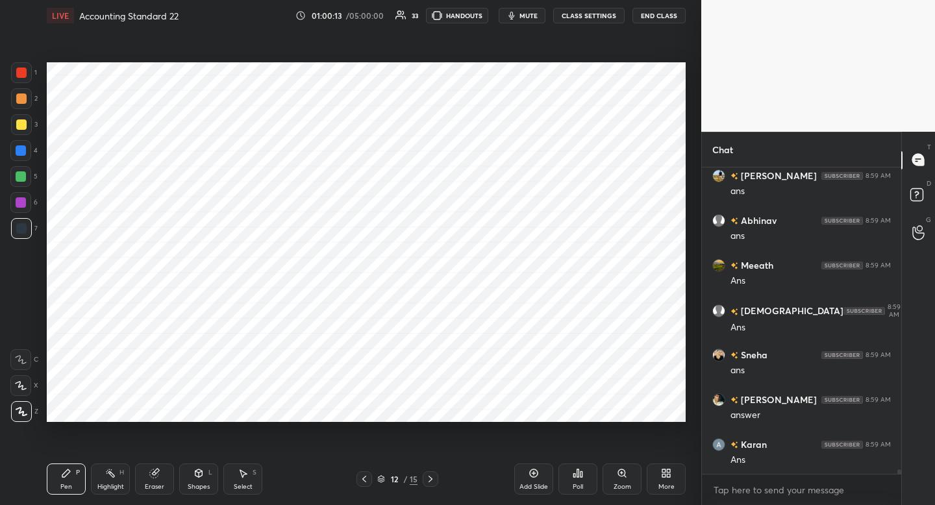
click at [195, 474] on icon at bounding box center [198, 473] width 7 height 8
click at [71, 474] on div "Pen P" at bounding box center [66, 479] width 39 height 31
click at [157, 475] on icon at bounding box center [154, 473] width 8 height 8
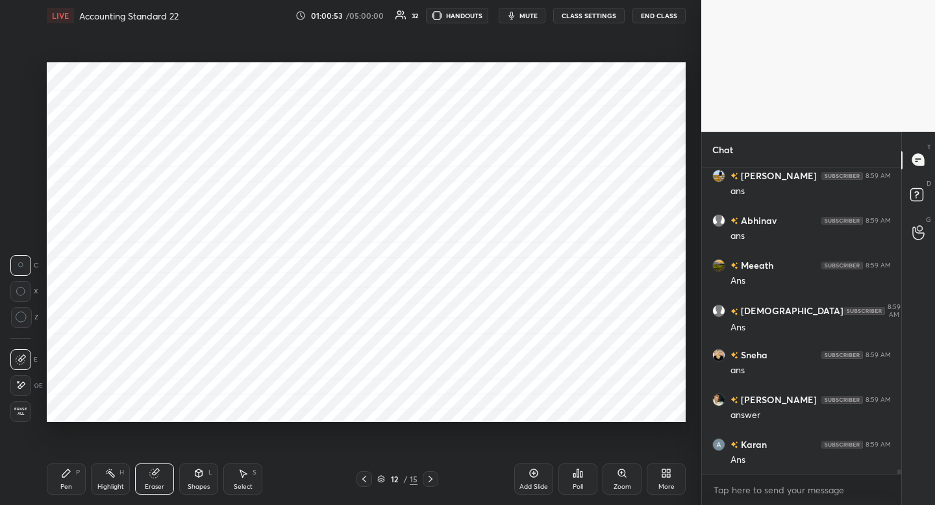
click at [194, 481] on div "Shapes L" at bounding box center [198, 479] width 39 height 31
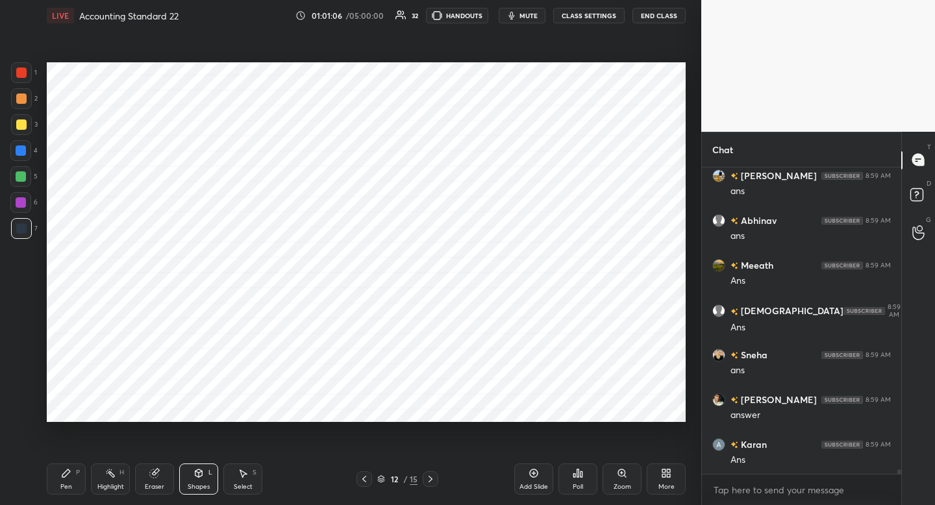
click at [64, 475] on icon at bounding box center [66, 473] width 8 height 8
click at [363, 480] on icon at bounding box center [364, 479] width 10 height 10
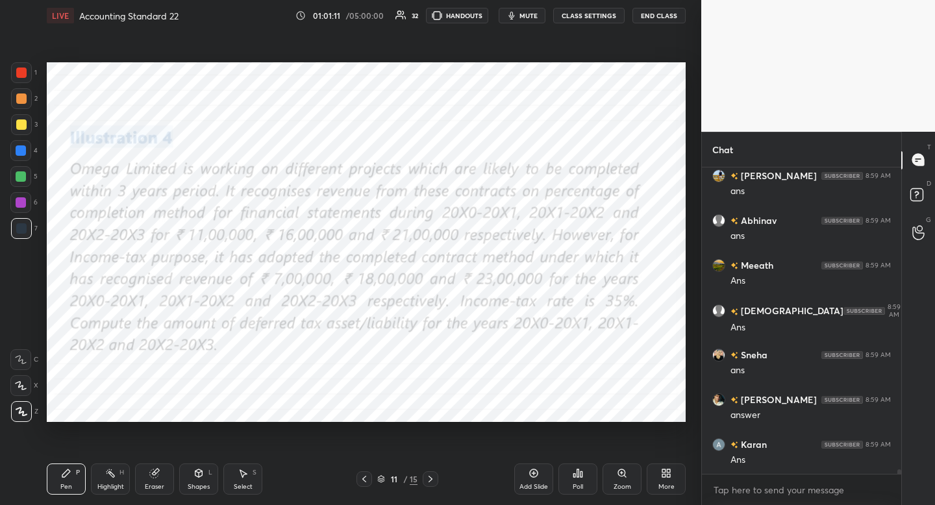
click at [427, 483] on div at bounding box center [431, 479] width 16 height 16
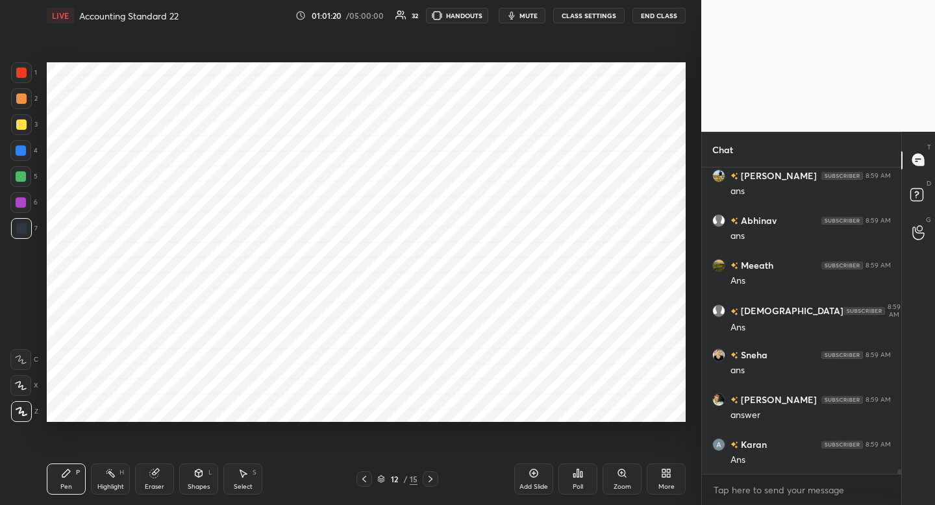
click at [368, 483] on icon at bounding box center [364, 479] width 10 height 10
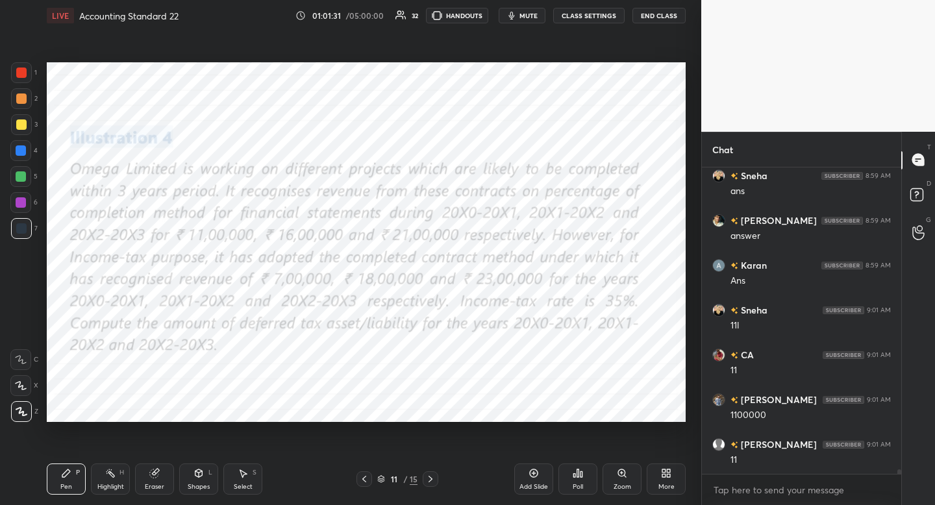
scroll to position [19808, 0]
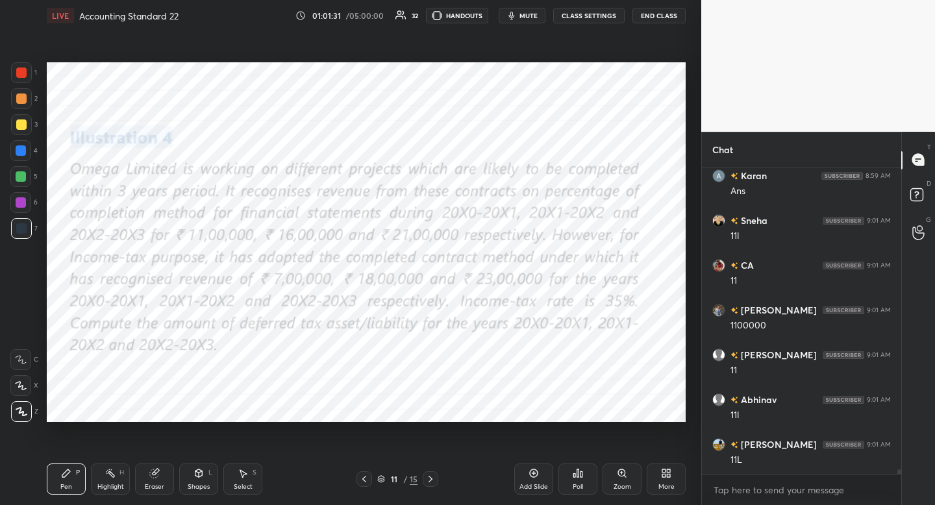
click at [432, 483] on div at bounding box center [431, 479] width 16 height 16
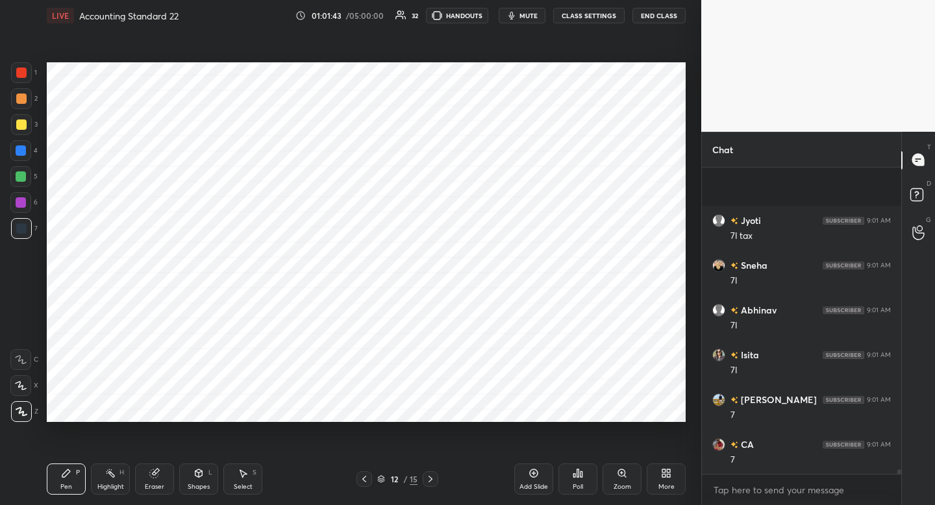
scroll to position [20346, 0]
click at [158, 480] on div "Eraser" at bounding box center [154, 479] width 39 height 31
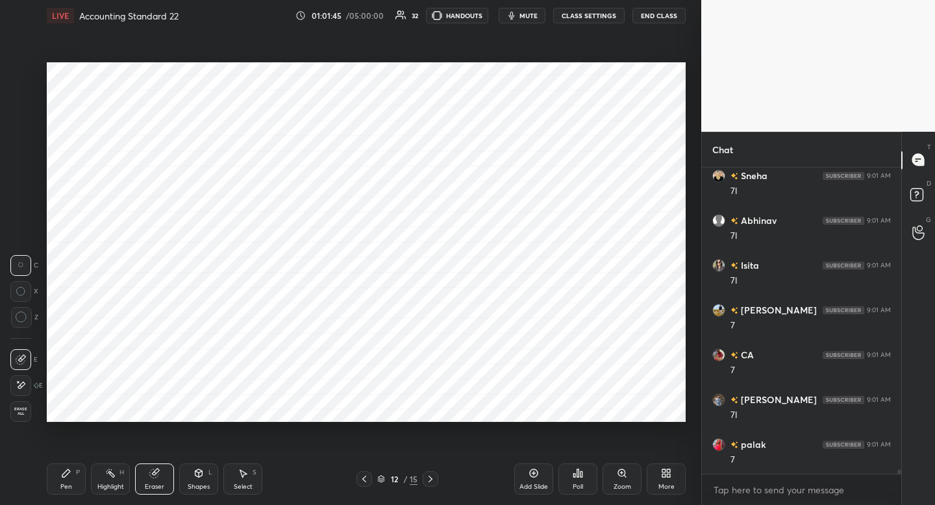
scroll to position [20391, 0]
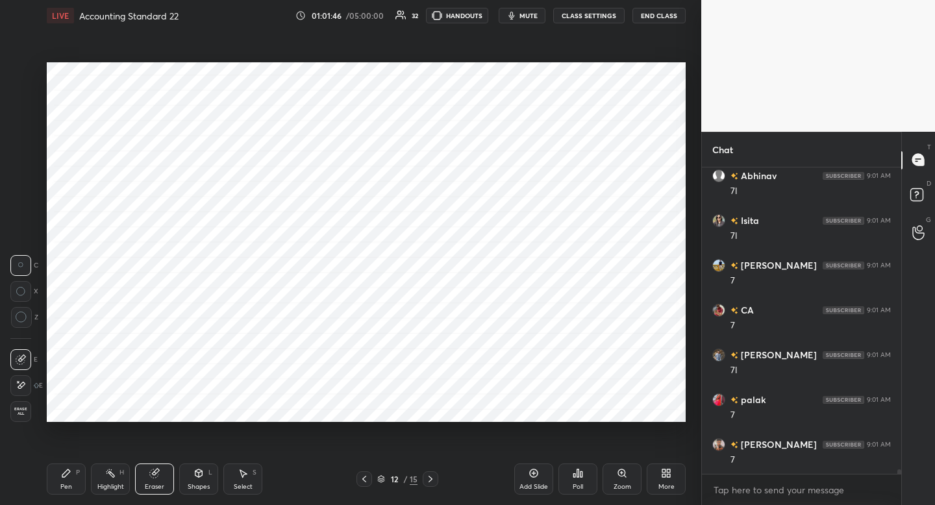
click at [75, 479] on div "Pen P" at bounding box center [66, 479] width 39 height 31
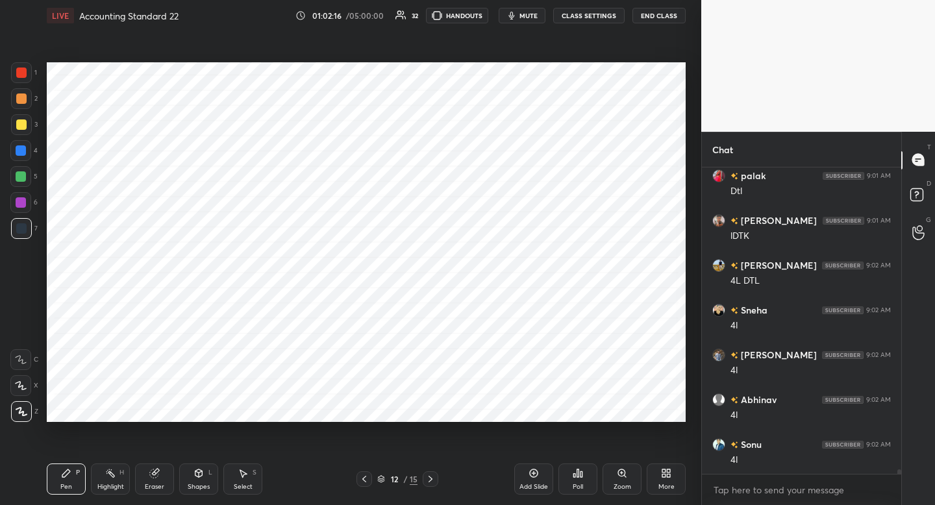
scroll to position [21197, 0]
click at [366, 482] on icon at bounding box center [364, 479] width 10 height 10
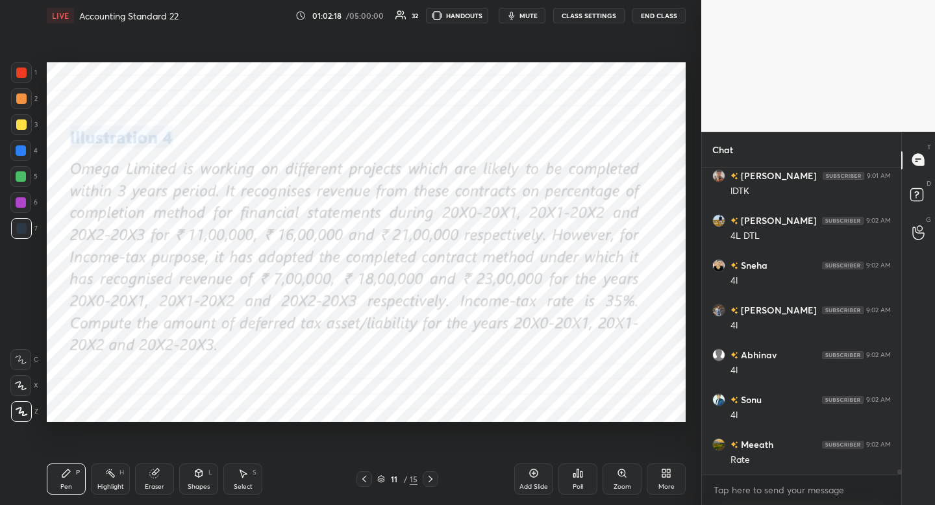
scroll to position [21242, 0]
click at [434, 477] on icon at bounding box center [430, 479] width 10 height 10
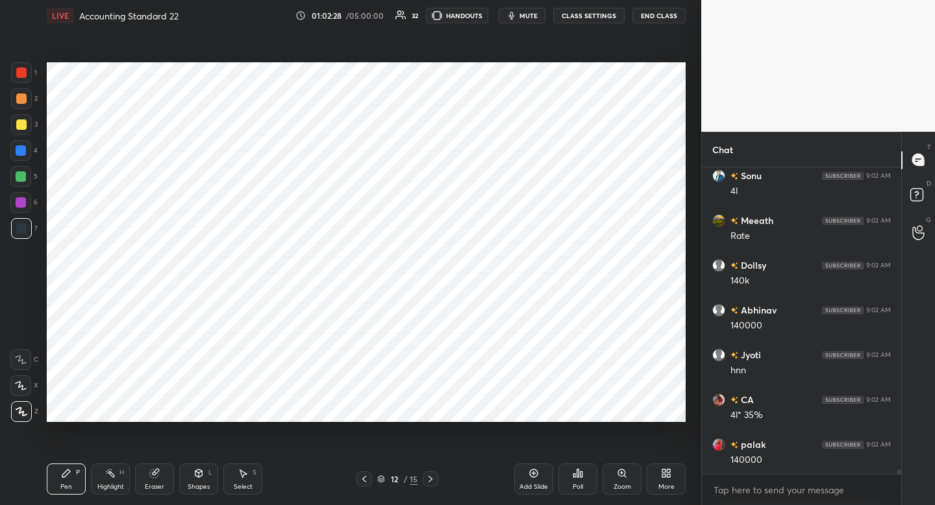
scroll to position [21466, 0]
click at [26, 183] on div at bounding box center [20, 176] width 21 height 21
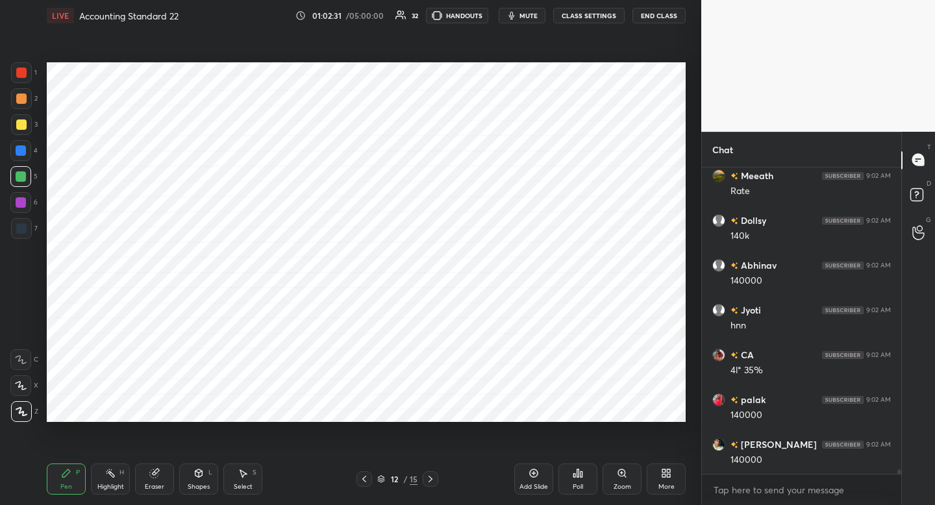
scroll to position [21511, 0]
click at [364, 484] on icon at bounding box center [364, 479] width 10 height 10
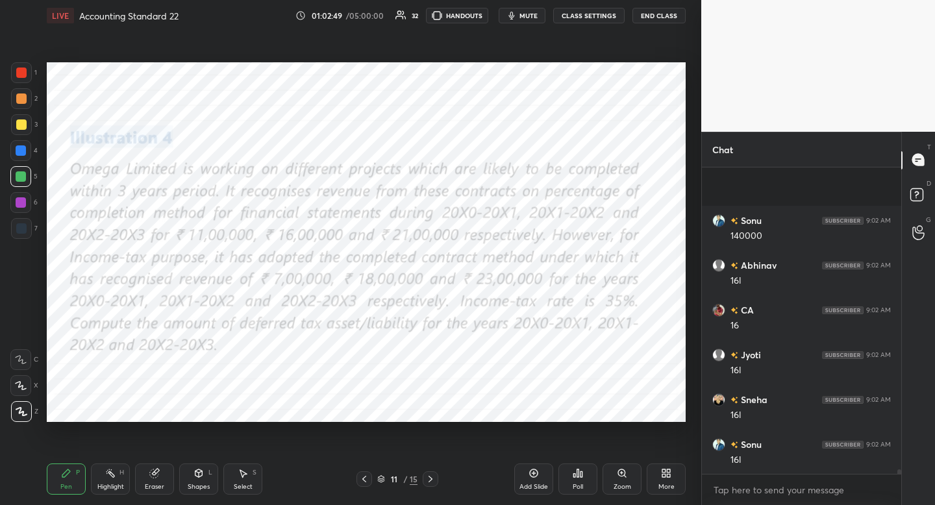
scroll to position [21824, 0]
click at [435, 480] on icon at bounding box center [430, 479] width 10 height 10
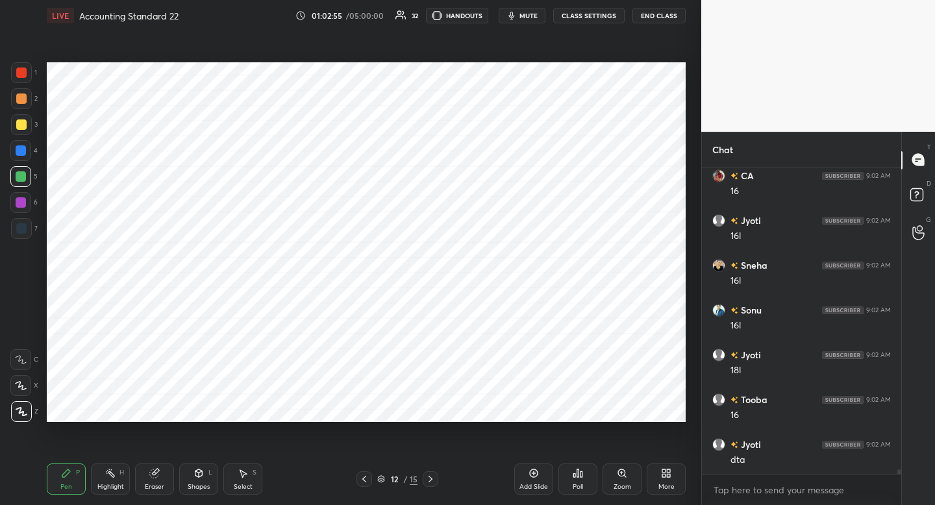
click at [364, 484] on icon at bounding box center [364, 479] width 10 height 10
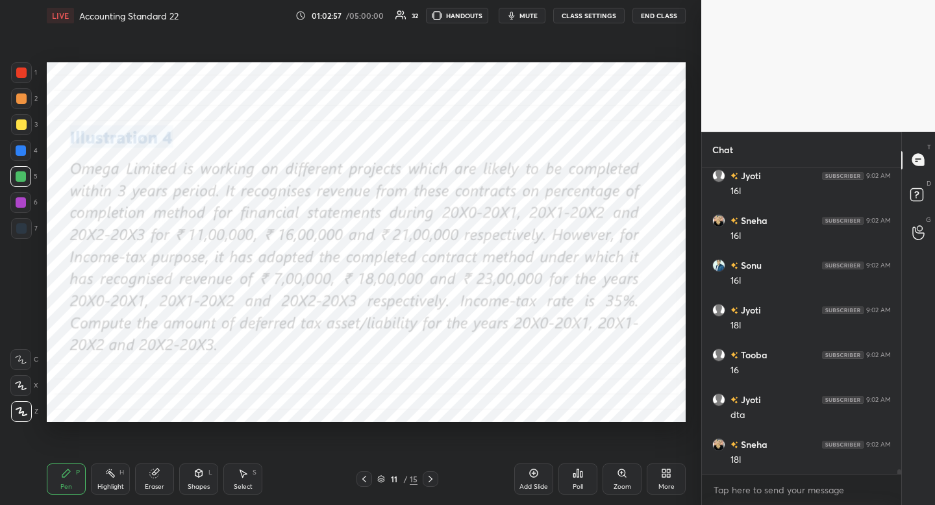
scroll to position [22004, 0]
click at [433, 482] on icon at bounding box center [430, 479] width 10 height 10
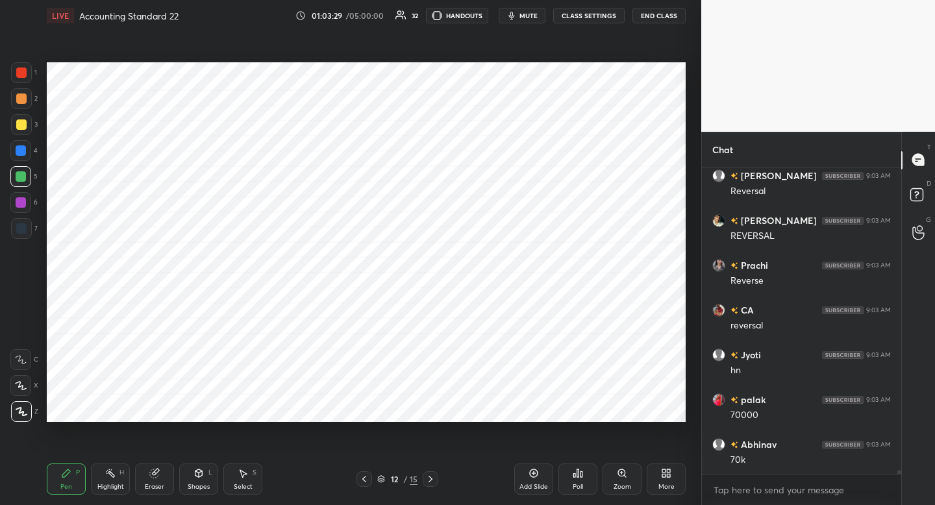
scroll to position [23079, 0]
click at [17, 79] on div at bounding box center [21, 72] width 21 height 21
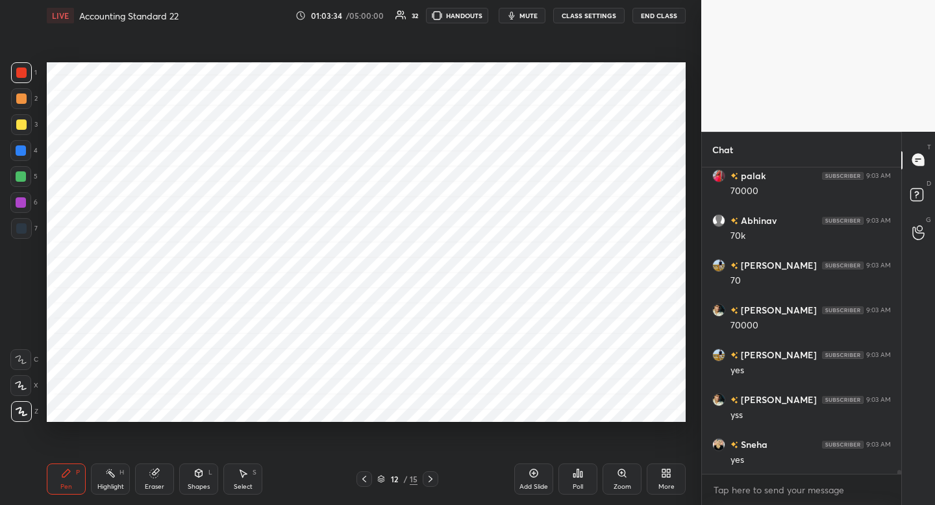
scroll to position [23303, 0]
click at [366, 482] on icon at bounding box center [364, 479] width 10 height 10
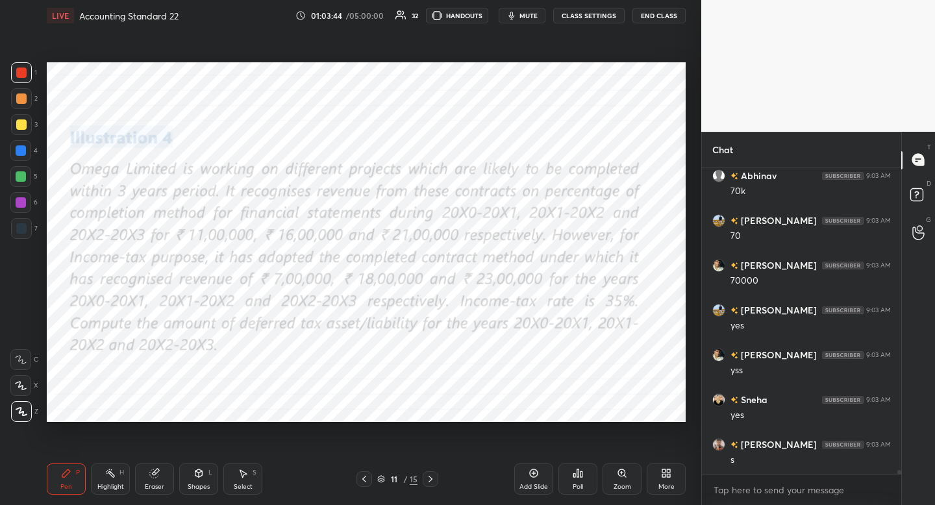
scroll to position [23348, 0]
click at [434, 478] on icon at bounding box center [430, 479] width 10 height 10
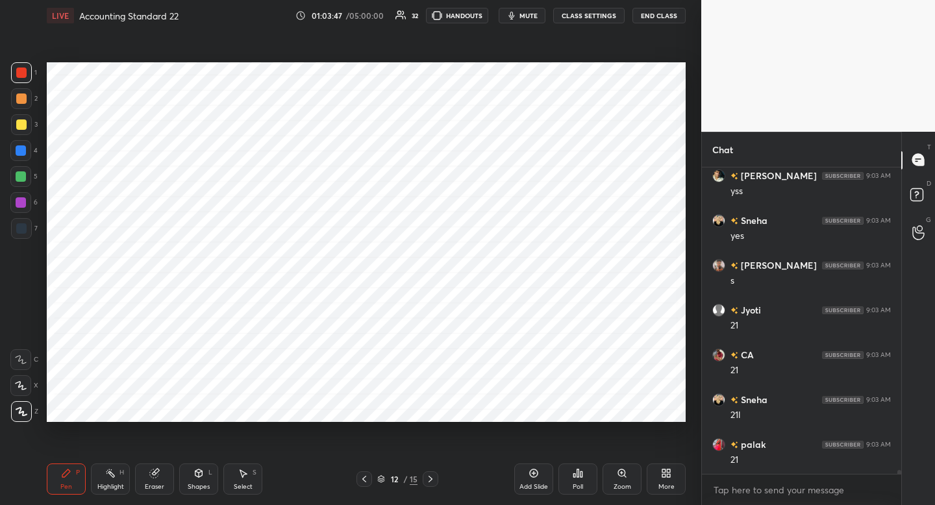
scroll to position [23527, 0]
click at [364, 479] on icon at bounding box center [364, 479] width 10 height 10
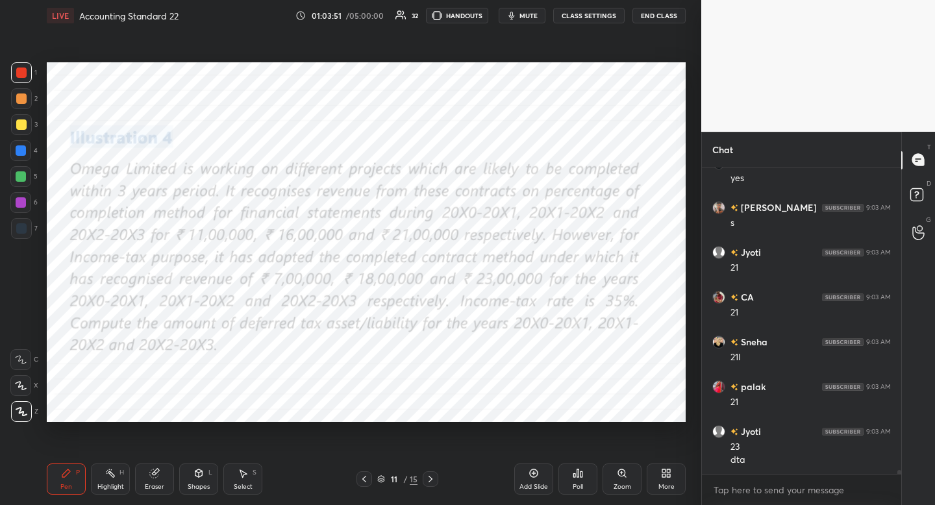
scroll to position [23585, 0]
click at [433, 480] on icon at bounding box center [430, 479] width 10 height 10
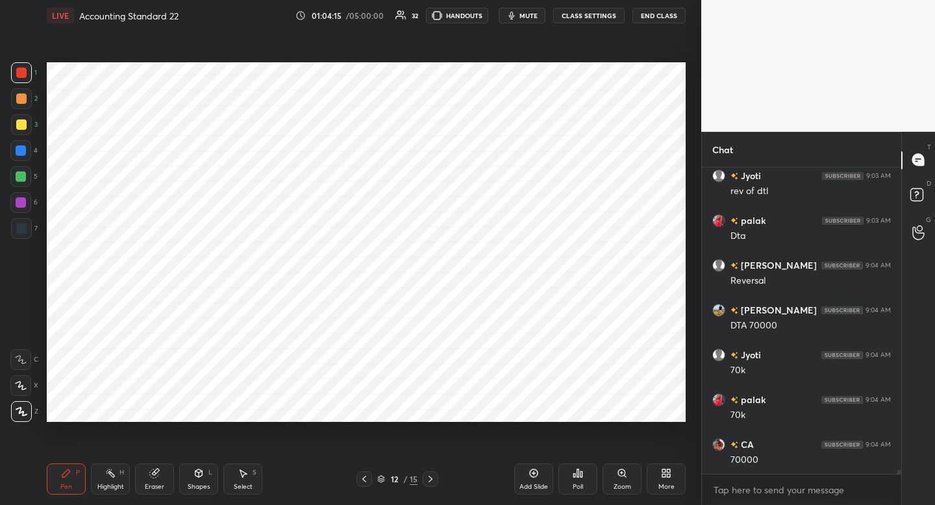
scroll to position [24212, 0]
click at [661, 421] on div "Setting up your live class Poll for secs No correct answer Start poll" at bounding box center [366, 242] width 649 height 422
drag, startPoint x: 640, startPoint y: 424, endPoint x: 654, endPoint y: 423, distance: 13.7
click at [656, 423] on div "Setting up your live class Poll for secs No correct answer Start poll" at bounding box center [366, 242] width 649 height 422
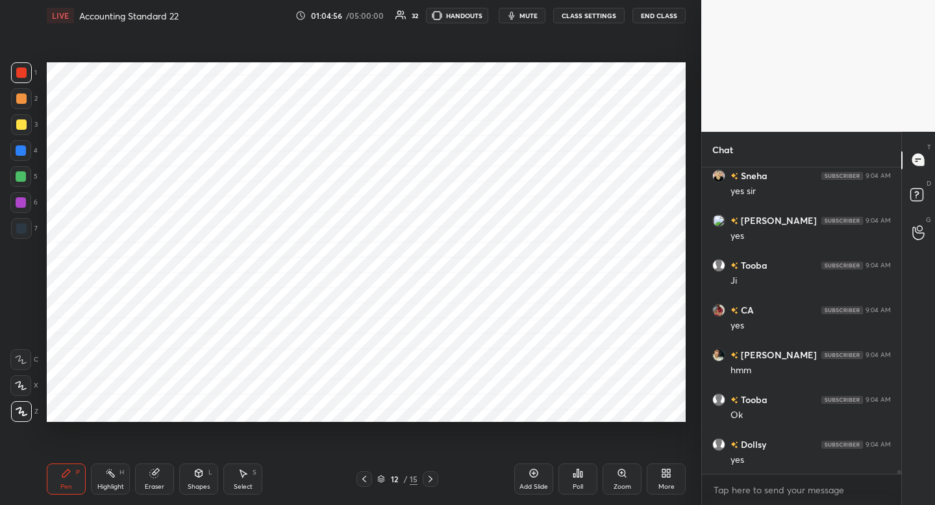
click at [543, 469] on div "Add Slide" at bounding box center [533, 479] width 39 height 31
click at [371, 484] on div "Pen P Highlight H Eraser Shapes L Select S 13 / 16 Add Slide Poll Zoom More" at bounding box center [366, 479] width 639 height 52
click at [363, 479] on div at bounding box center [364, 479] width 16 height 16
click at [428, 473] on div at bounding box center [431, 479] width 16 height 16
click at [26, 225] on div at bounding box center [21, 228] width 21 height 21
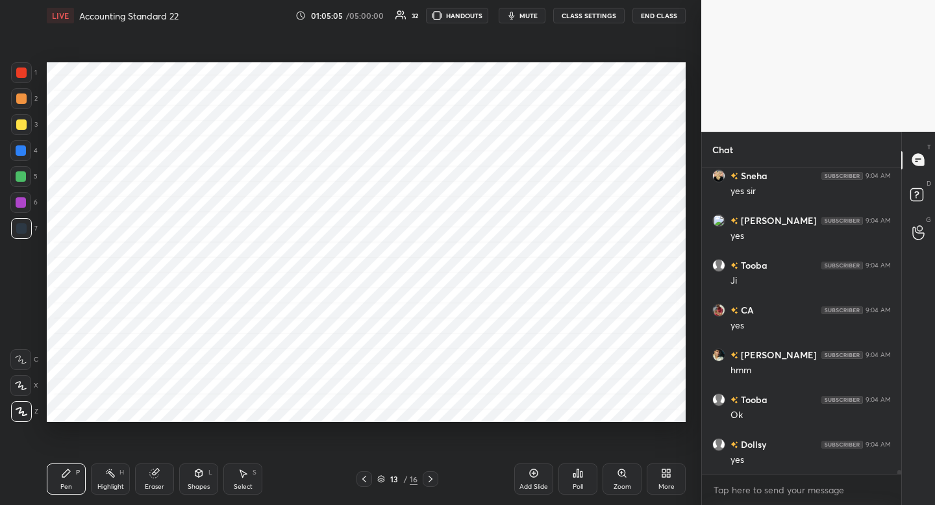
click at [21, 381] on icon at bounding box center [21, 385] width 12 height 9
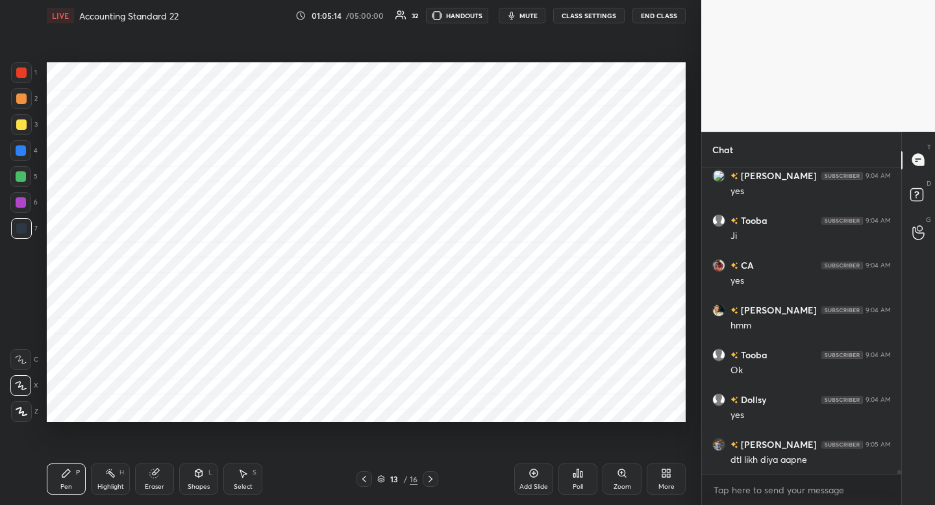
scroll to position [24851, 0]
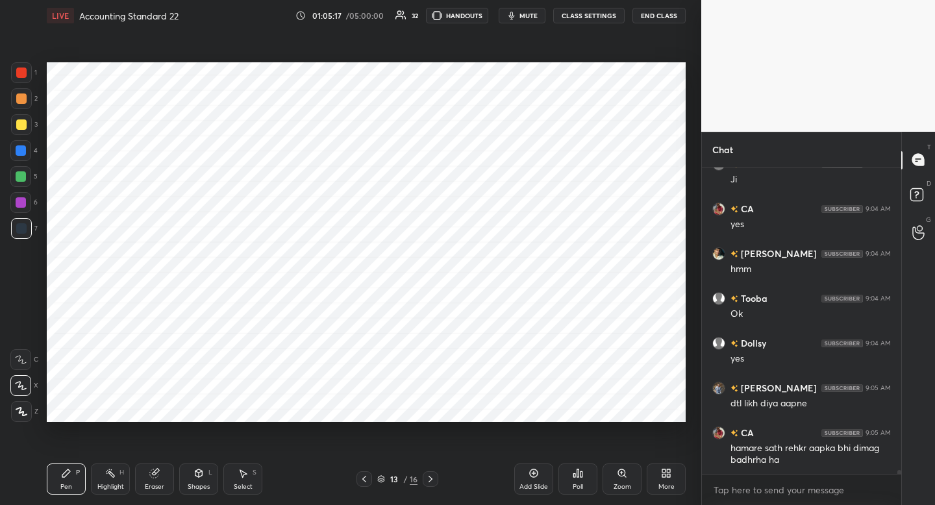
click at [364, 484] on div at bounding box center [364, 479] width 16 height 16
click at [432, 482] on icon at bounding box center [430, 479] width 10 height 10
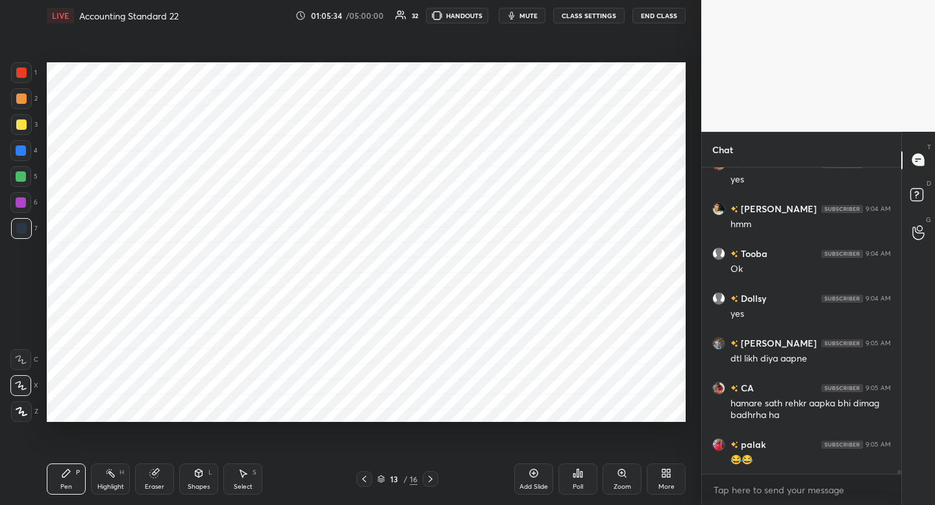
click at [212, 486] on div "Shapes L" at bounding box center [198, 479] width 39 height 31
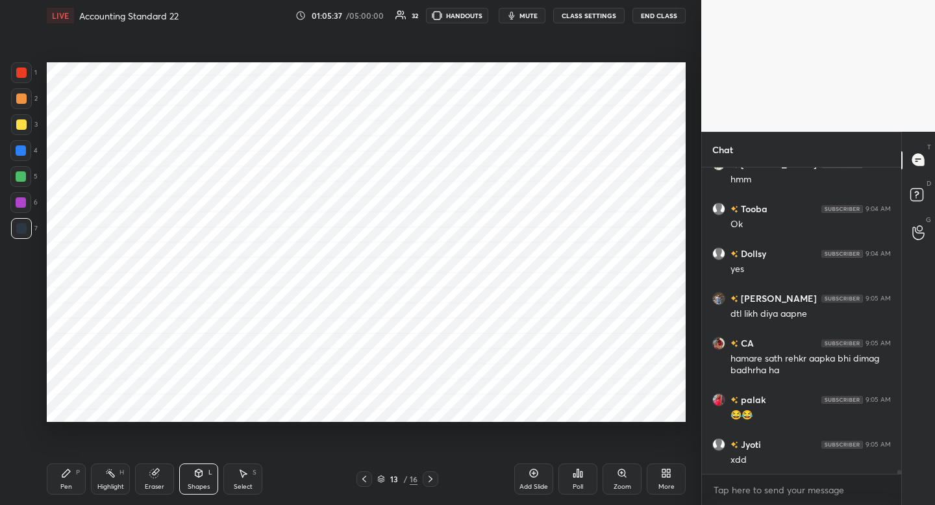
click at [77, 477] on div "Pen P" at bounding box center [66, 479] width 39 height 31
click at [23, 204] on div at bounding box center [21, 202] width 10 height 10
click at [20, 81] on div at bounding box center [21, 72] width 21 height 21
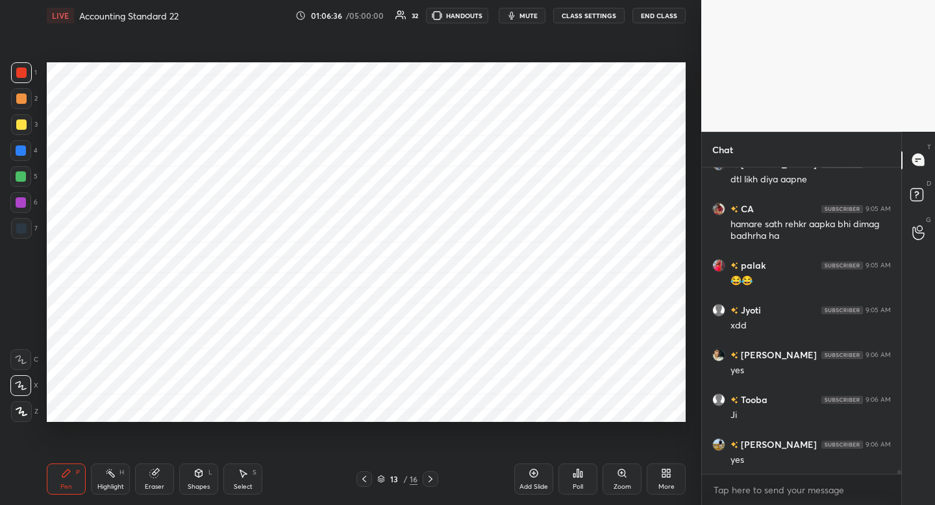
scroll to position [25120, 0]
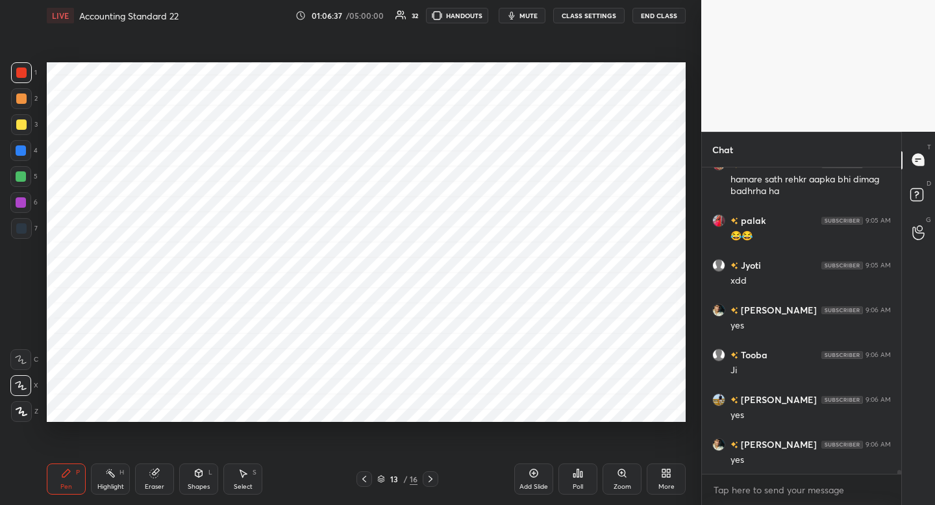
click at [29, 181] on div at bounding box center [20, 176] width 21 height 21
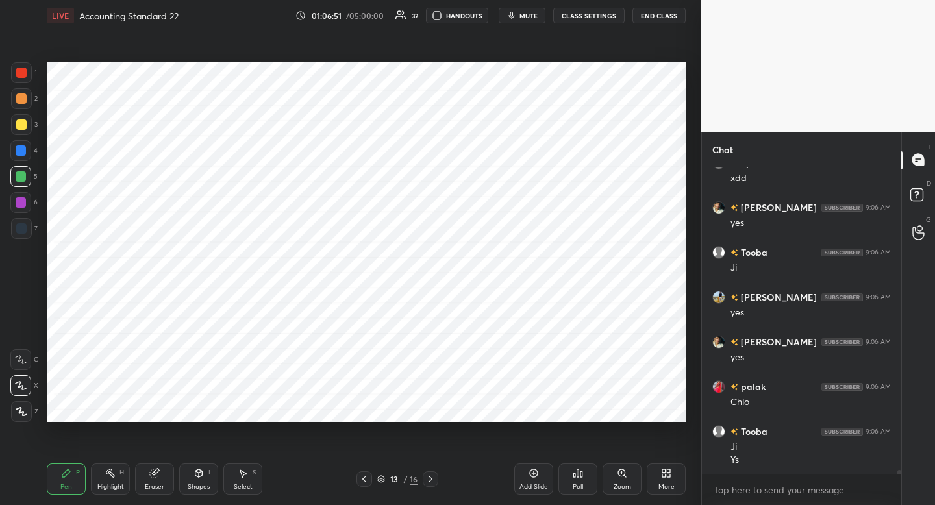
scroll to position [25267, 0]
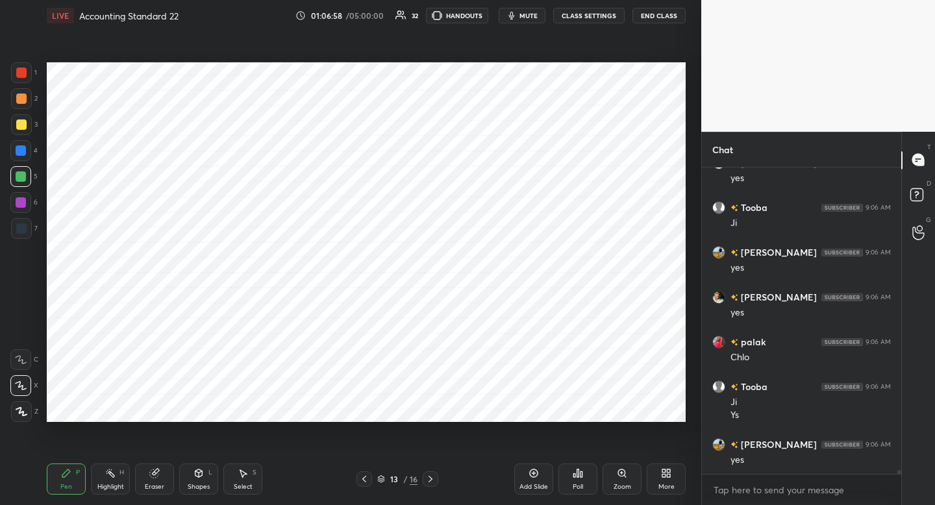
click at [19, 205] on div at bounding box center [21, 202] width 10 height 10
click at [561, 423] on div "Setting up your live class Poll for secs No correct answer Start poll" at bounding box center [366, 242] width 649 height 422
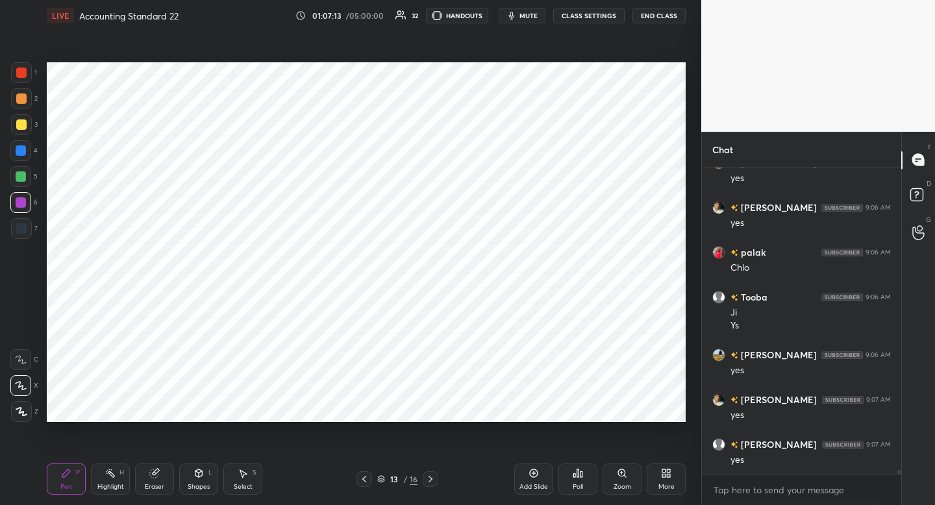
scroll to position [25401, 0]
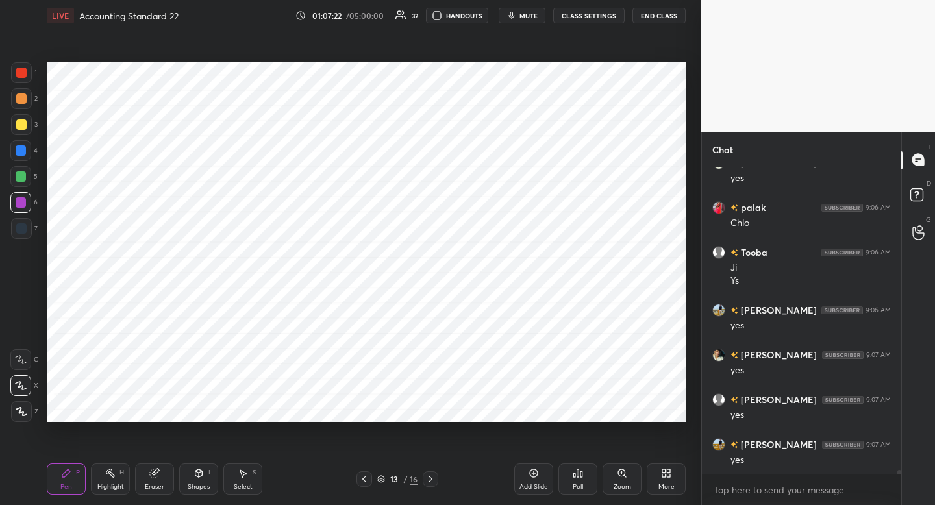
click at [537, 480] on div "Add Slide" at bounding box center [533, 479] width 39 height 31
click at [29, 236] on div at bounding box center [21, 228] width 21 height 21
click at [29, 98] on div at bounding box center [21, 98] width 21 height 21
click at [361, 480] on icon at bounding box center [364, 479] width 10 height 10
click at [425, 475] on div at bounding box center [431, 479] width 16 height 16
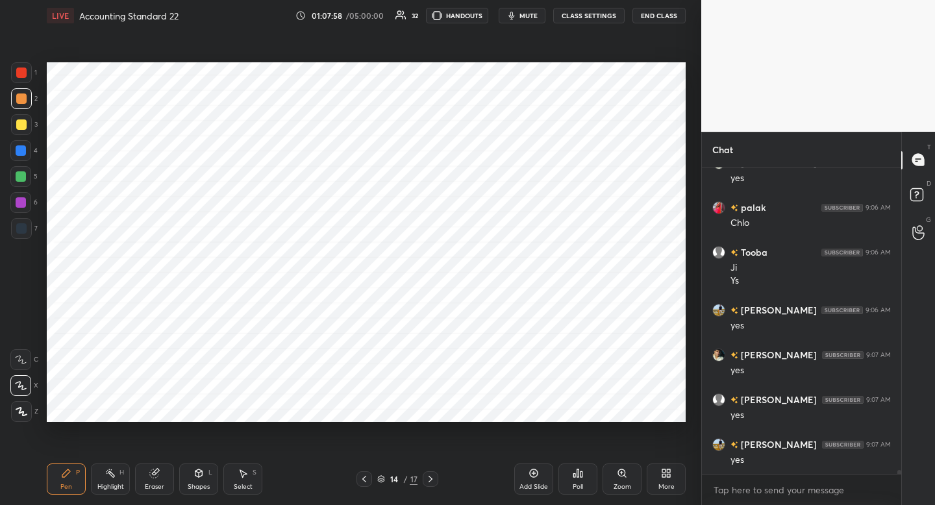
click at [21, 207] on div at bounding box center [20, 202] width 21 height 21
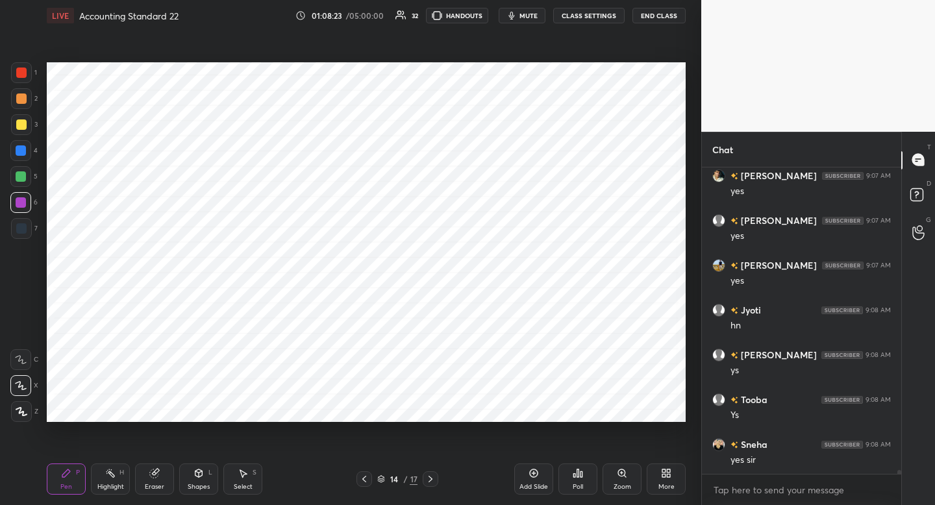
scroll to position [25625, 0]
click at [364, 480] on icon at bounding box center [364, 479] width 10 height 10
click at [363, 480] on icon at bounding box center [364, 479] width 10 height 10
click at [434, 479] on icon at bounding box center [430, 479] width 10 height 10
click at [434, 480] on div at bounding box center [431, 479] width 16 height 16
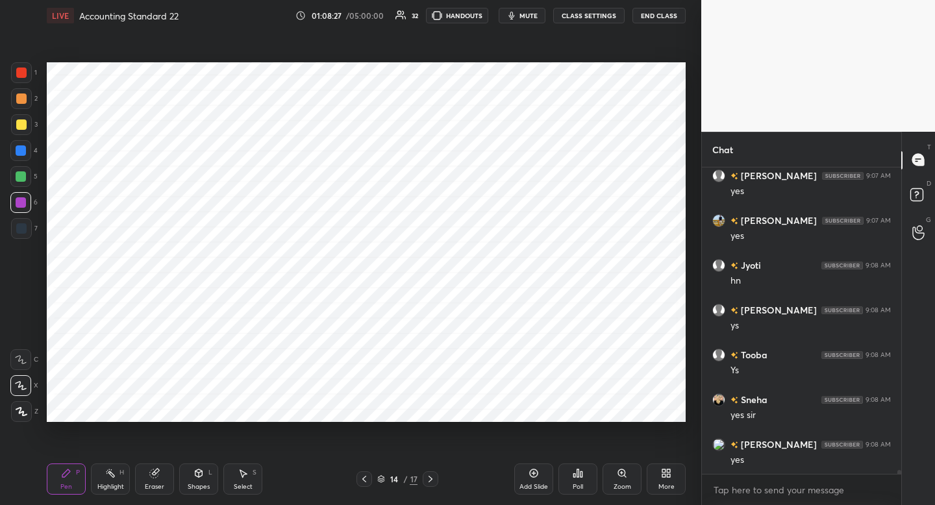
click at [529, 477] on div "Add Slide" at bounding box center [533, 479] width 39 height 31
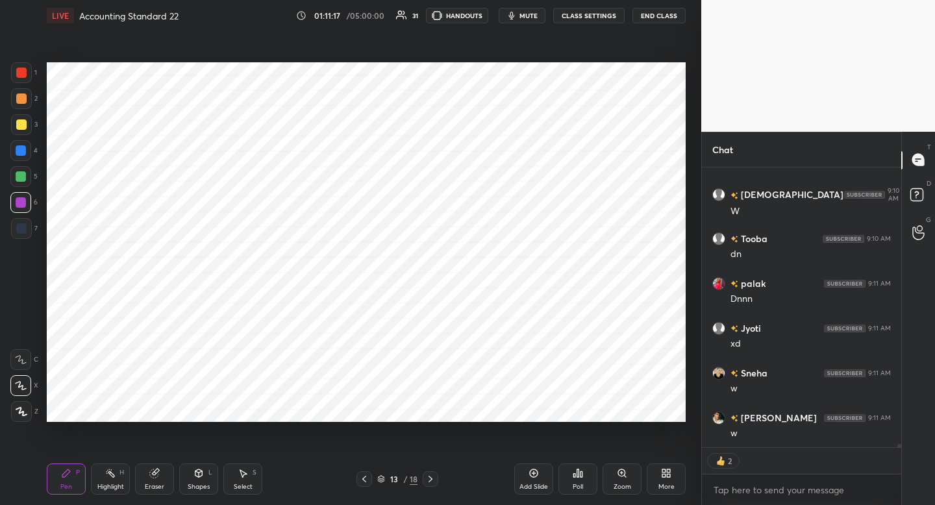
scroll to position [26593, 0]
type textarea "x"
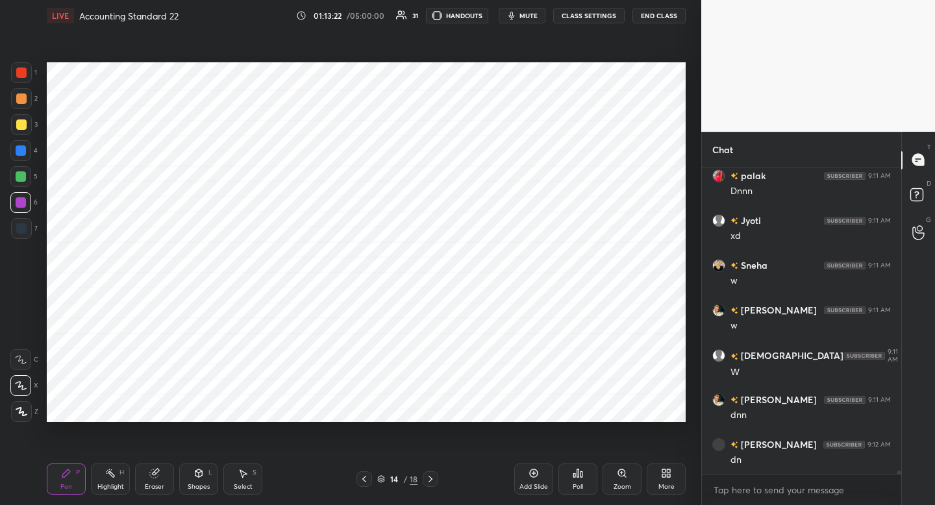
scroll to position [26701, 0]
click at [517, 16] on icon "button" at bounding box center [511, 15] width 10 height 10
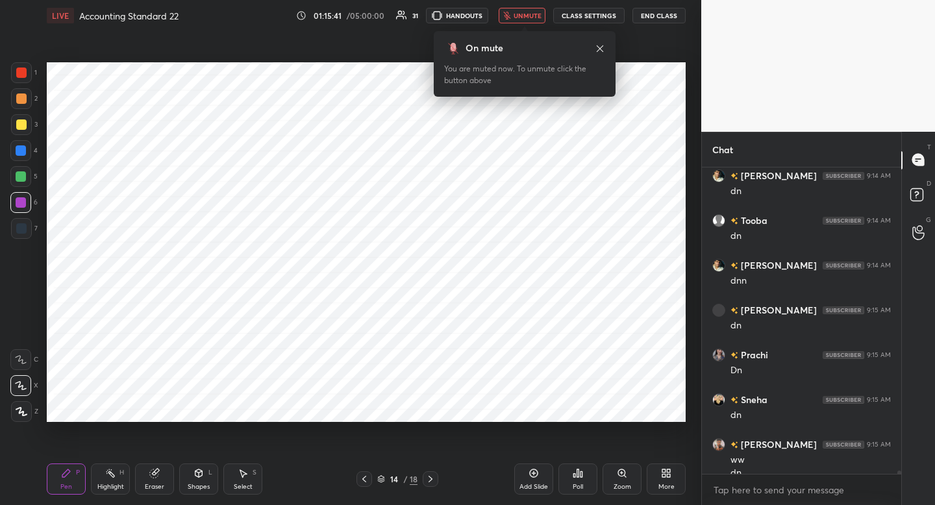
scroll to position [27296, 0]
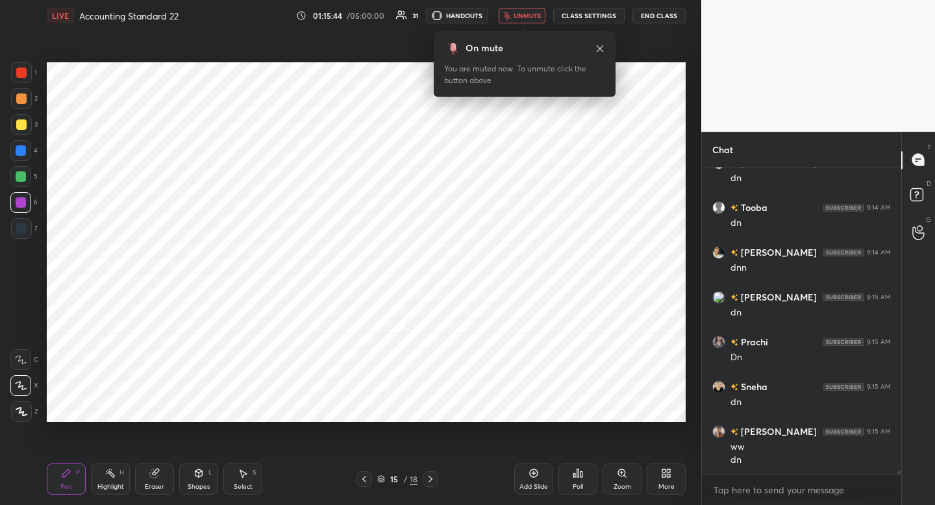
click at [519, 16] on span "unmute" at bounding box center [528, 15] width 28 height 9
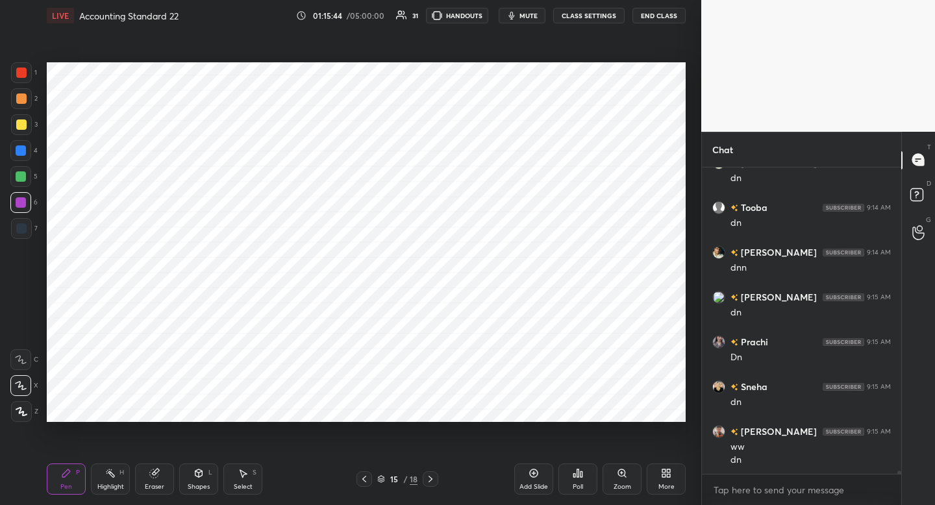
click at [517, 16] on icon "button" at bounding box center [511, 15] width 10 height 10
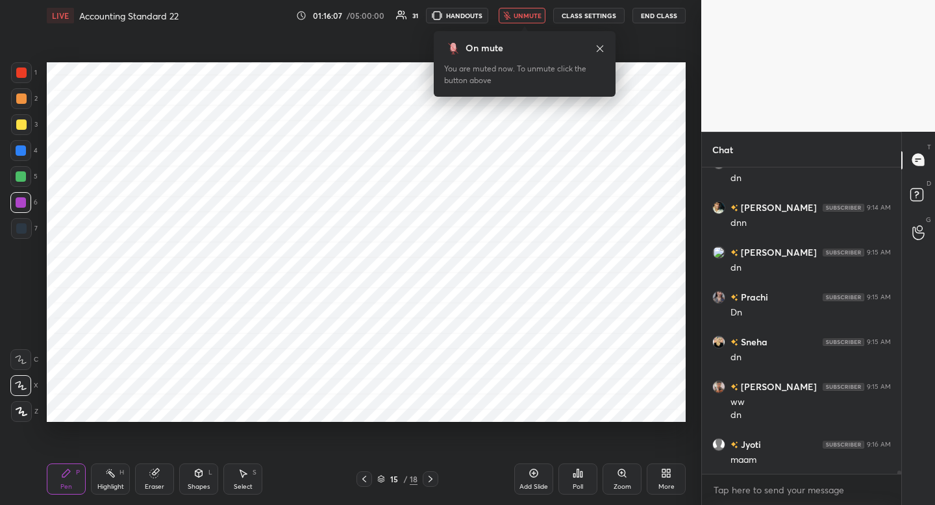
scroll to position [27386, 0]
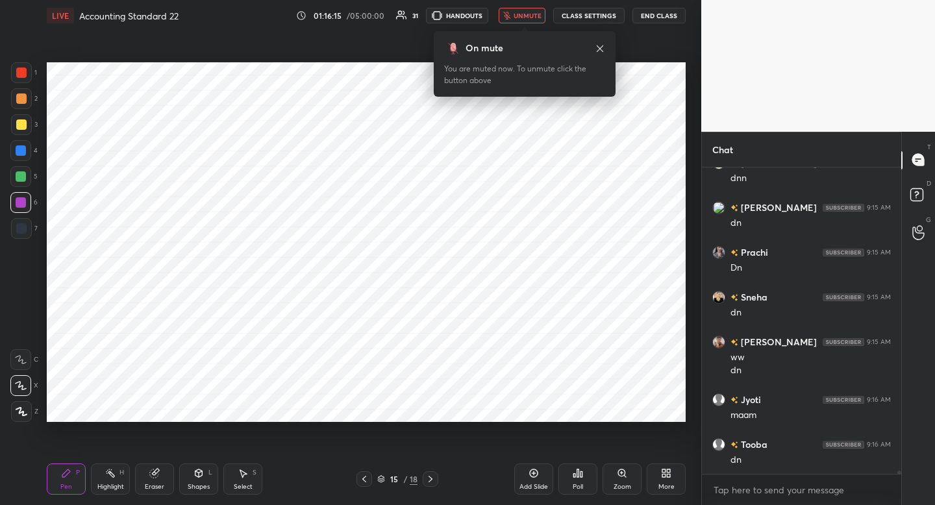
click at [523, 12] on span "unmute" at bounding box center [528, 15] width 28 height 9
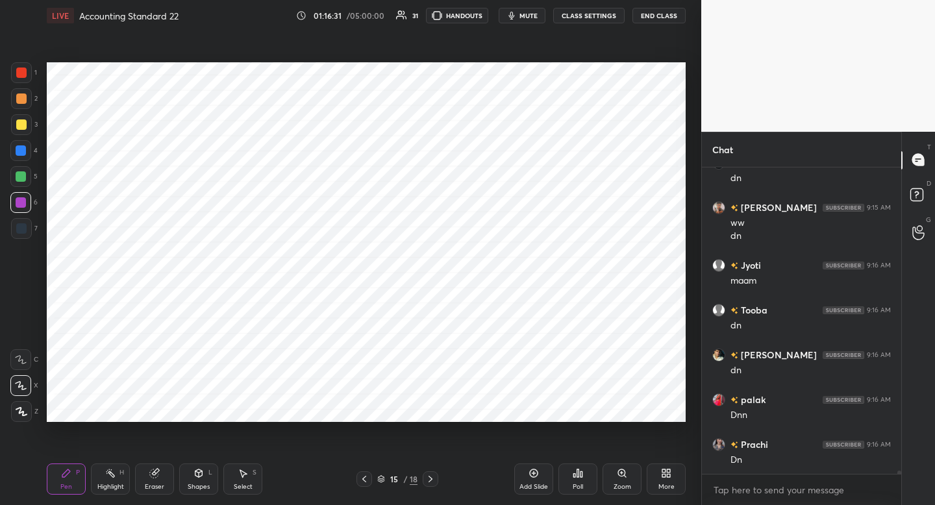
scroll to position [27565, 0]
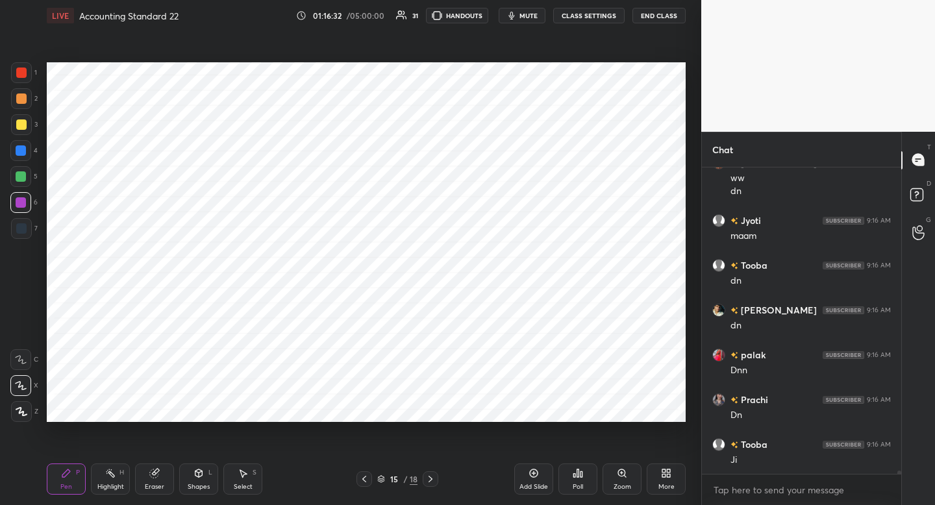
click at [668, 490] on div "More" at bounding box center [666, 487] width 16 height 6
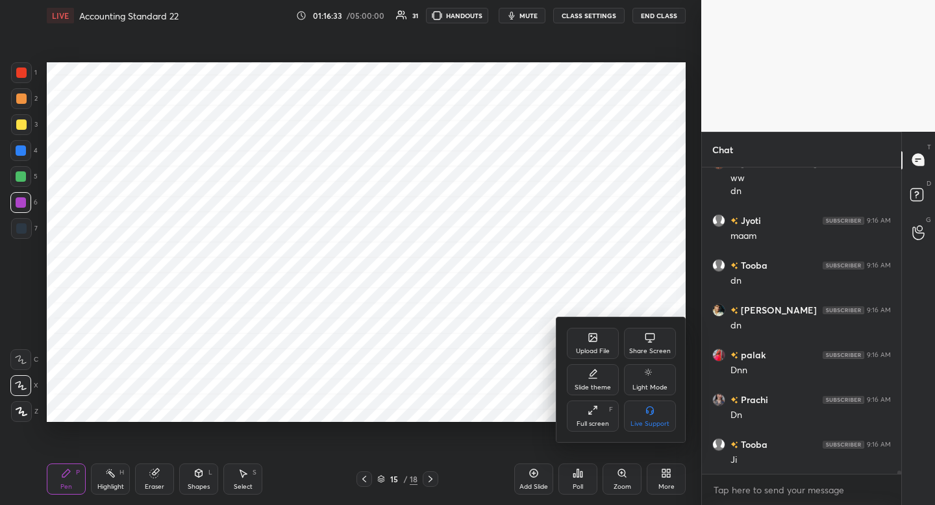
click at [603, 353] on div "Upload File" at bounding box center [593, 351] width 34 height 6
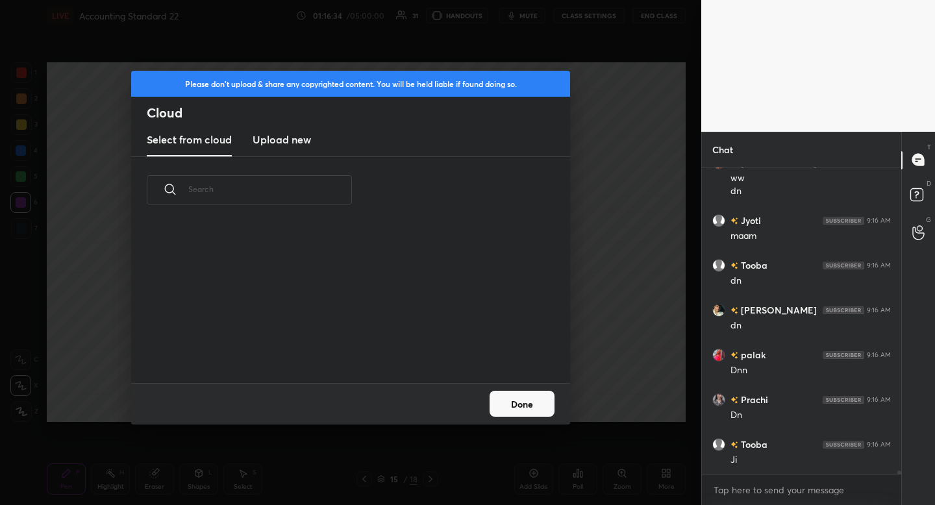
scroll to position [160, 417]
click at [268, 132] on h3 "Upload new" at bounding box center [282, 140] width 58 height 16
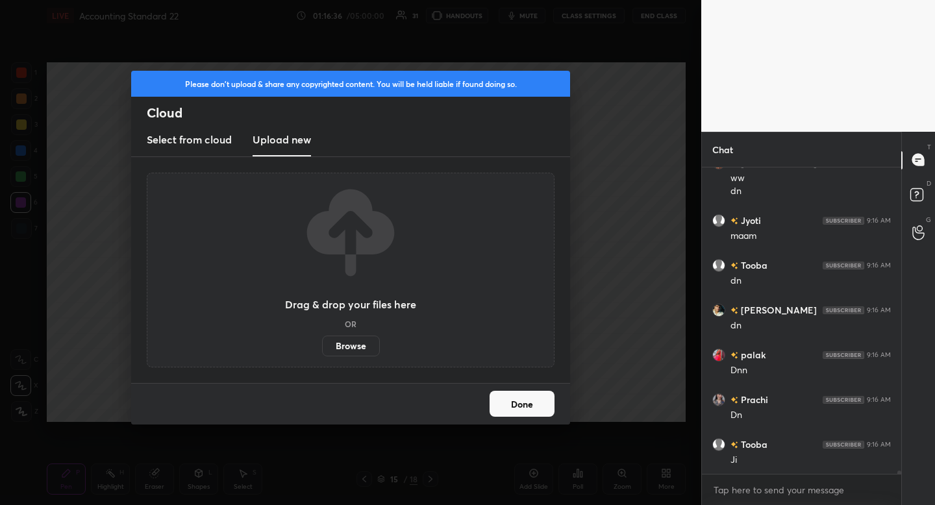
click at [349, 350] on label "Browse" at bounding box center [351, 346] width 58 height 21
click at [322, 350] on input "Browse" at bounding box center [322, 346] width 0 height 21
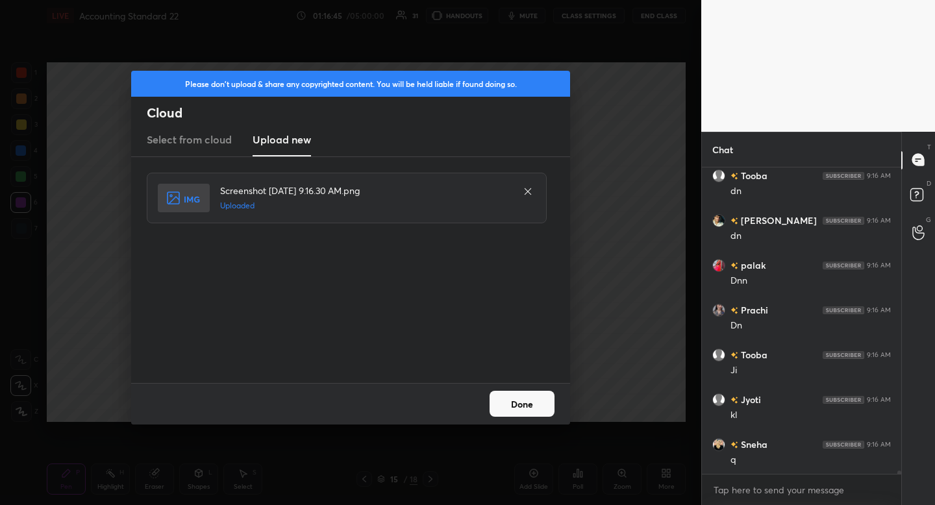
scroll to position [27699, 0]
click at [513, 409] on button "Done" at bounding box center [522, 404] width 65 height 26
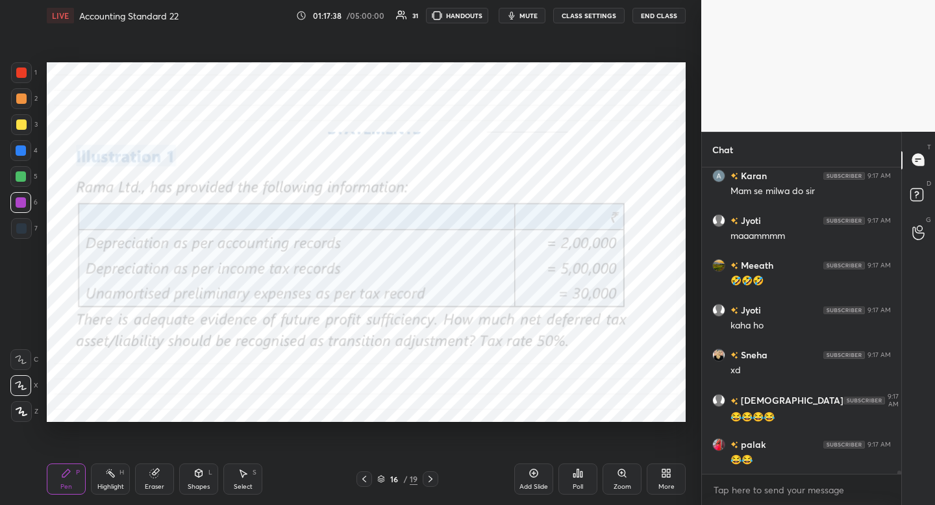
scroll to position [28730, 0]
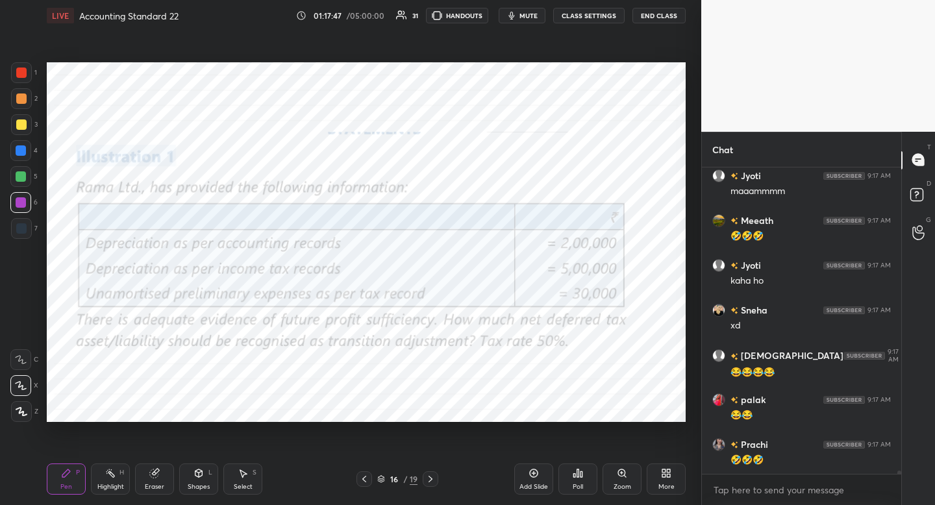
click at [24, 79] on div at bounding box center [21, 72] width 21 height 21
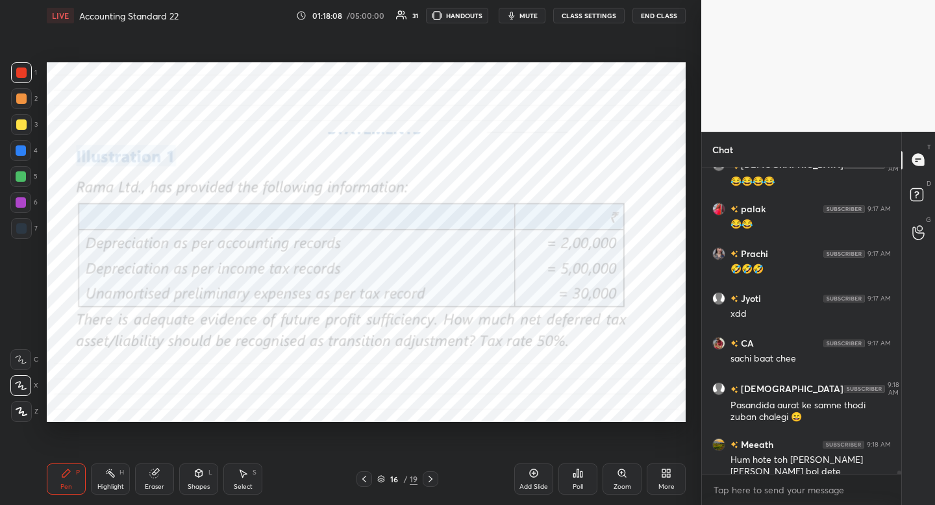
scroll to position [28965, 0]
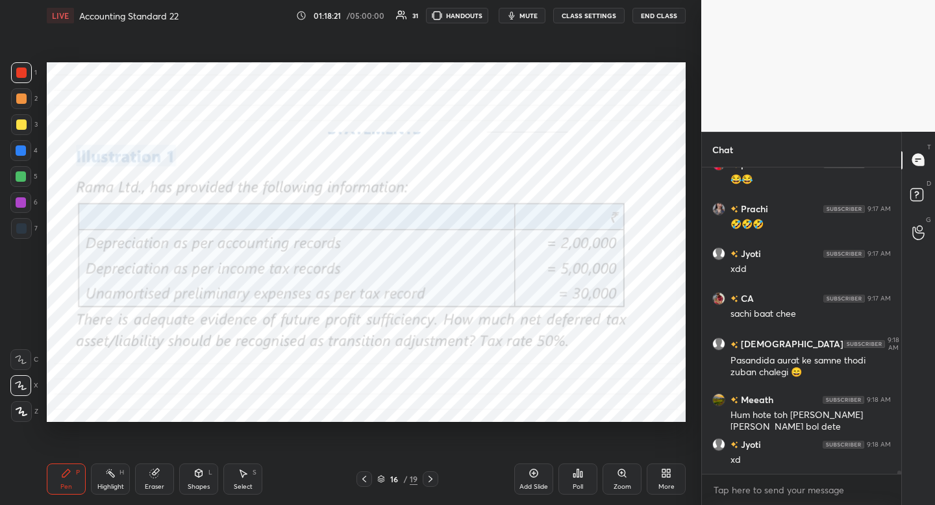
click at [204, 488] on div "Shapes" at bounding box center [199, 487] width 22 height 6
click at [79, 488] on div "Pen P" at bounding box center [66, 479] width 39 height 31
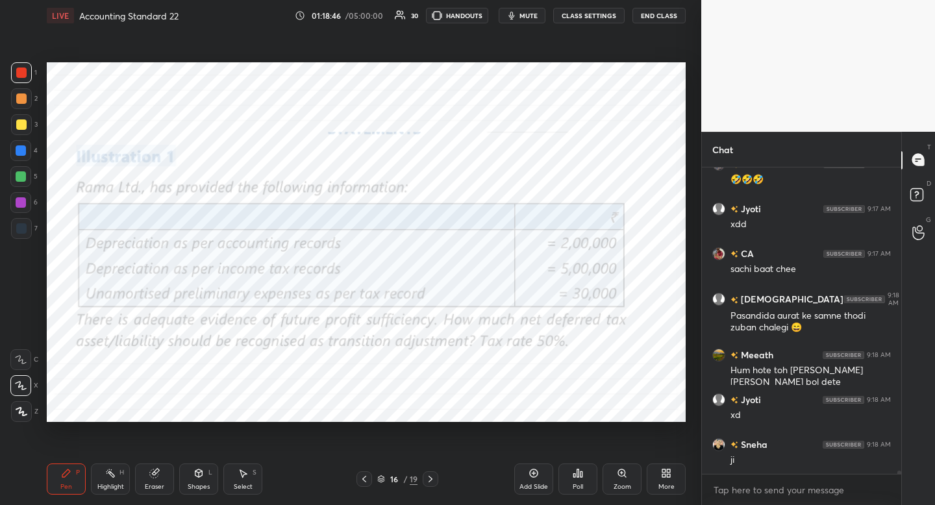
scroll to position [29055, 0]
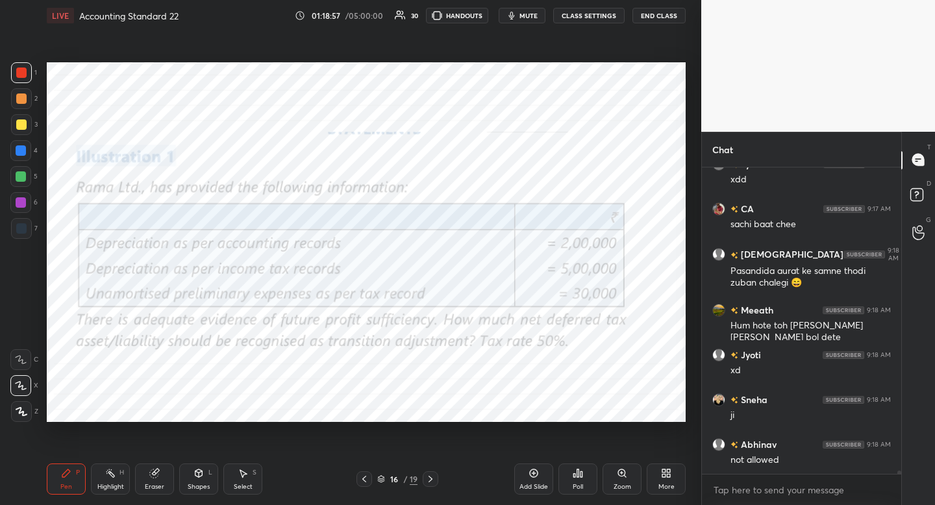
click at [543, 484] on div "Add Slide" at bounding box center [533, 487] width 29 height 6
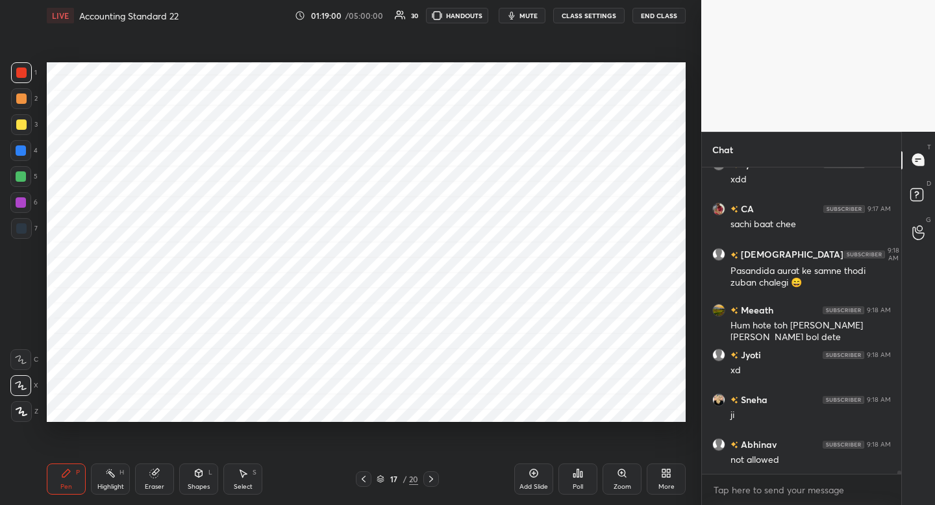
click at [31, 223] on div at bounding box center [21, 228] width 21 height 21
click at [361, 477] on icon at bounding box center [363, 479] width 10 height 10
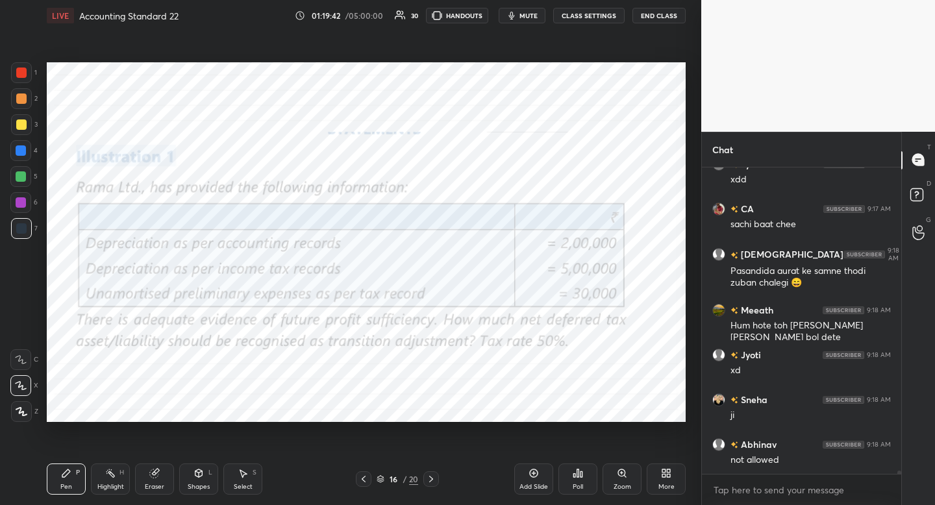
click at [432, 480] on icon at bounding box center [431, 479] width 10 height 10
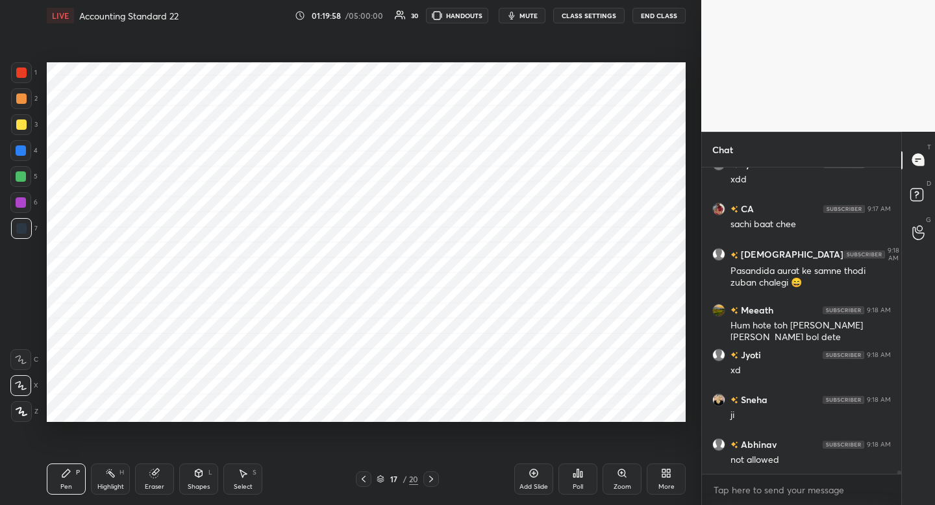
click at [27, 406] on div at bounding box center [21, 411] width 21 height 21
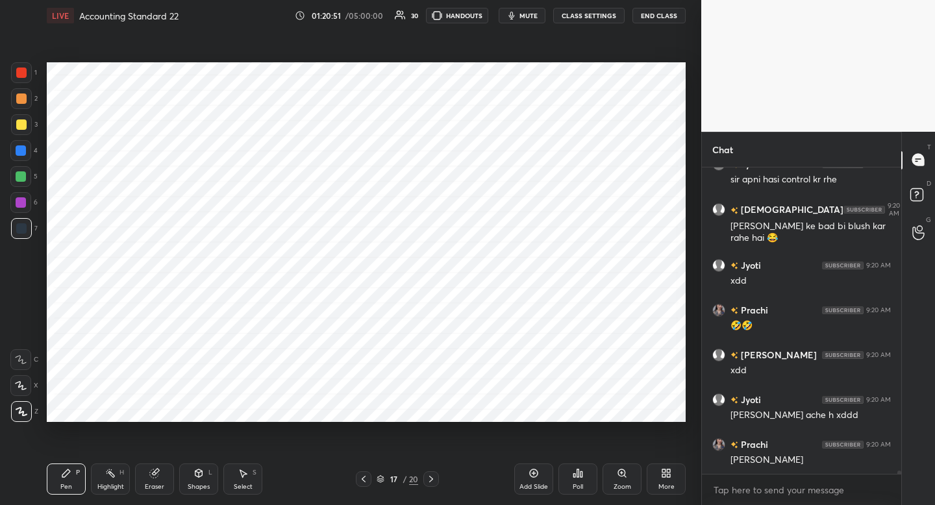
scroll to position [29470, 0]
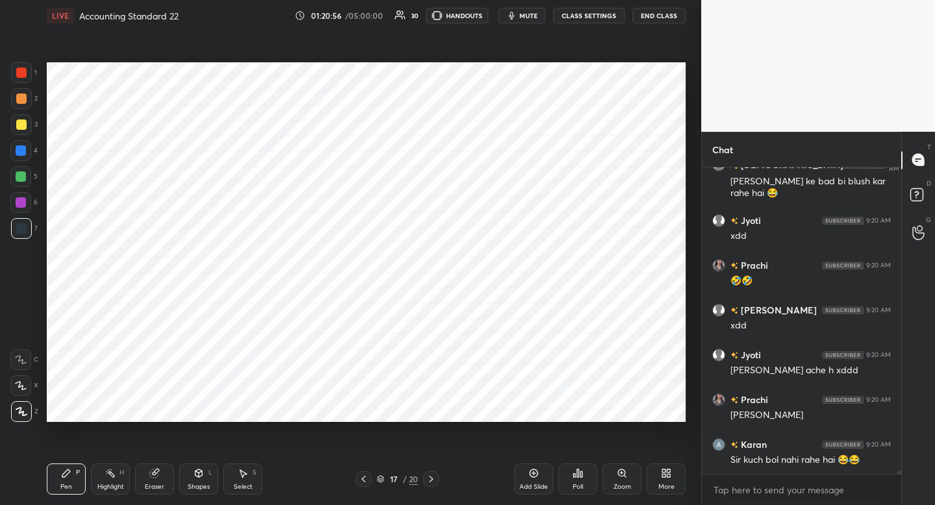
click at [368, 468] on div "Pen P Highlight H Eraser Shapes L Select S 17 / 20 Add Slide Poll Zoom More" at bounding box center [366, 479] width 639 height 52
click at [363, 478] on icon at bounding box center [364, 479] width 4 height 6
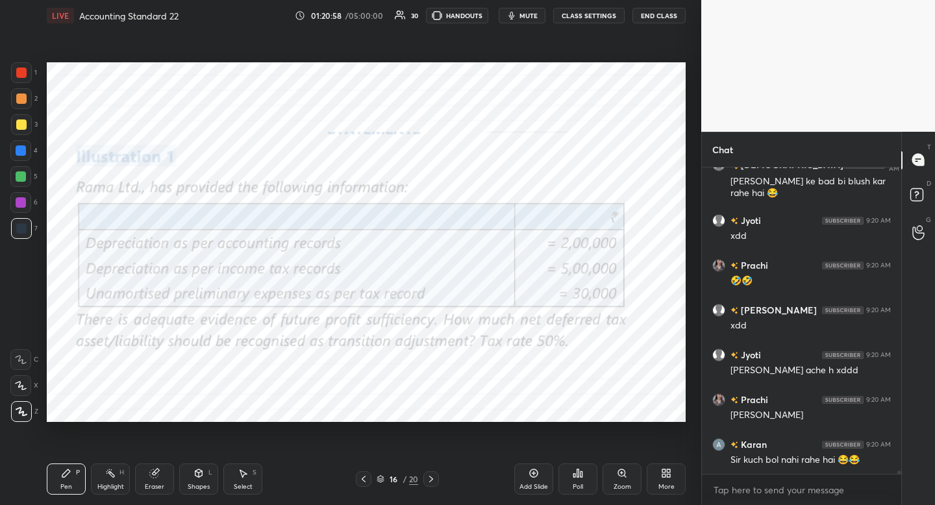
click at [430, 480] on icon at bounding box center [431, 479] width 10 height 10
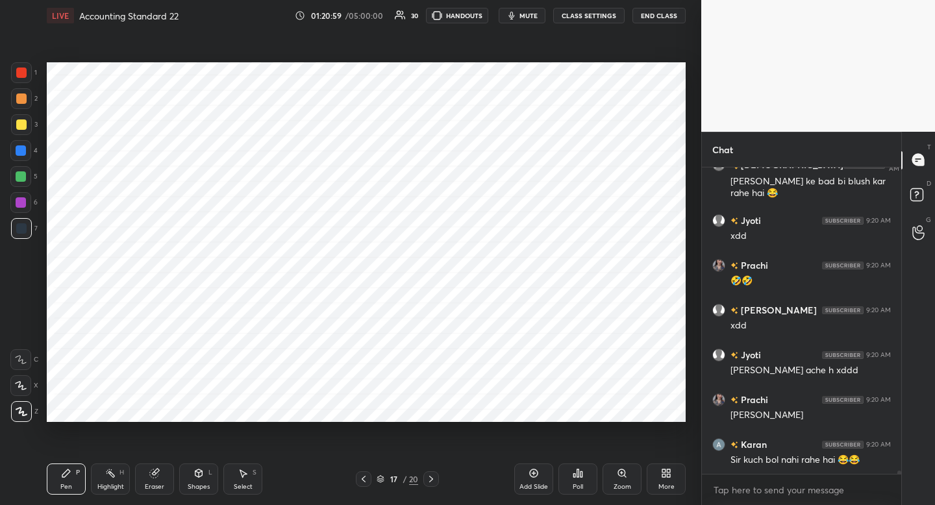
click at [23, 79] on div at bounding box center [21, 72] width 21 height 21
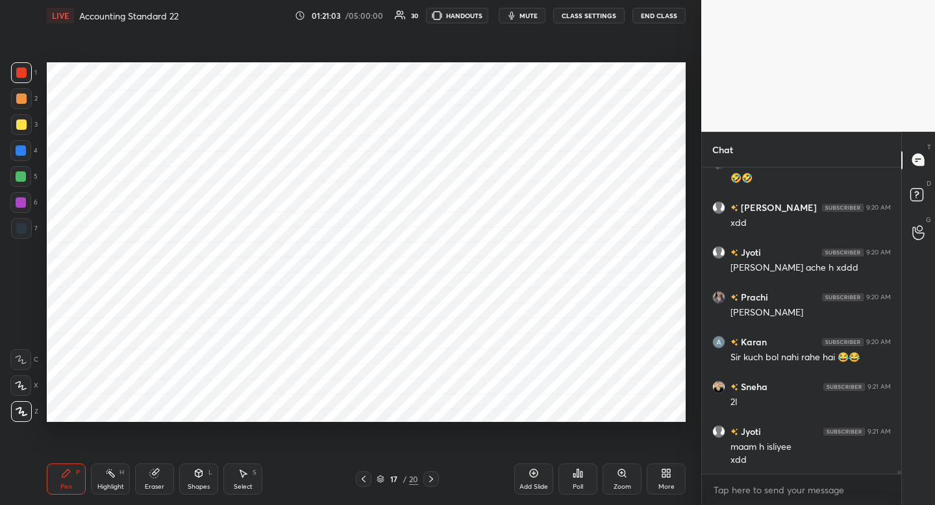
scroll to position [29617, 0]
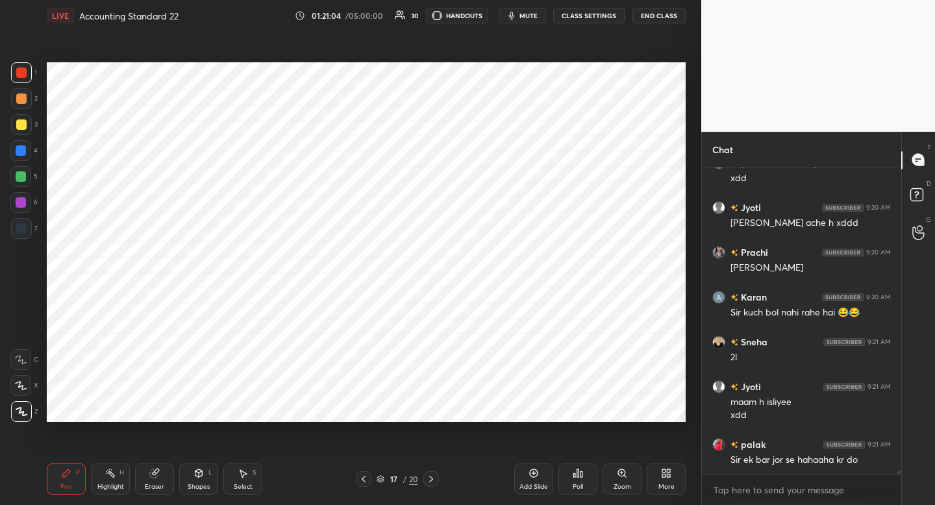
click at [365, 478] on icon at bounding box center [363, 479] width 10 height 10
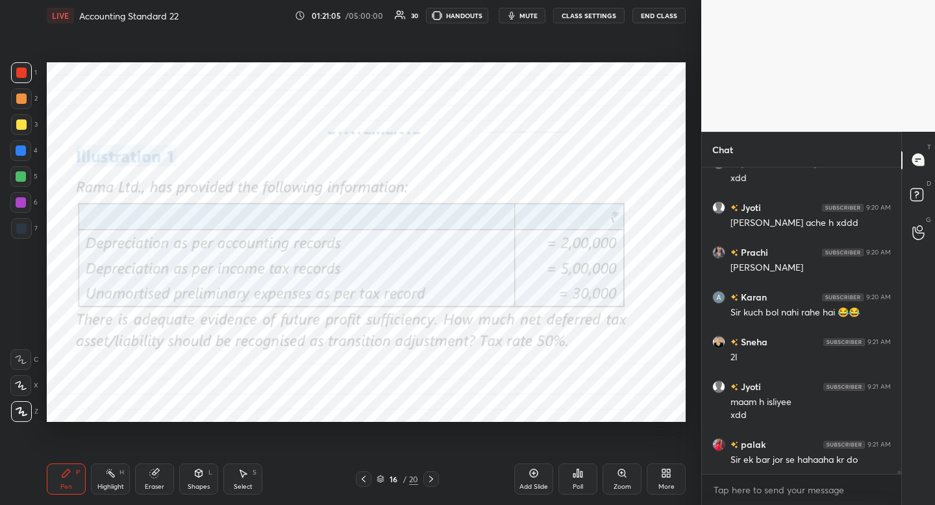
scroll to position [29662, 0]
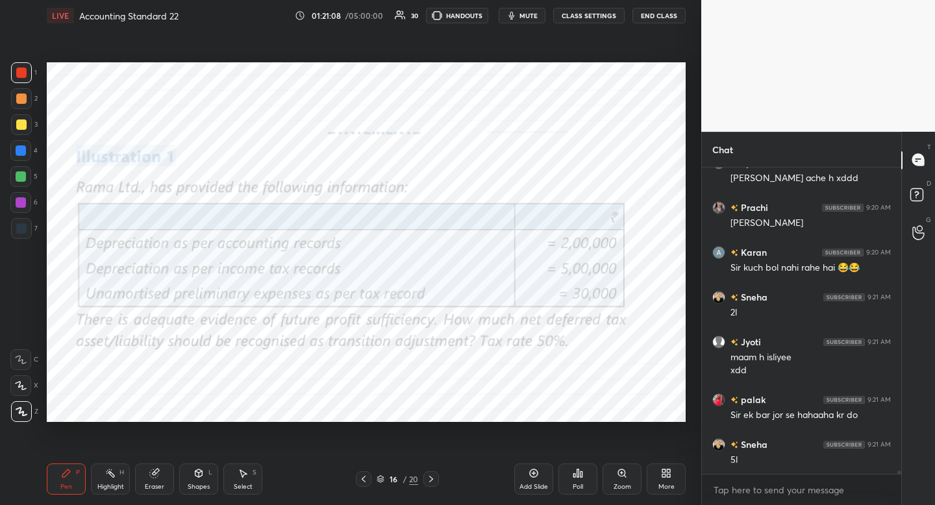
click at [434, 483] on div at bounding box center [431, 479] width 16 height 16
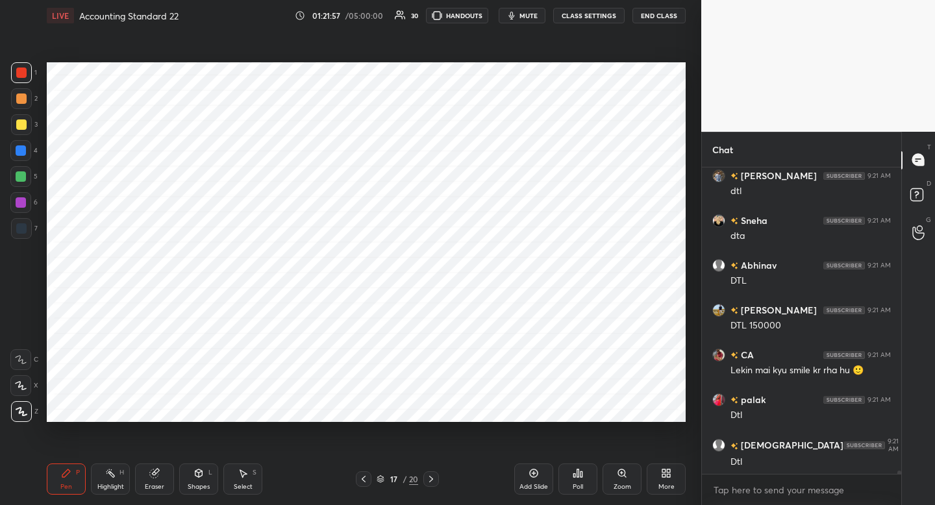
scroll to position [30404, 0]
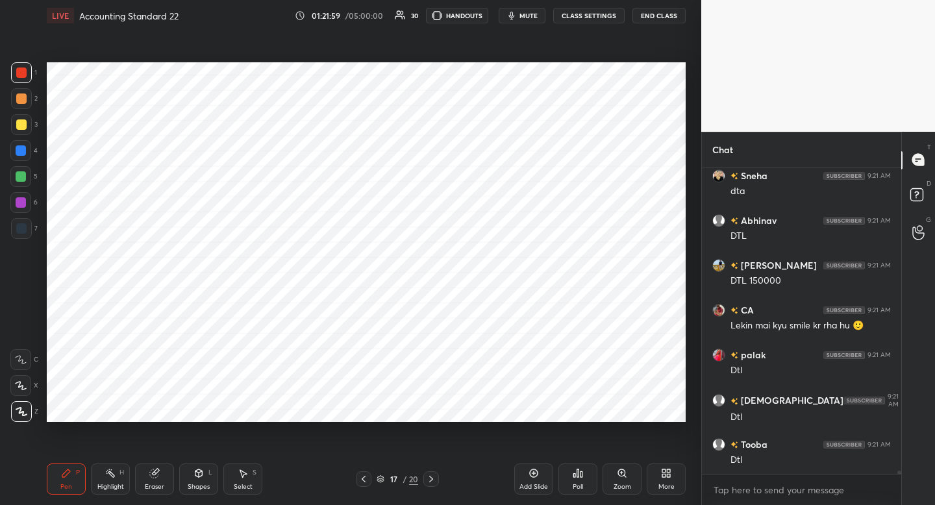
click at [21, 390] on div at bounding box center [20, 385] width 21 height 21
click at [19, 228] on div at bounding box center [21, 228] width 10 height 10
click at [366, 479] on icon at bounding box center [363, 479] width 10 height 10
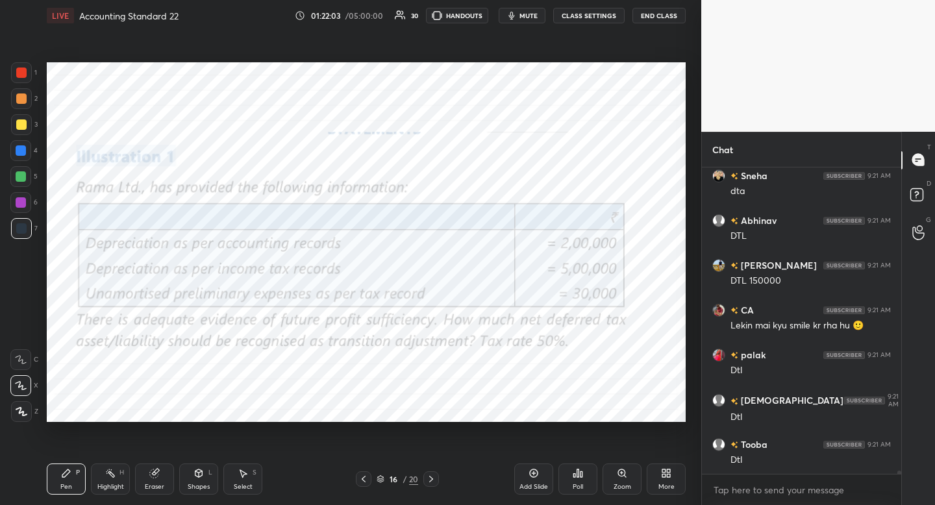
click at [440, 480] on div "16 / 20" at bounding box center [397, 479] width 234 height 16
click at [430, 476] on icon at bounding box center [431, 479] width 10 height 10
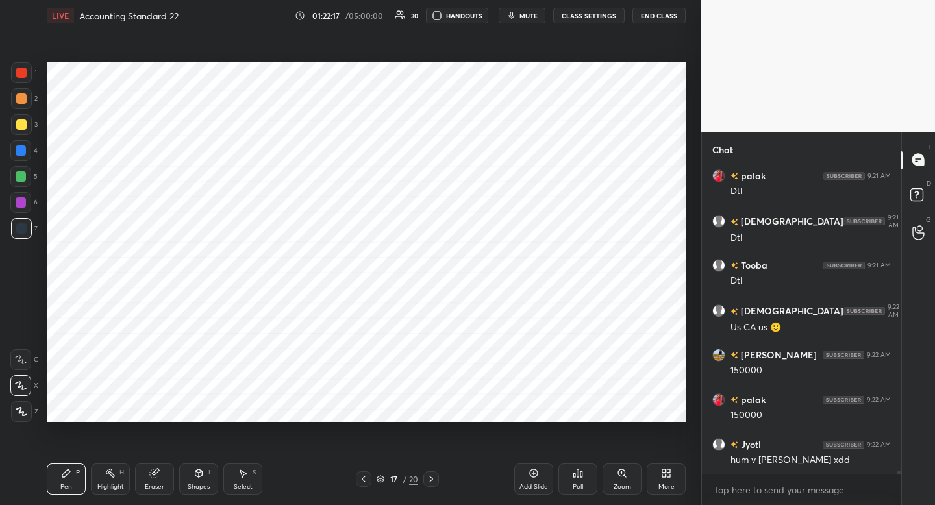
scroll to position [30628, 0]
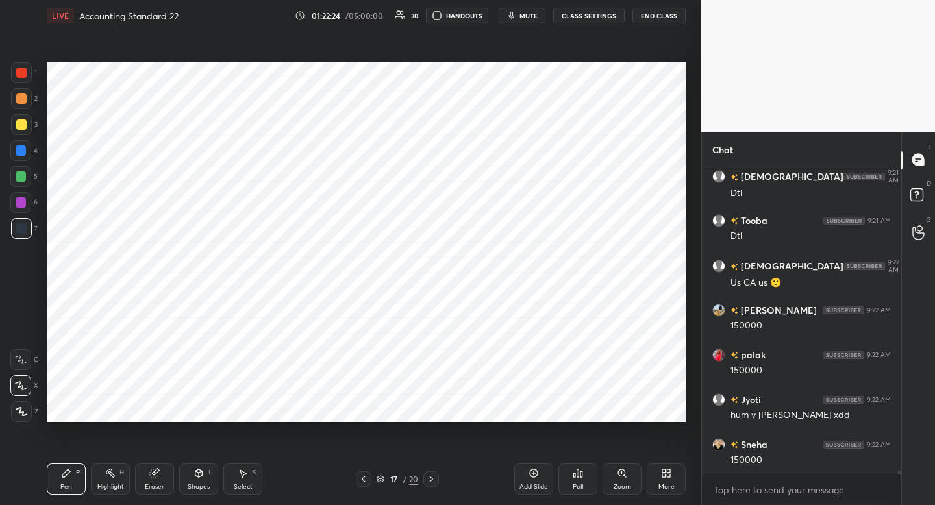
click at [23, 153] on div at bounding box center [21, 150] width 10 height 10
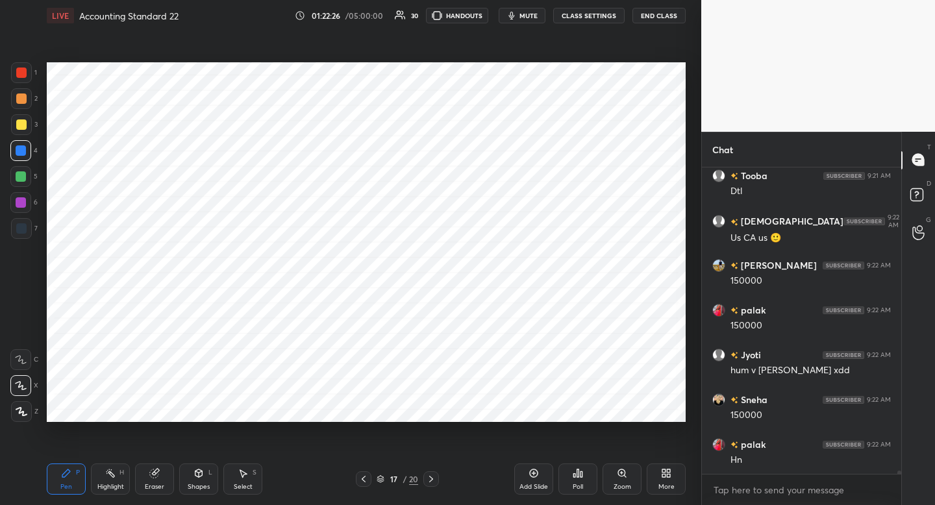
click at [13, 412] on div "1 2 3 4 5 6 7 C X Z C X Z E E Erase all H H" at bounding box center [21, 242] width 42 height 360
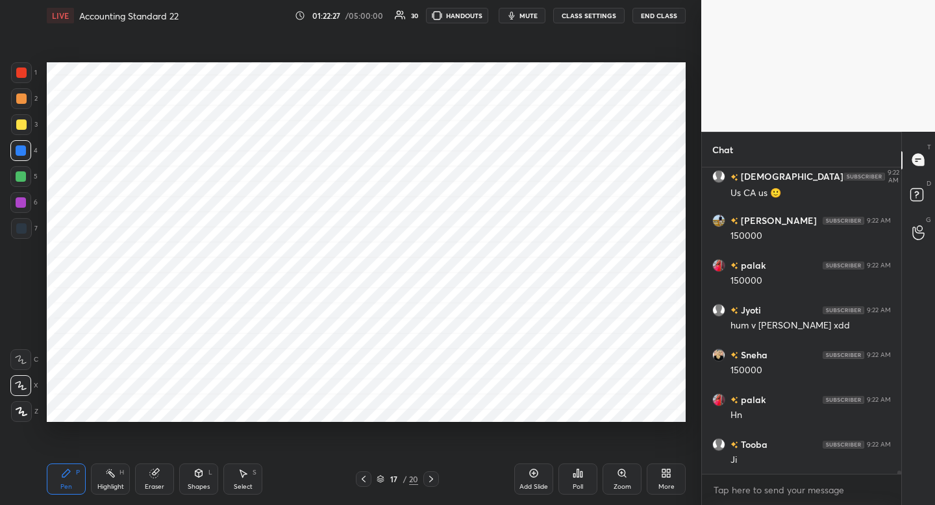
click at [24, 418] on div at bounding box center [21, 411] width 21 height 21
click at [363, 478] on icon at bounding box center [363, 479] width 10 height 10
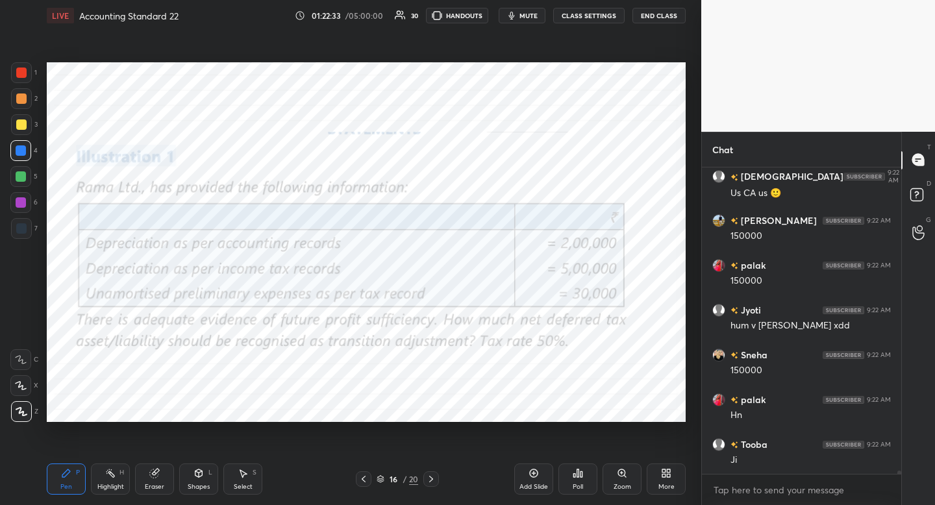
click at [434, 484] on div at bounding box center [431, 479] width 16 height 16
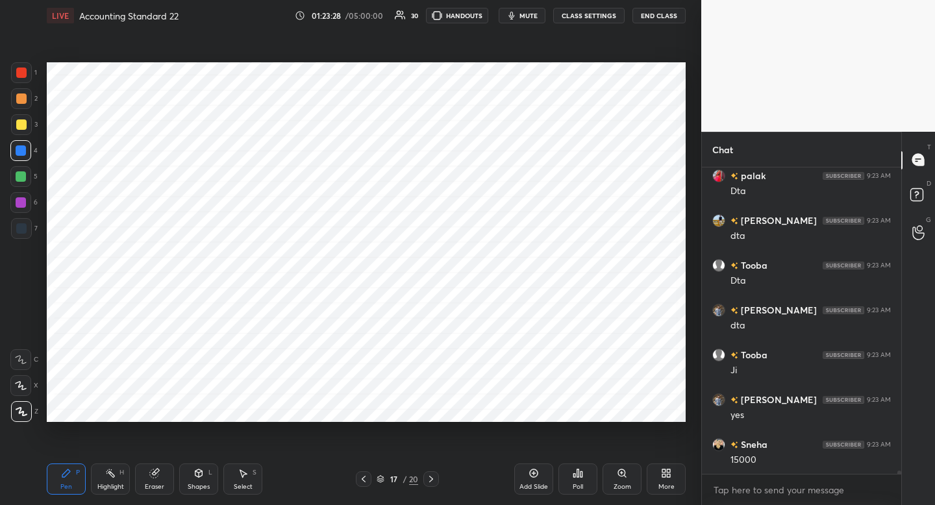
scroll to position [31165, 0]
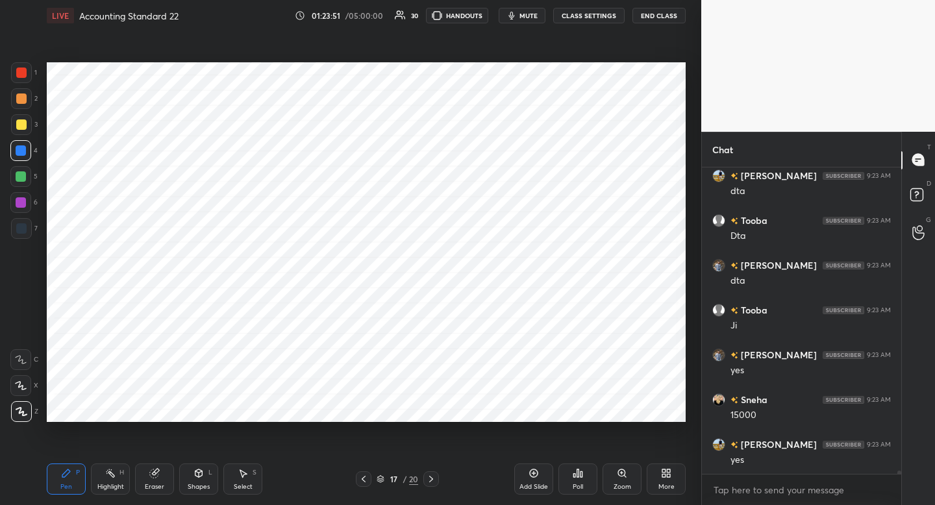
click at [530, 18] on span "mute" at bounding box center [528, 15] width 18 height 9
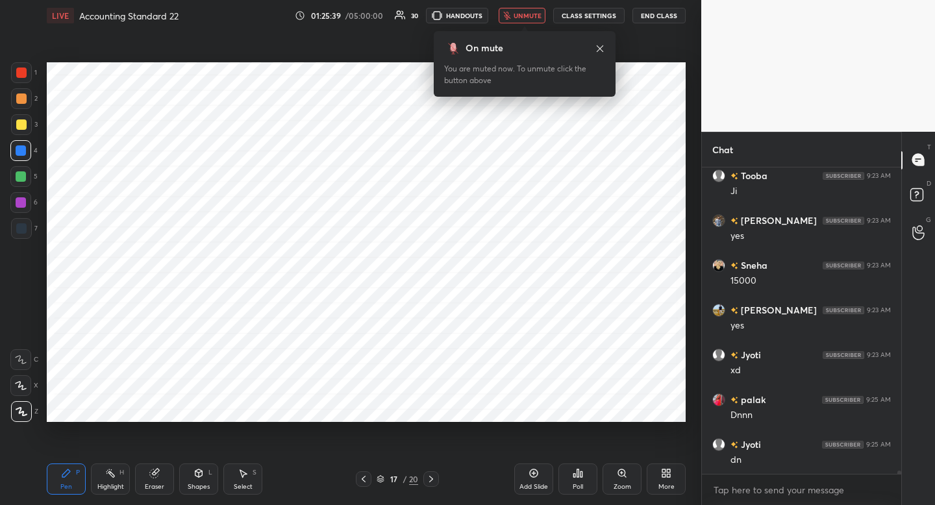
scroll to position [31344, 0]
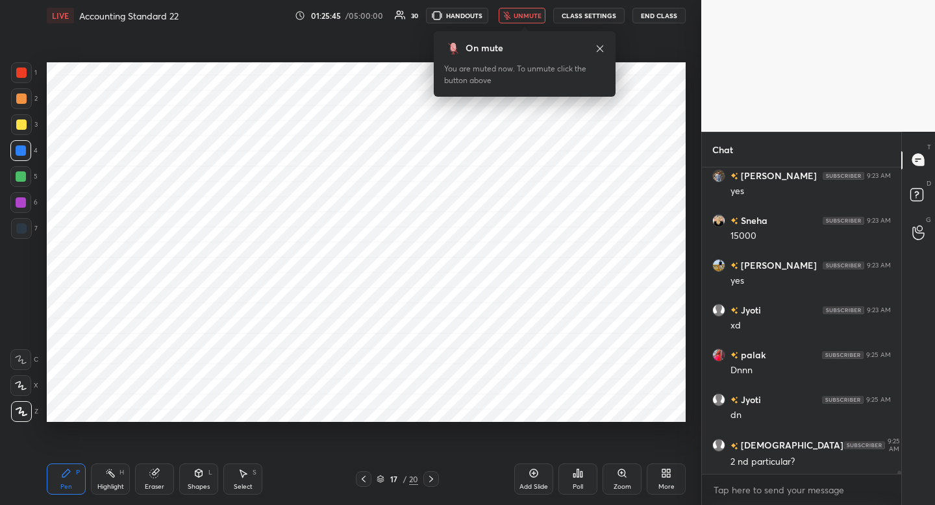
click at [530, 18] on span "unmute" at bounding box center [528, 15] width 28 height 9
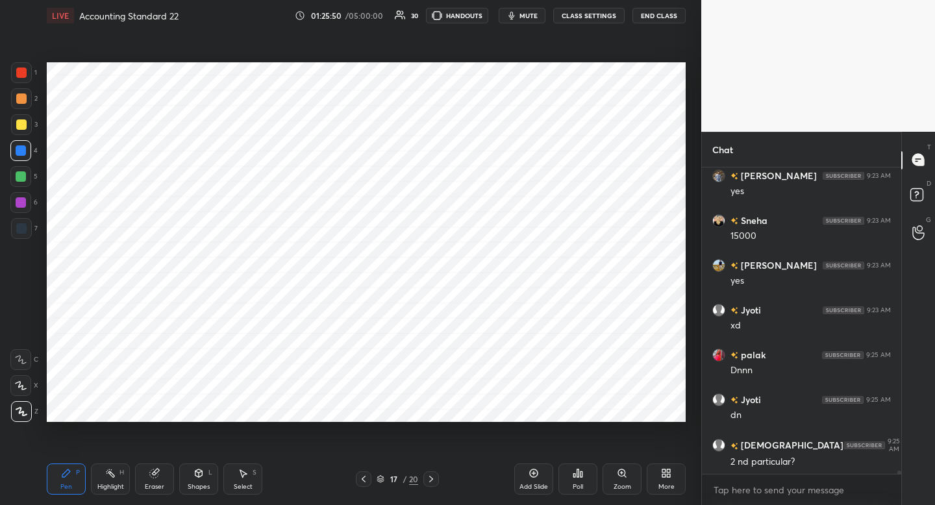
click at [517, 16] on icon "button" at bounding box center [511, 15] width 10 height 10
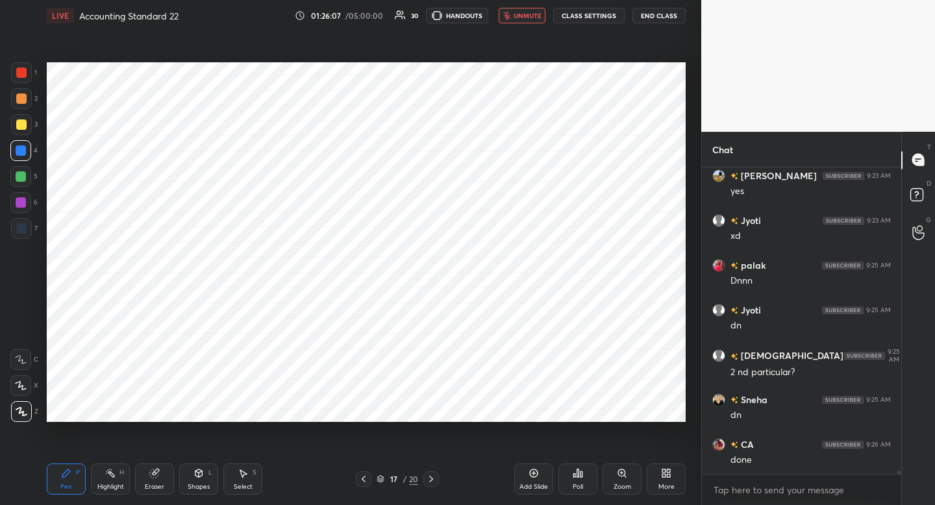
scroll to position [31490, 0]
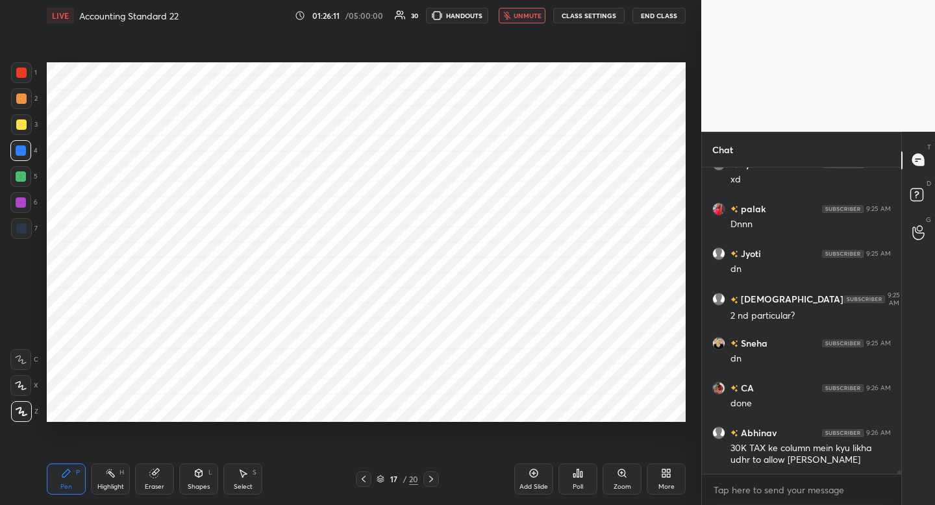
click at [510, 14] on icon "button" at bounding box center [506, 16] width 7 height 8
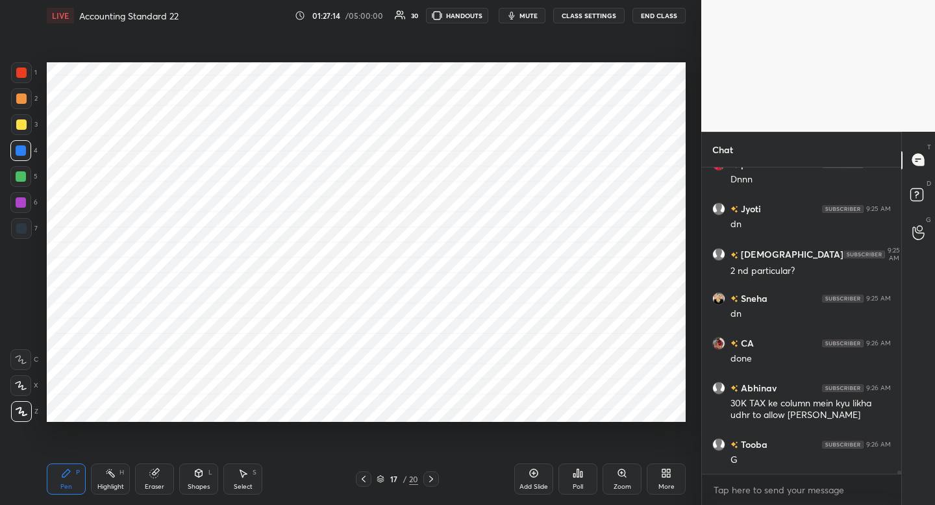
click at [664, 480] on div "More" at bounding box center [666, 479] width 39 height 31
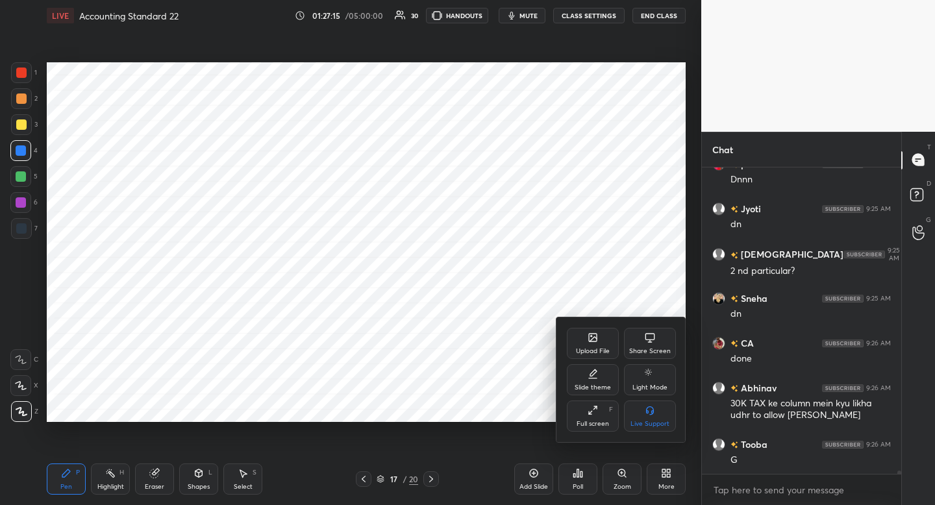
click at [563, 247] on div at bounding box center [467, 252] width 935 height 505
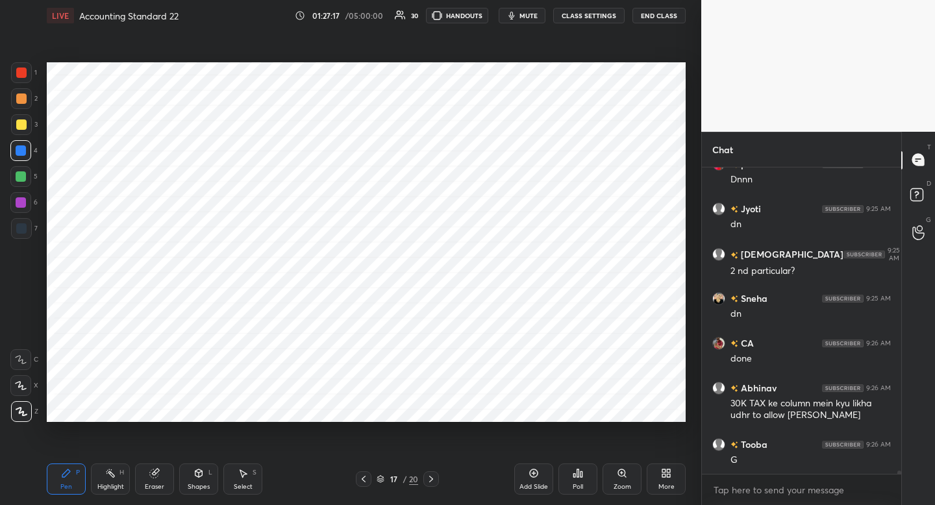
click at [659, 480] on div "More" at bounding box center [666, 479] width 39 height 31
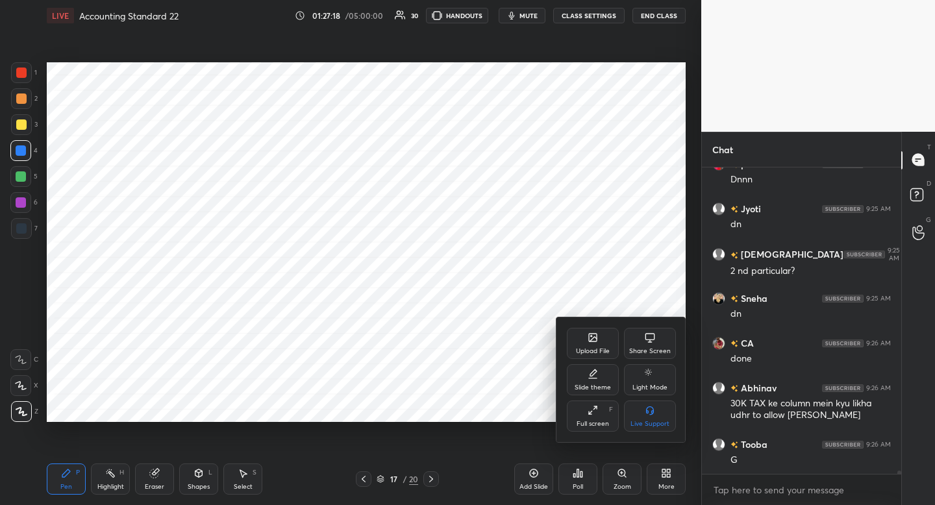
scroll to position [31580, 0]
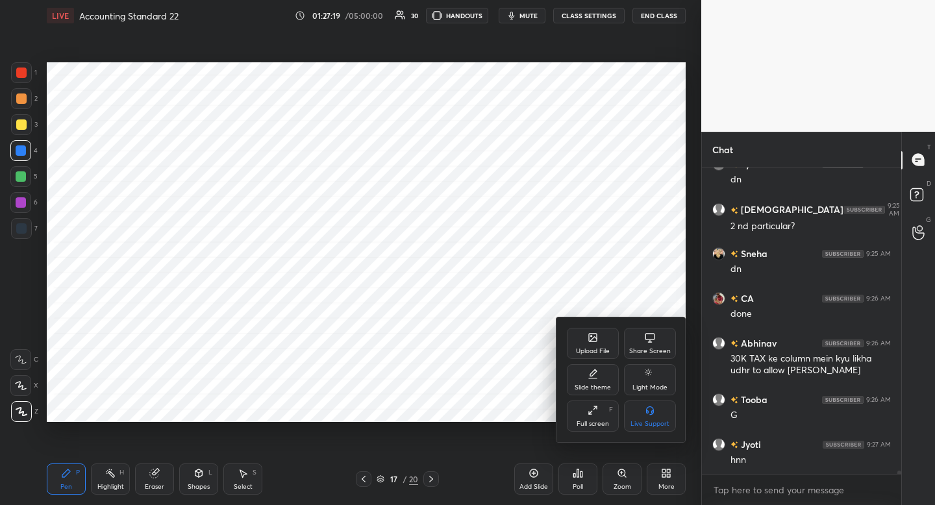
click at [601, 348] on div "Upload File" at bounding box center [593, 351] width 34 height 6
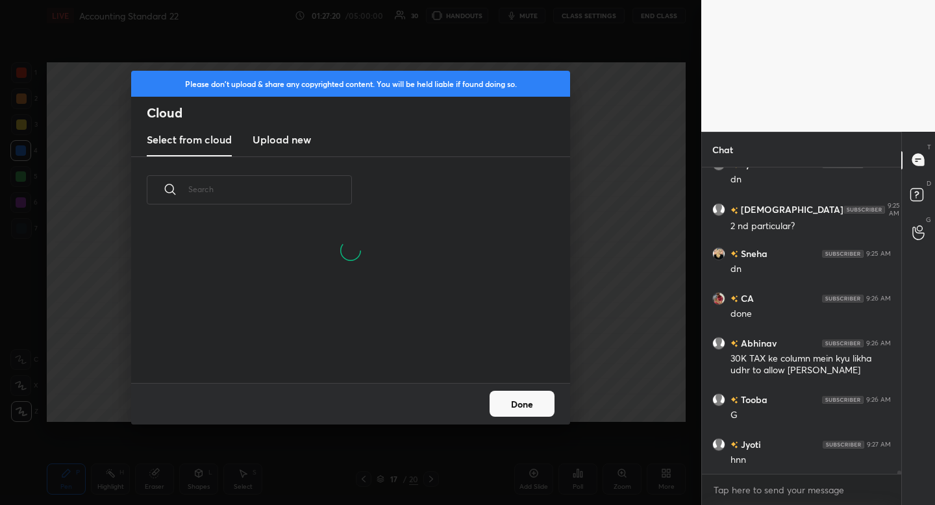
scroll to position [31625, 0]
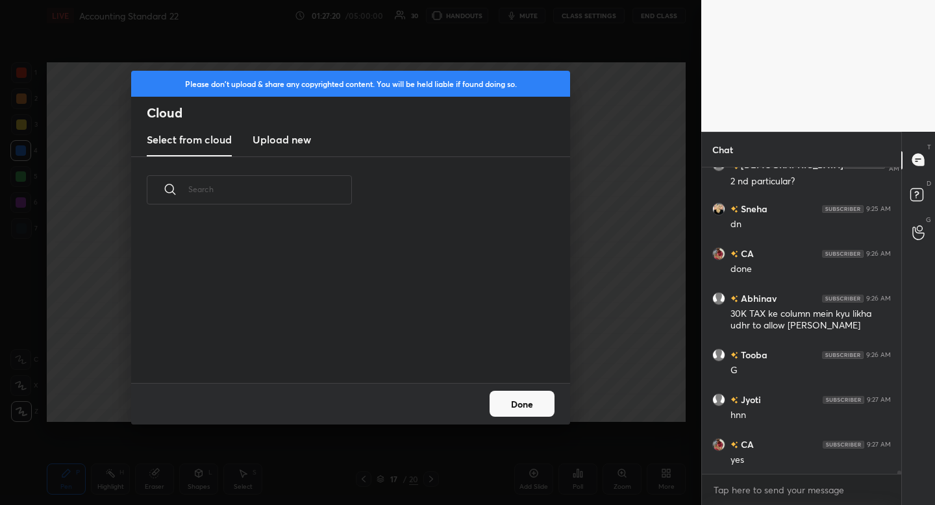
click at [271, 142] on h3 "Upload new" at bounding box center [282, 140] width 58 height 16
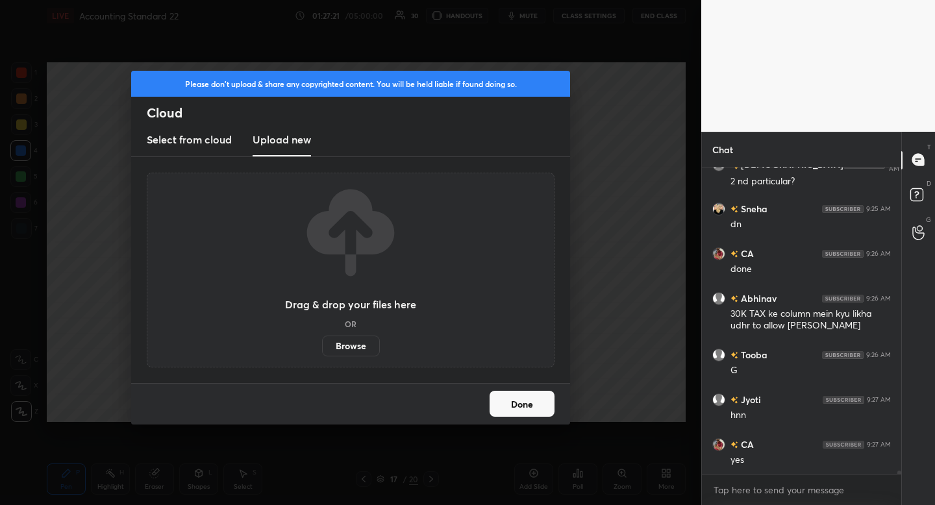
scroll to position [31670, 0]
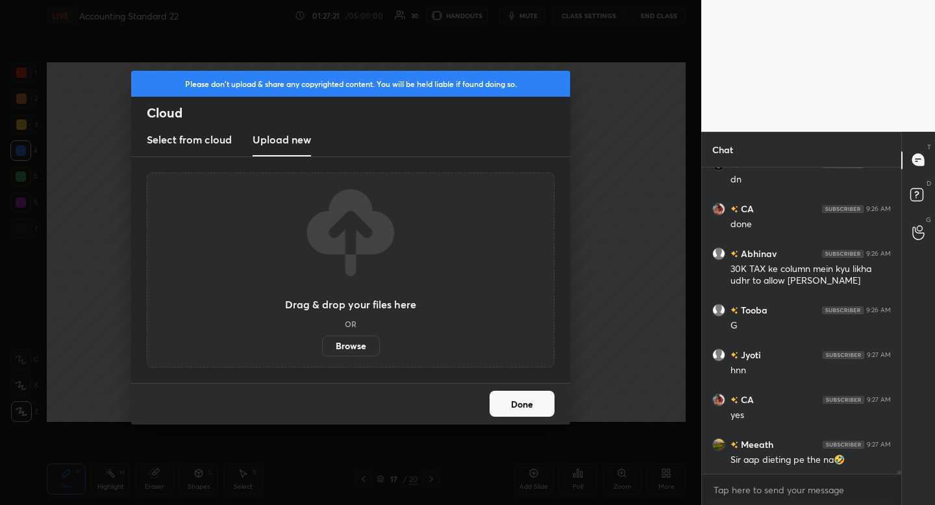
click at [345, 349] on label "Browse" at bounding box center [351, 346] width 58 height 21
click at [322, 349] on input "Browse" at bounding box center [322, 346] width 0 height 21
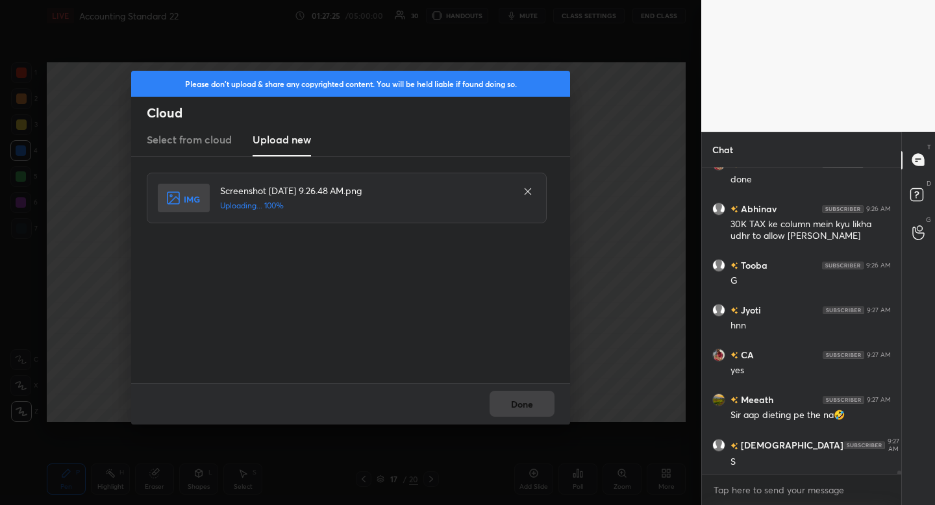
scroll to position [31759, 0]
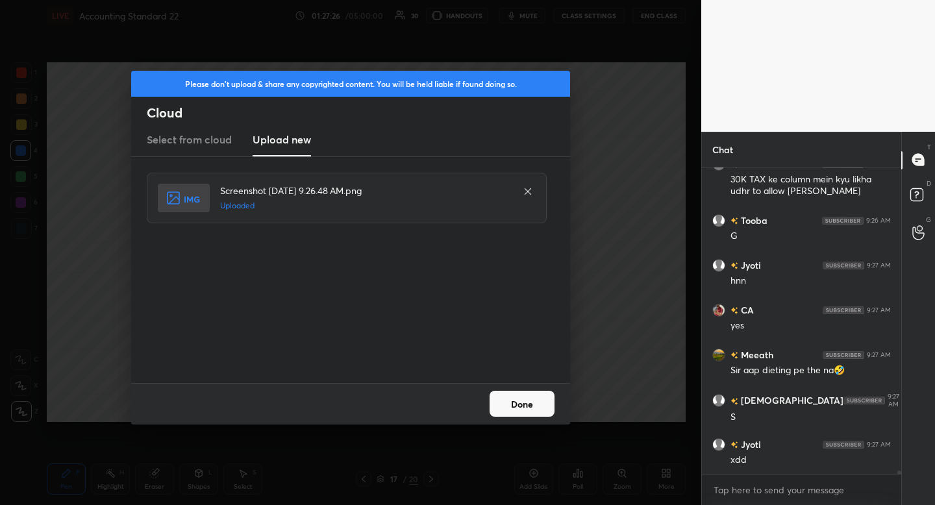
click at [523, 406] on button "Done" at bounding box center [522, 404] width 65 height 26
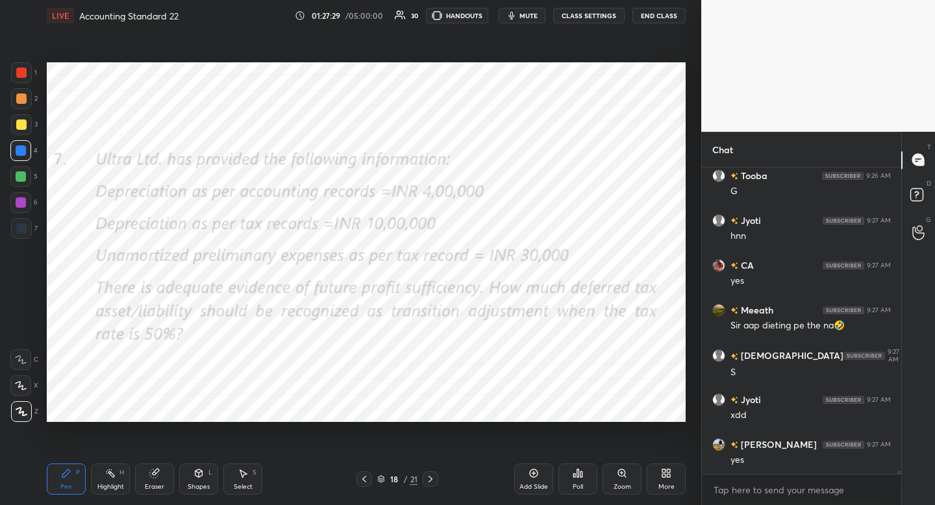
scroll to position [31849, 0]
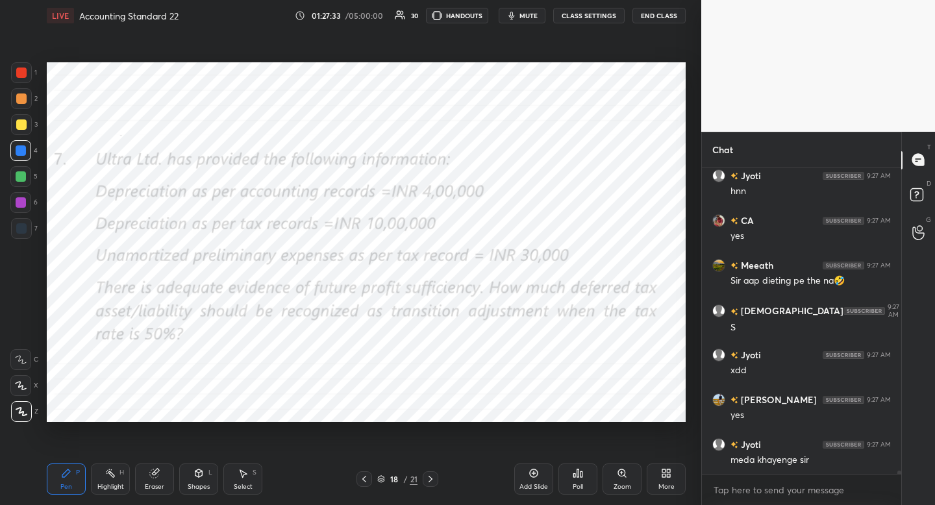
click at [20, 71] on div at bounding box center [21, 73] width 10 height 10
click at [525, 13] on span "mute" at bounding box center [528, 15] width 18 height 9
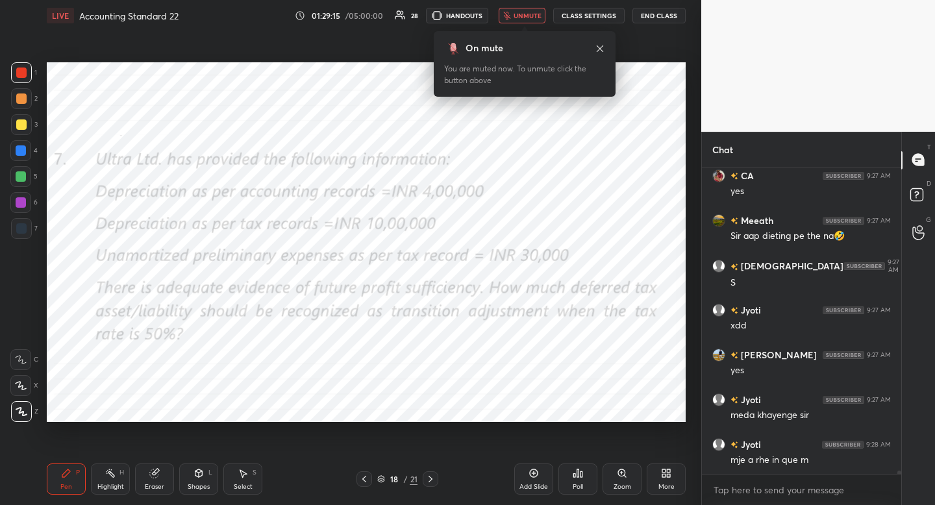
click at [525, 13] on span "unmute" at bounding box center [528, 15] width 28 height 9
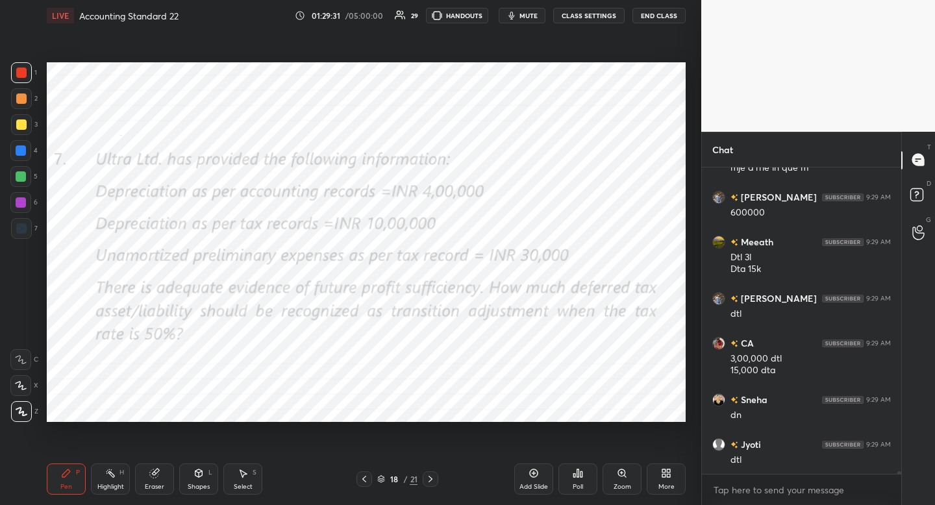
scroll to position [32231, 0]
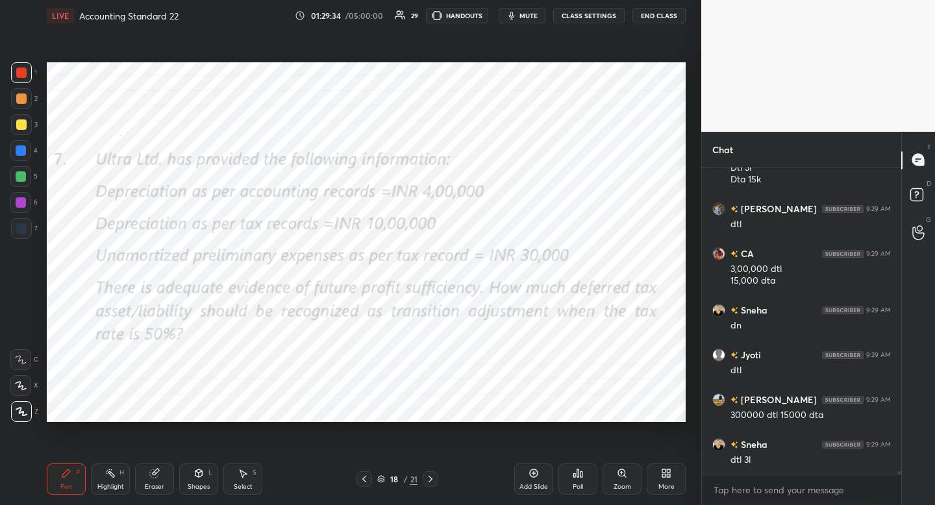
click at [521, 14] on button "mute" at bounding box center [522, 16] width 47 height 16
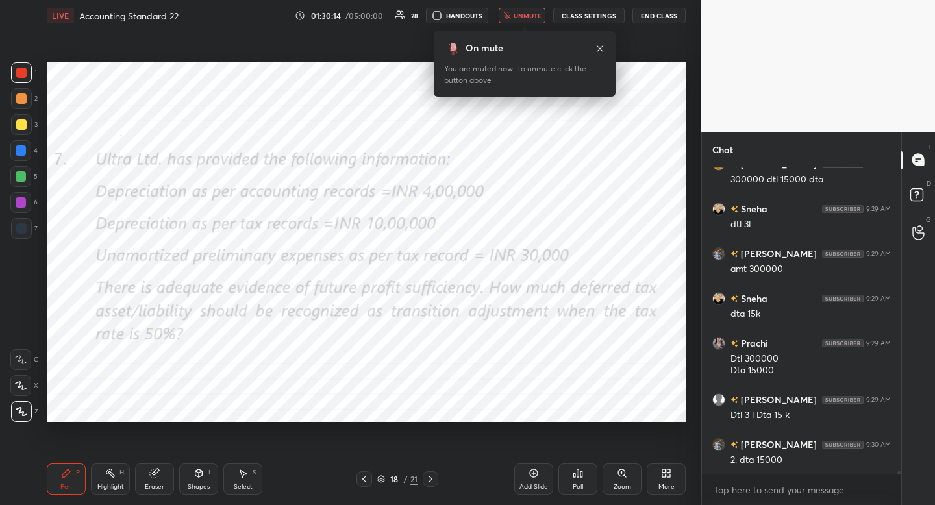
scroll to position [32556, 0]
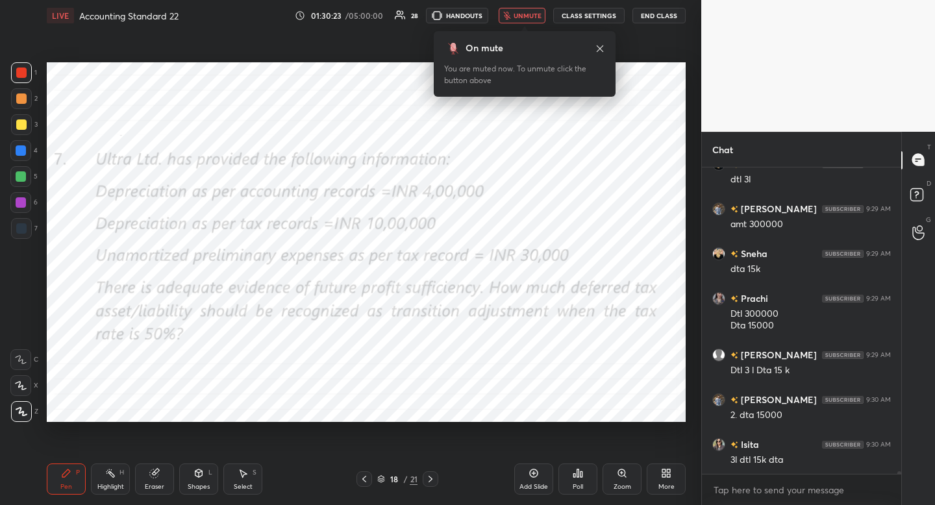
click at [521, 14] on span "unmute" at bounding box center [528, 15] width 28 height 9
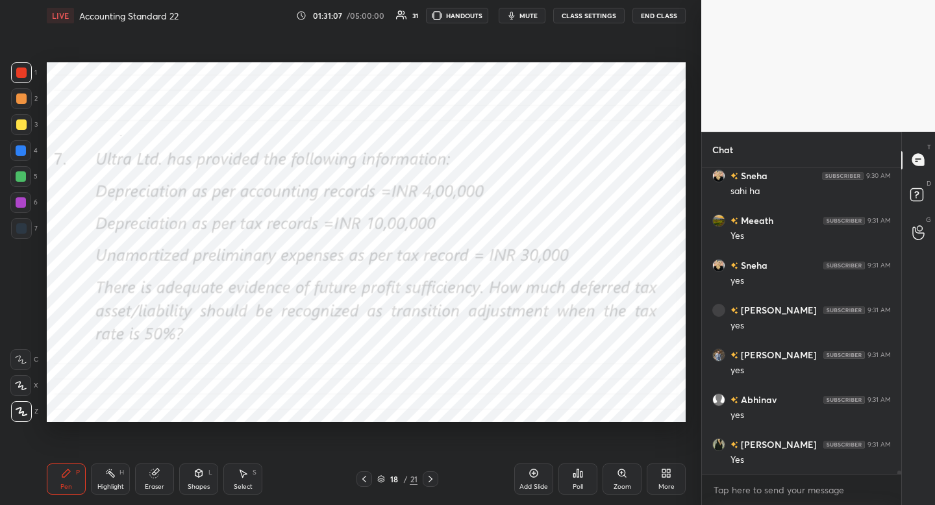
scroll to position [29035, 0]
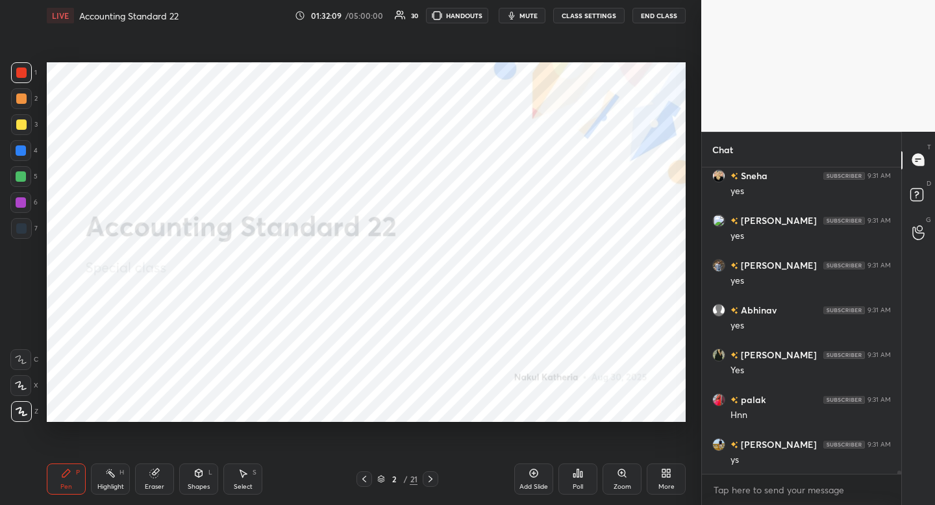
click at [529, 16] on span "mute" at bounding box center [528, 15] width 18 height 9
click at [529, 16] on span "unmute" at bounding box center [528, 15] width 28 height 9
click at [529, 16] on span "mute" at bounding box center [528, 15] width 18 height 9
click at [529, 16] on span "unmute" at bounding box center [528, 15] width 28 height 9
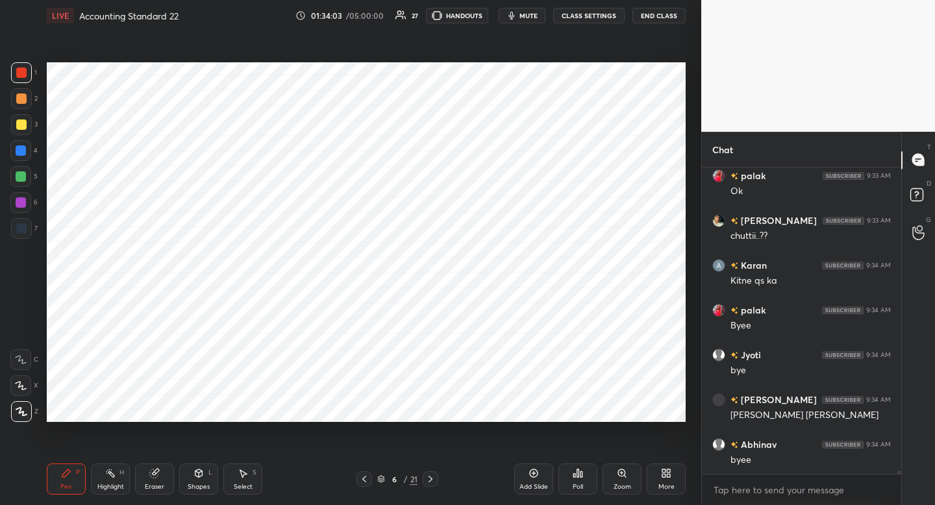
scroll to position [31947, 0]
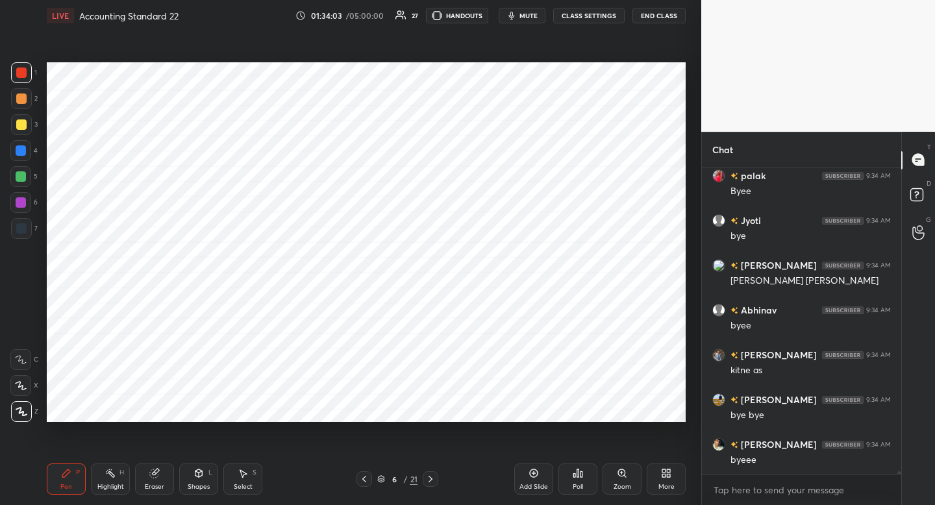
click at [663, 19] on button "End Class" at bounding box center [658, 16] width 53 height 16
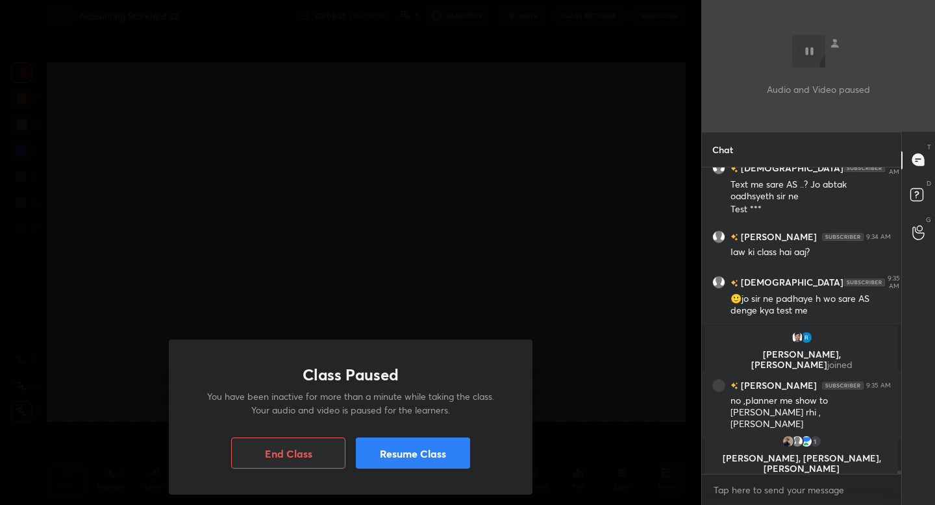
scroll to position [31364, 0]
